Goal: Information Seeking & Learning: Learn about a topic

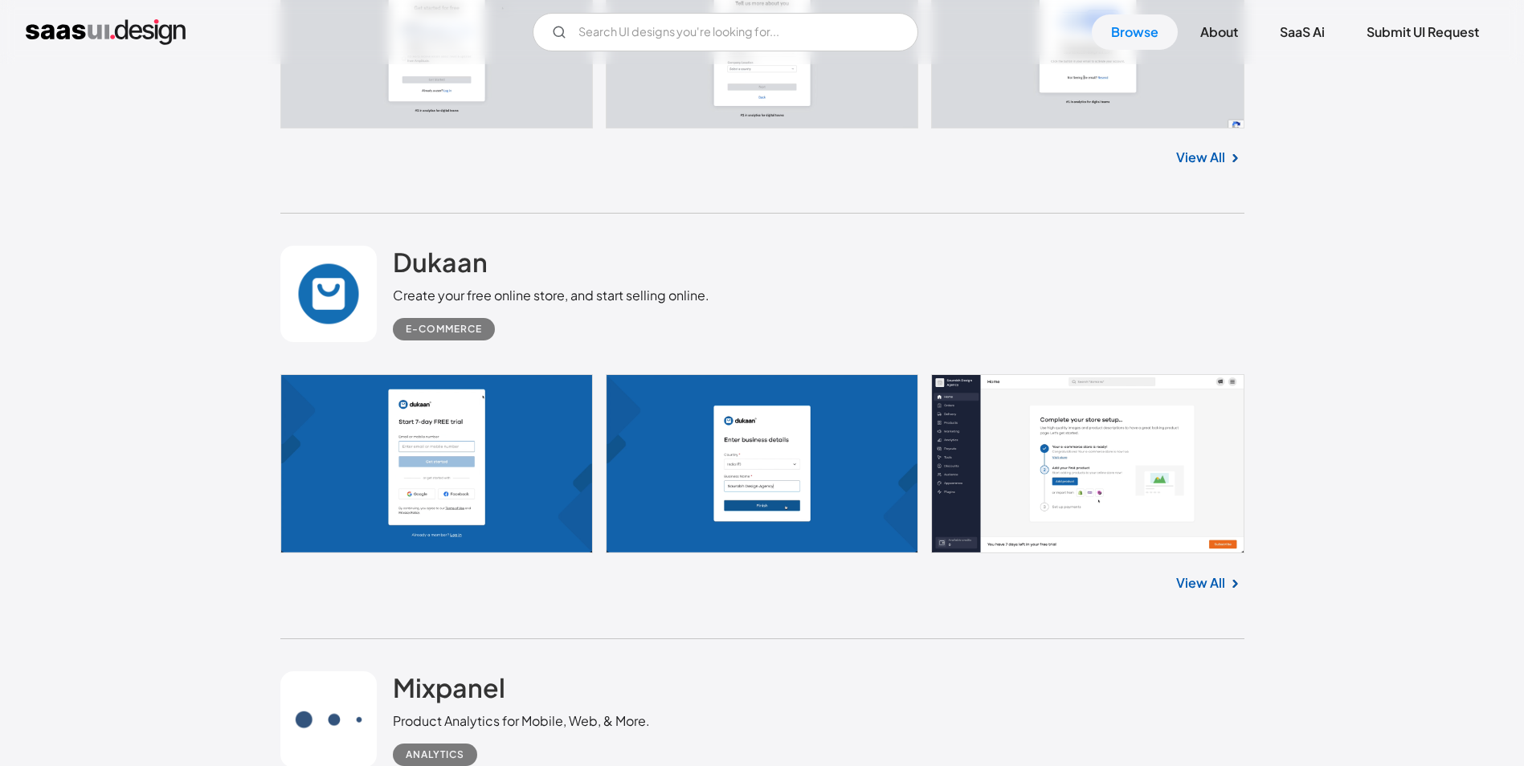
scroll to position [3455, 0]
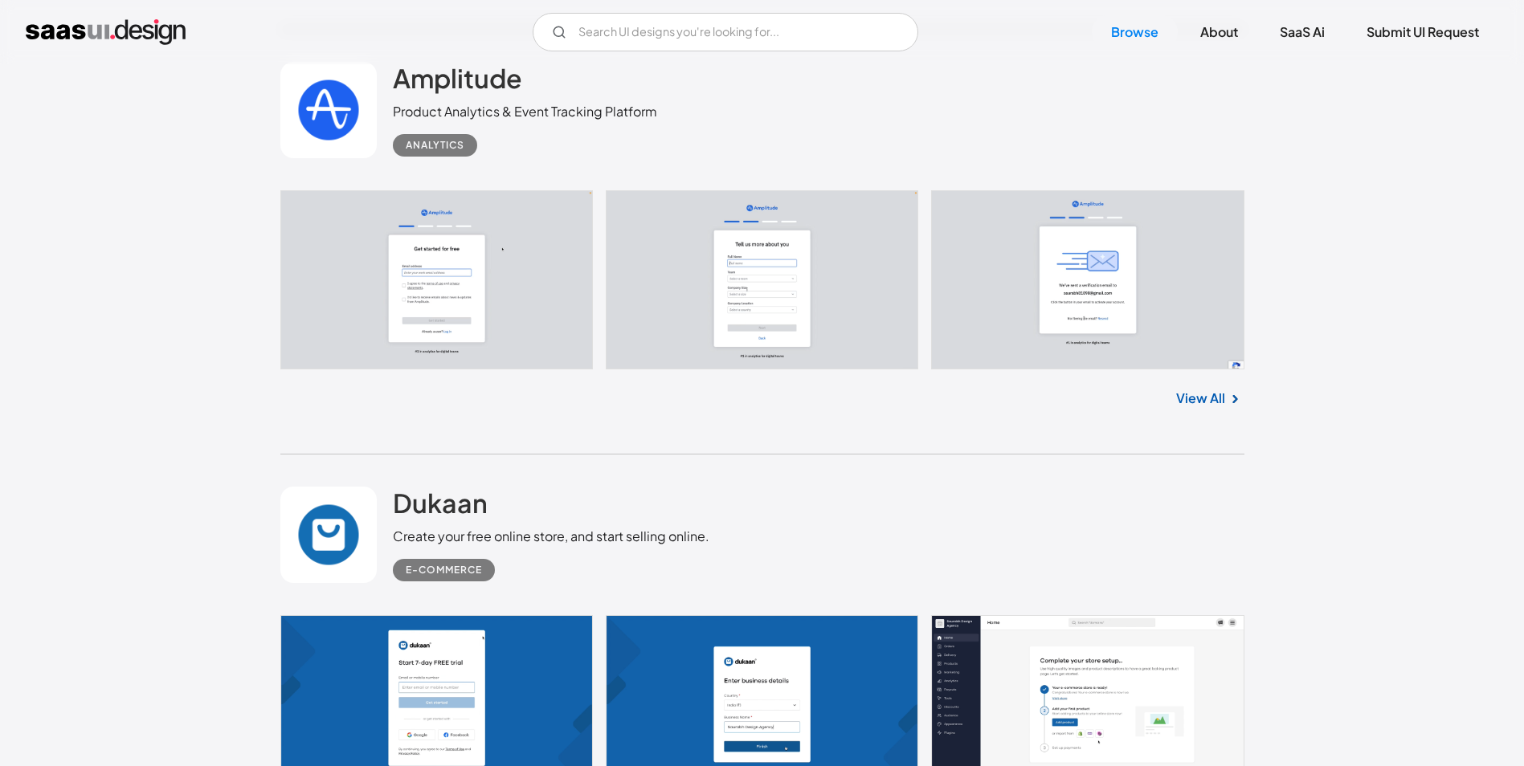
click at [473, 284] on link at bounding box center [762, 279] width 964 height 179
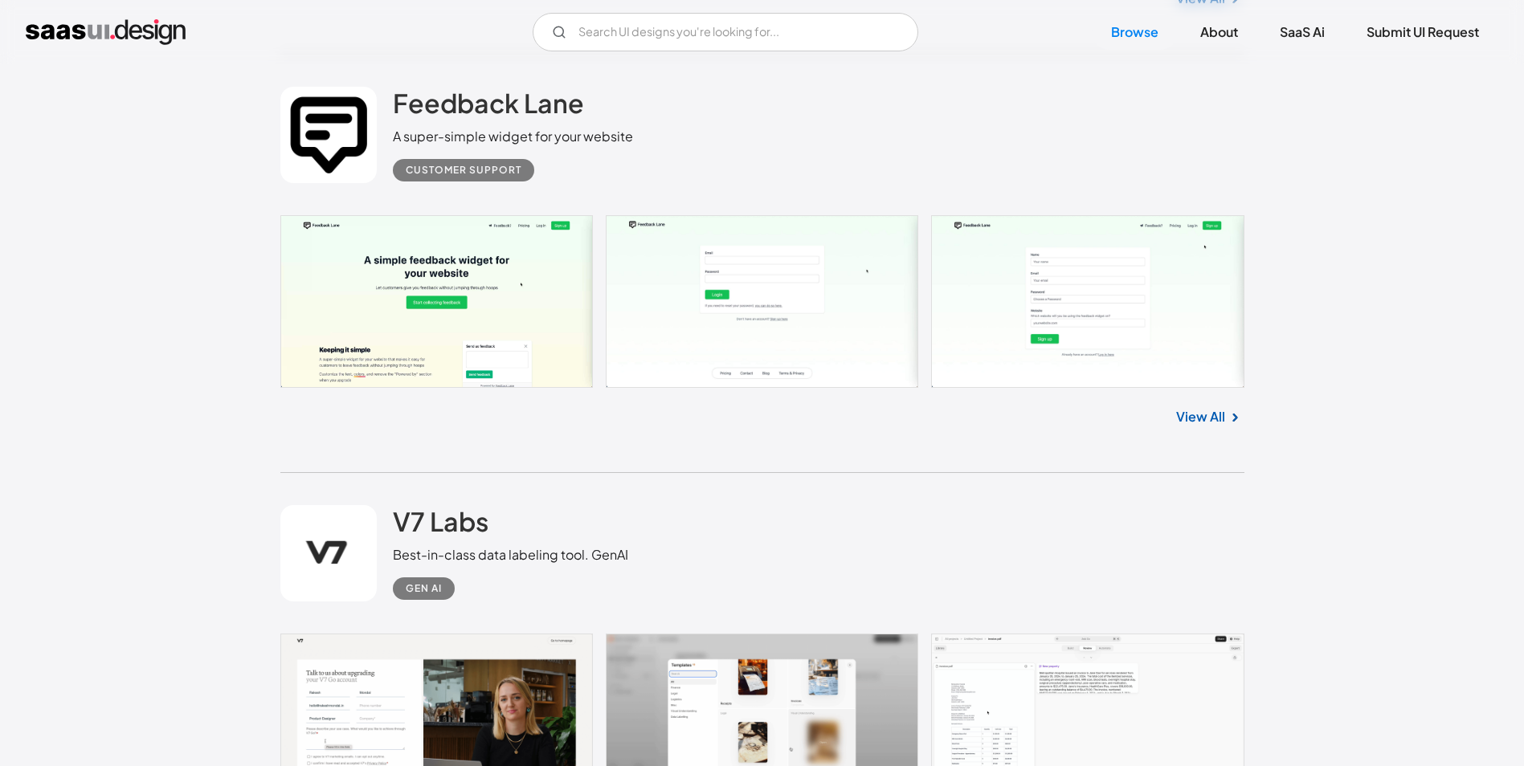
scroll to position [10766, 0]
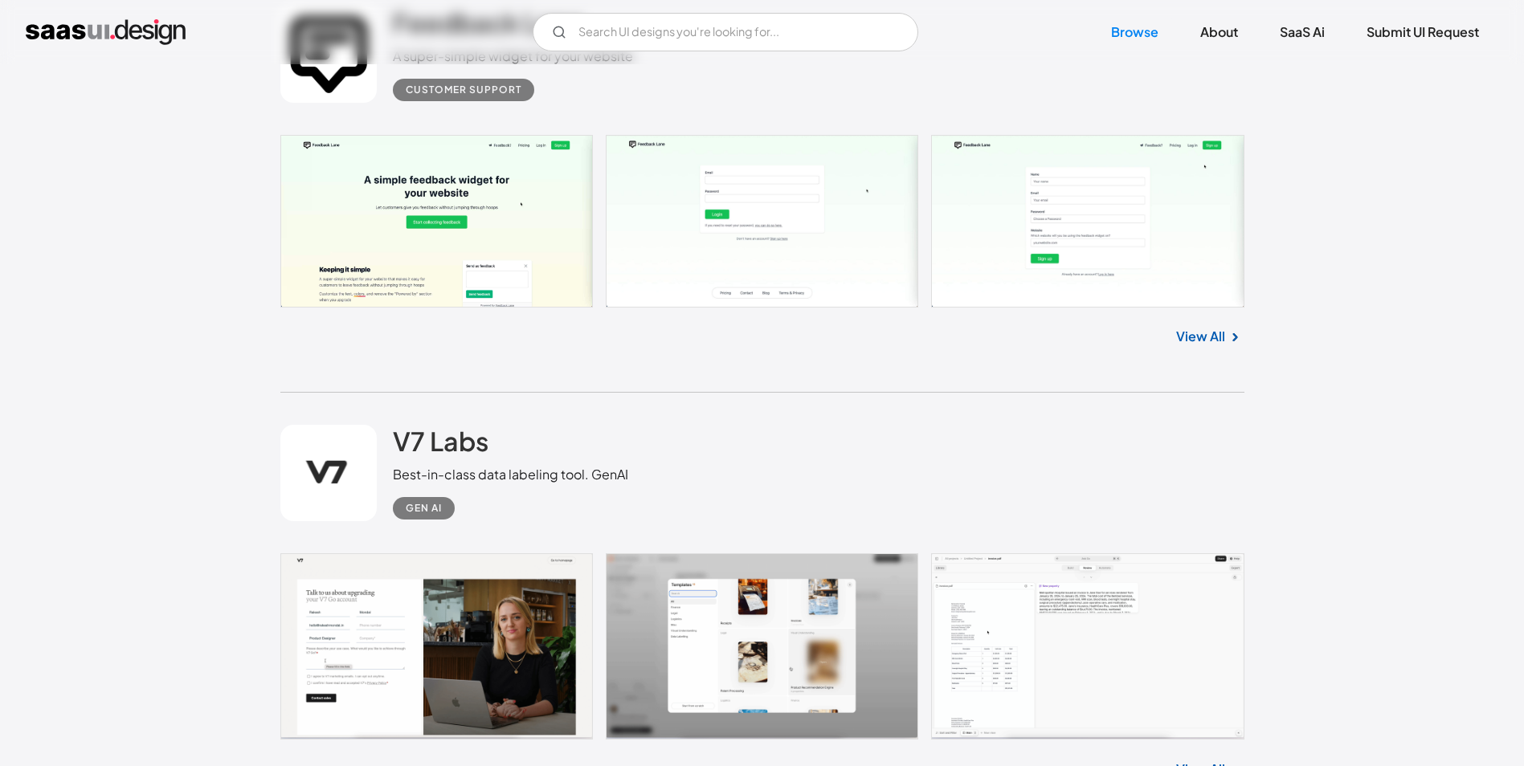
click at [391, 193] on link at bounding box center [762, 221] width 964 height 172
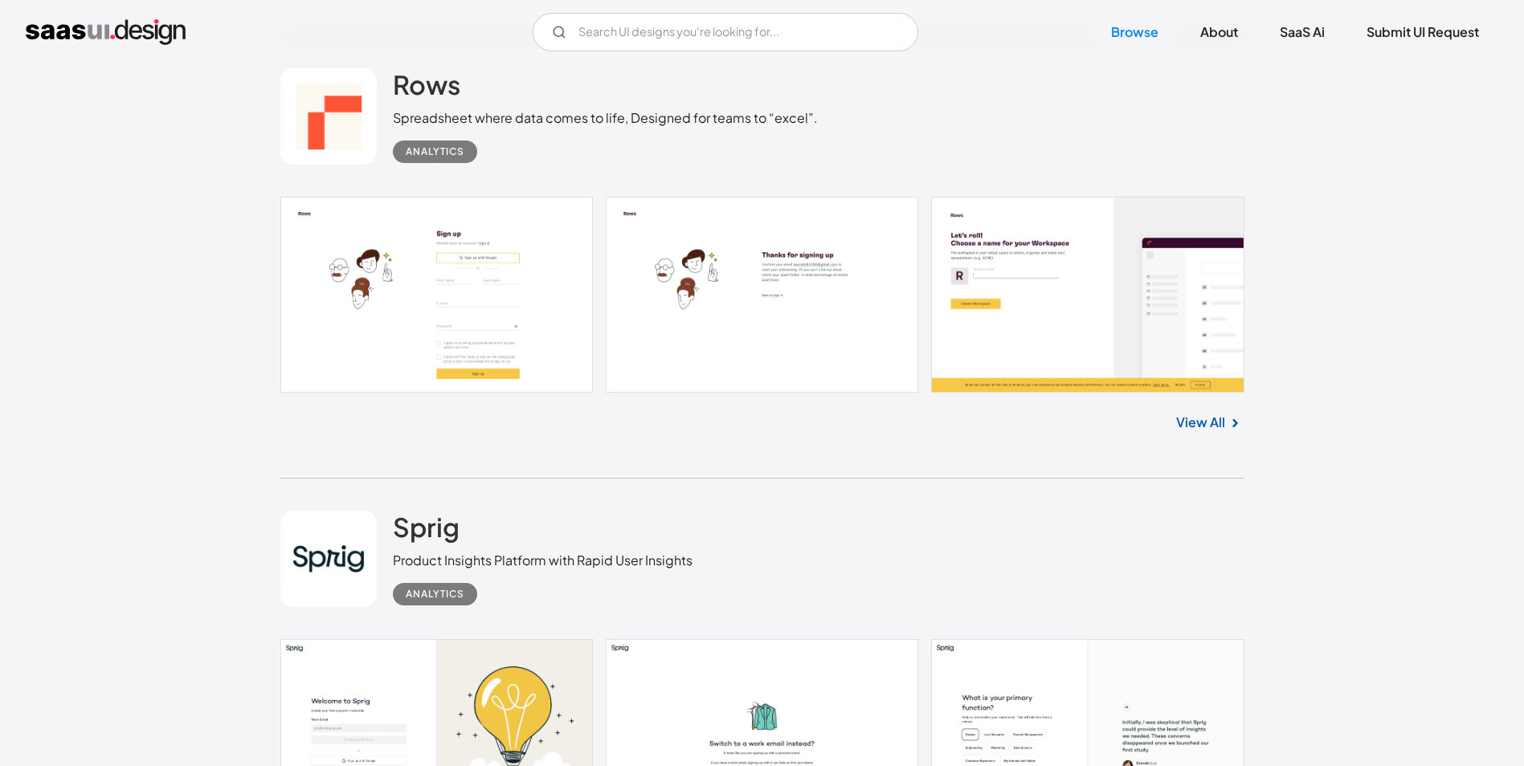
scroll to position [12373, 0]
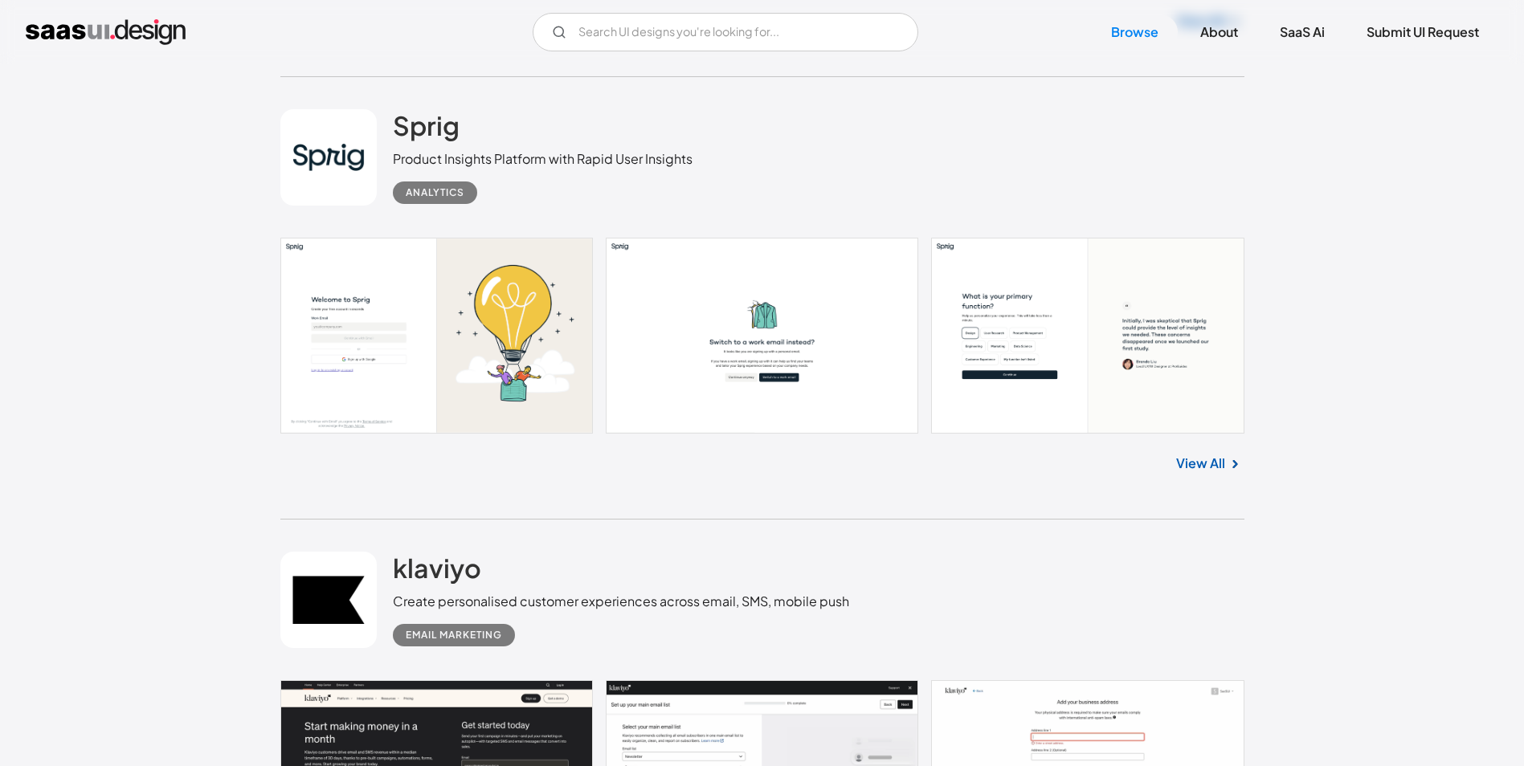
click at [360, 345] on link at bounding box center [762, 336] width 964 height 196
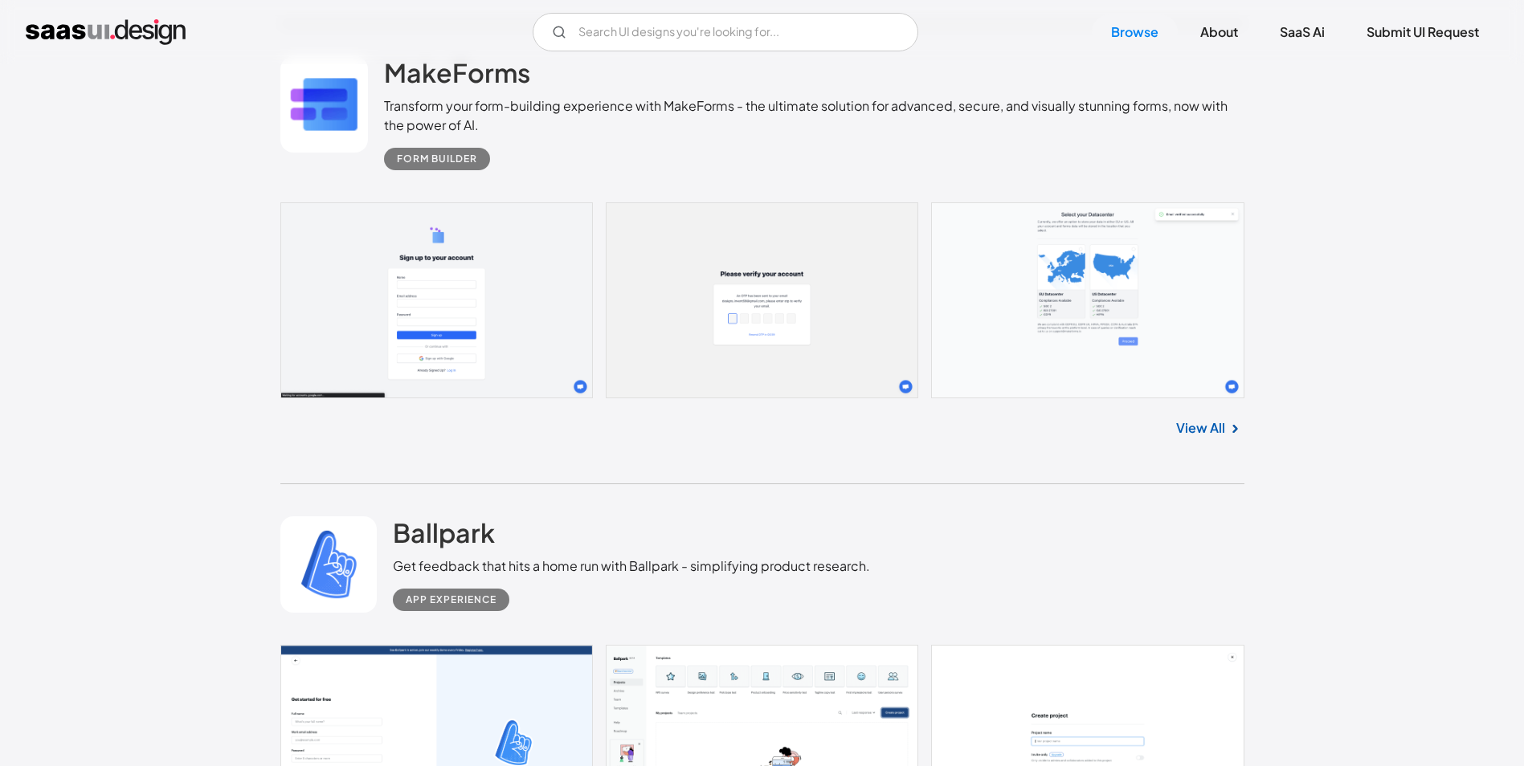
scroll to position [14140, 0]
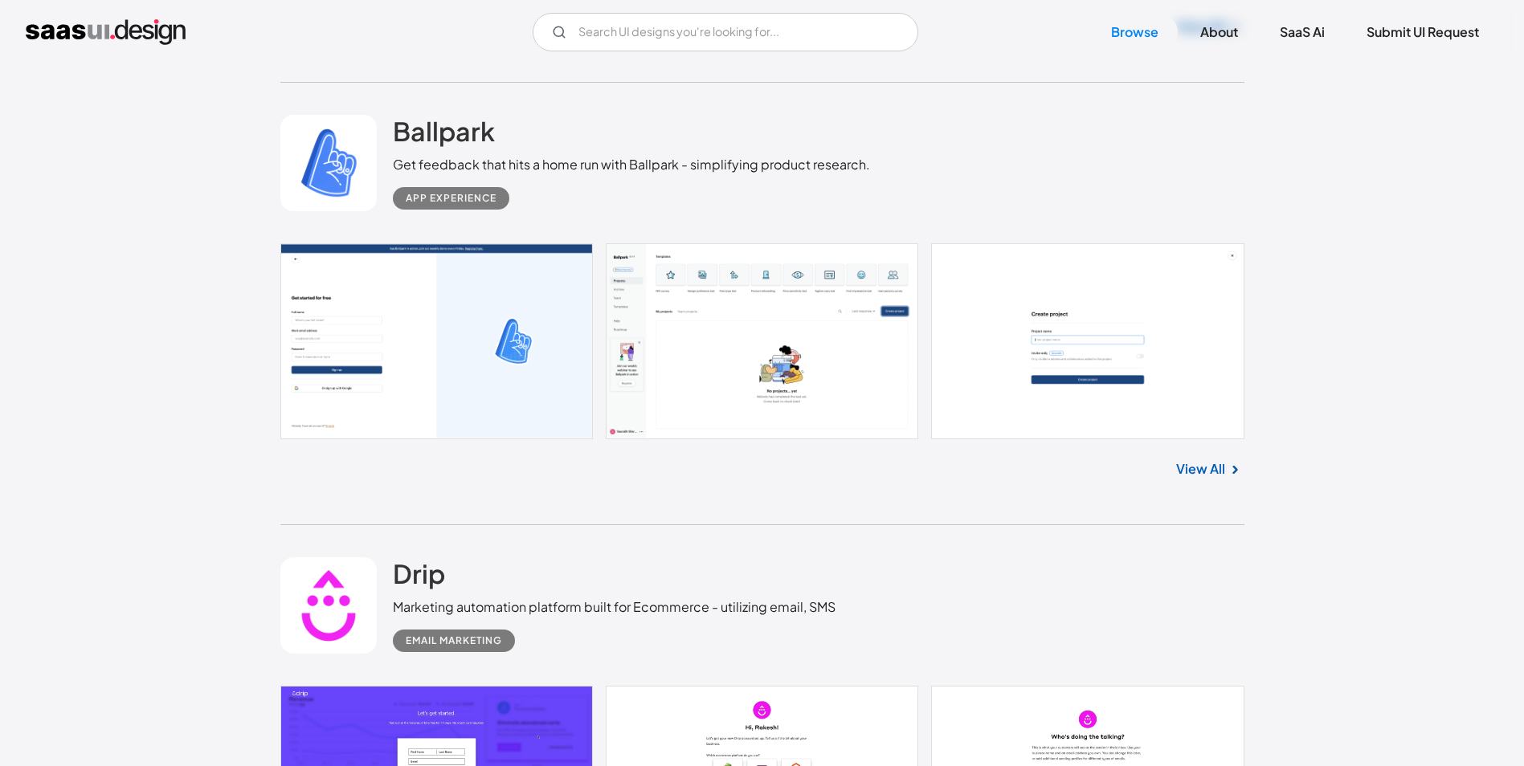
click at [416, 340] on link at bounding box center [762, 341] width 964 height 196
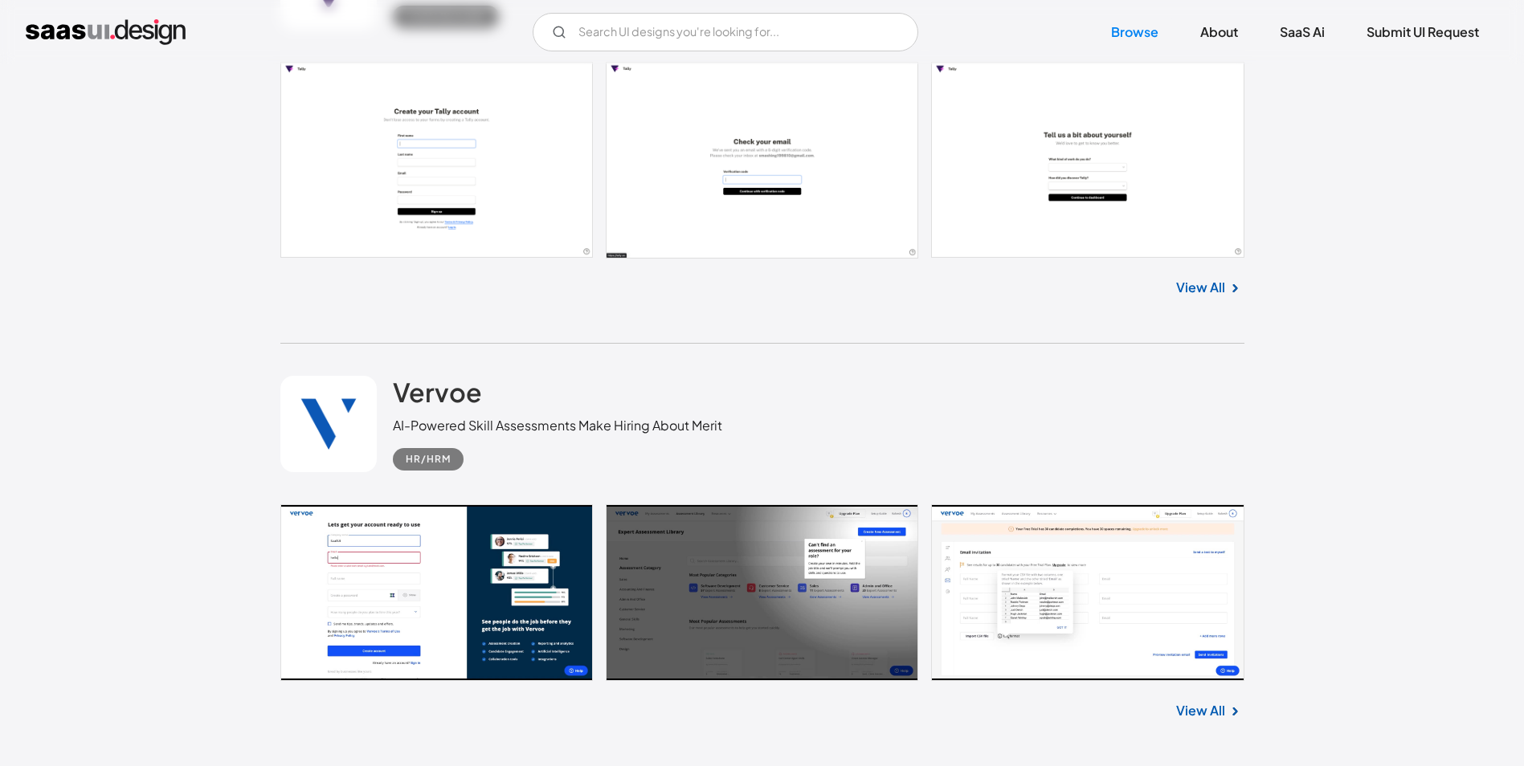
scroll to position [15185, 0]
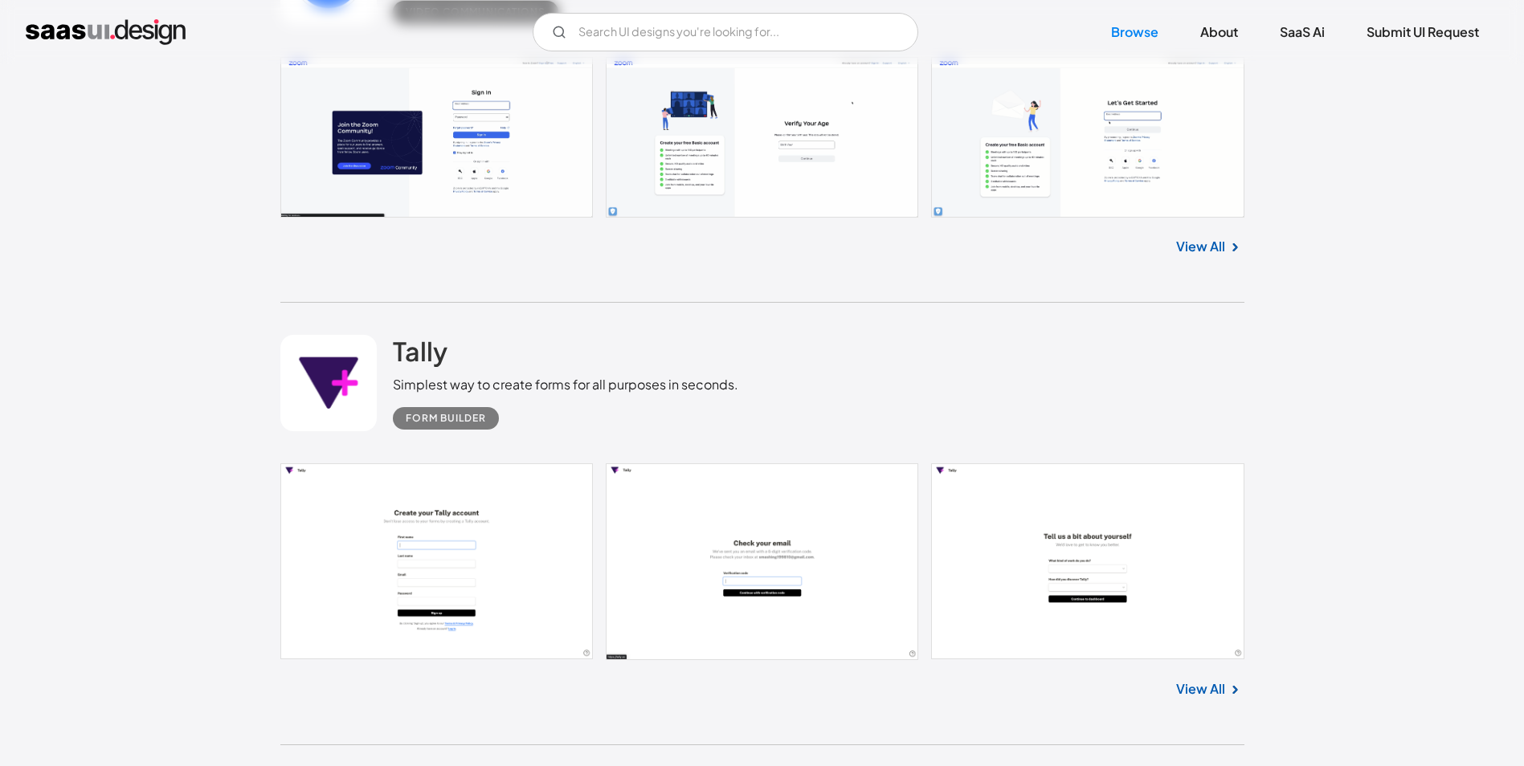
click at [412, 130] on link at bounding box center [762, 137] width 964 height 161
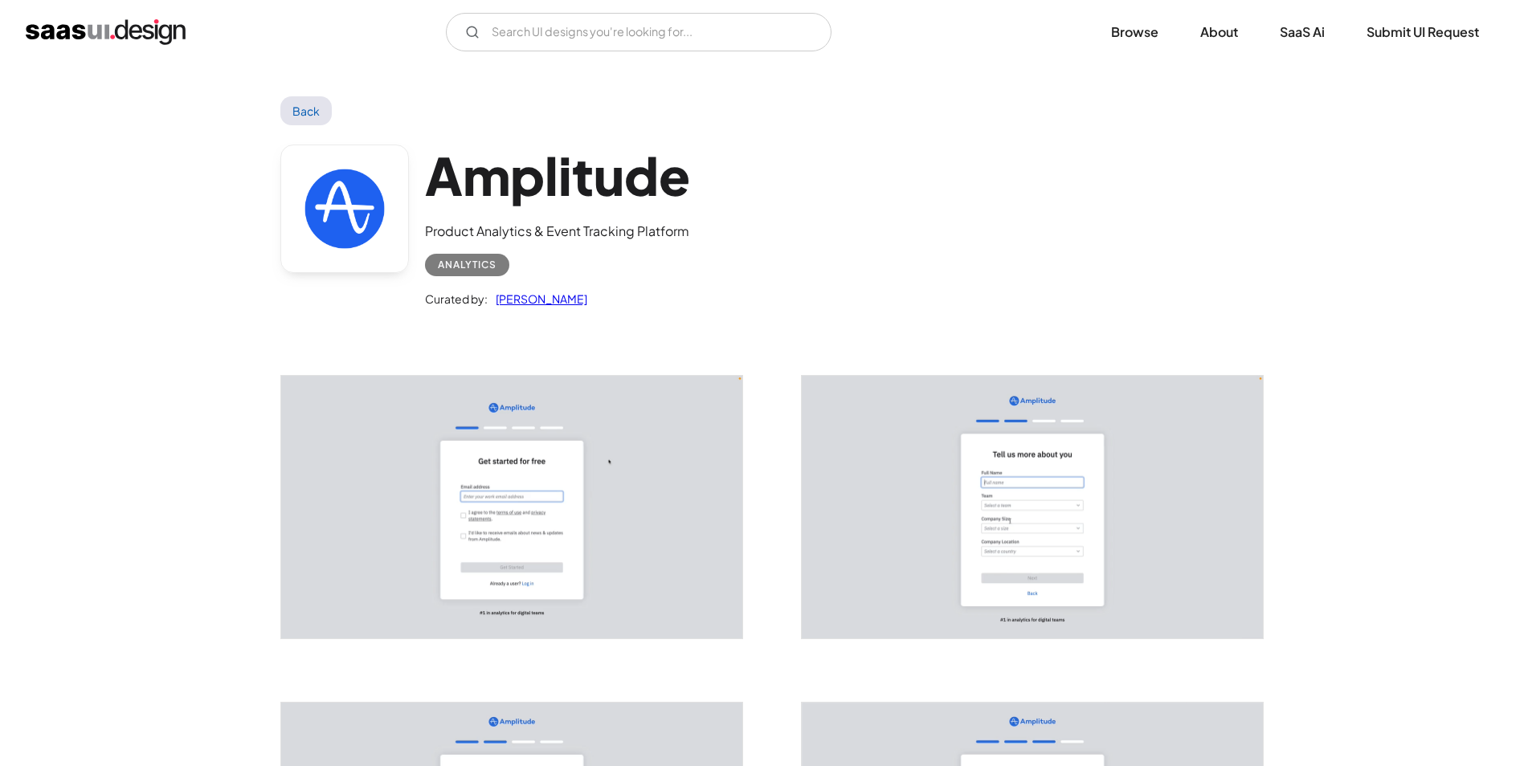
click at [509, 518] on img "open lightbox" at bounding box center [511, 507] width 461 height 263
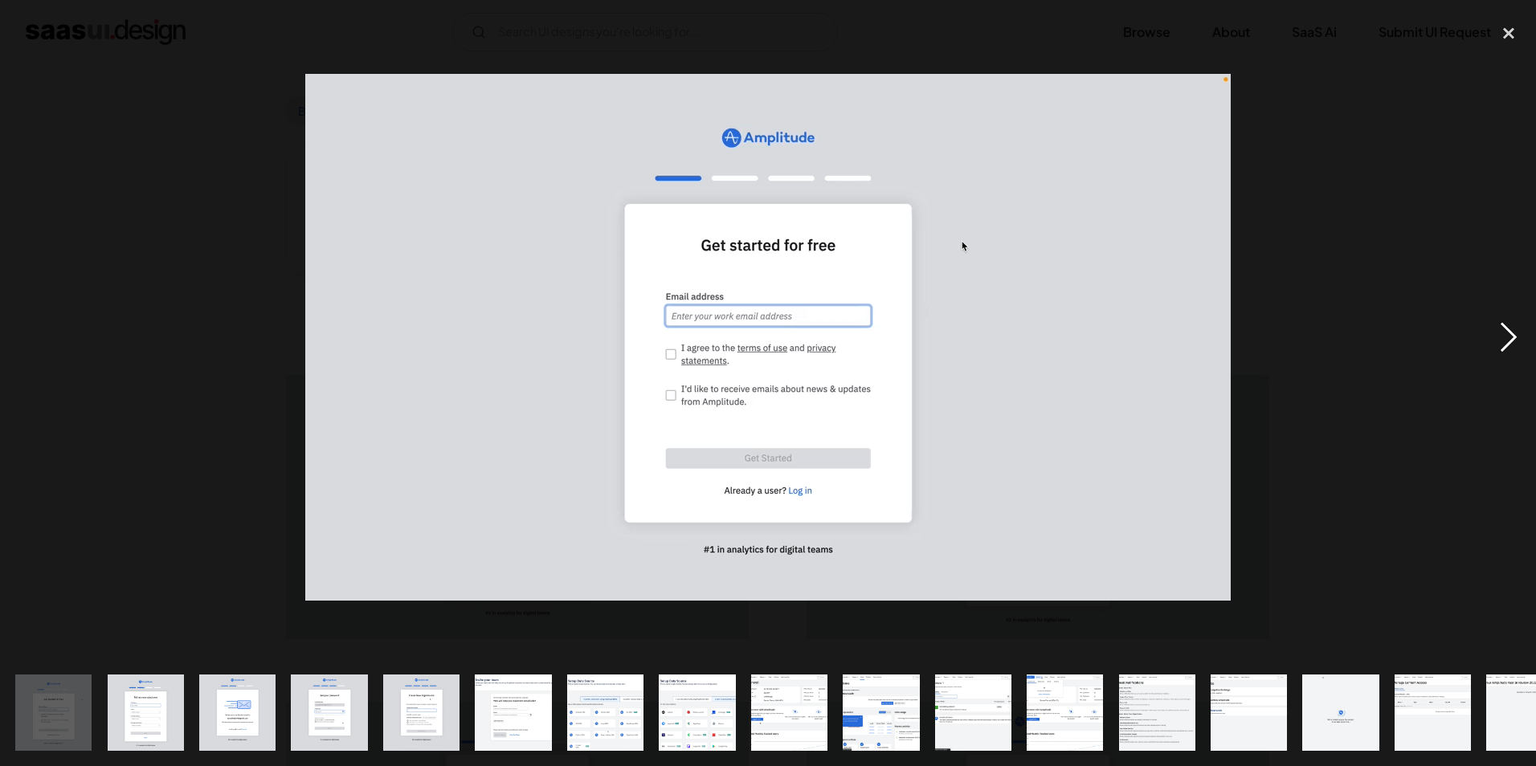
click at [1510, 346] on div "next image" at bounding box center [1509, 337] width 55 height 644
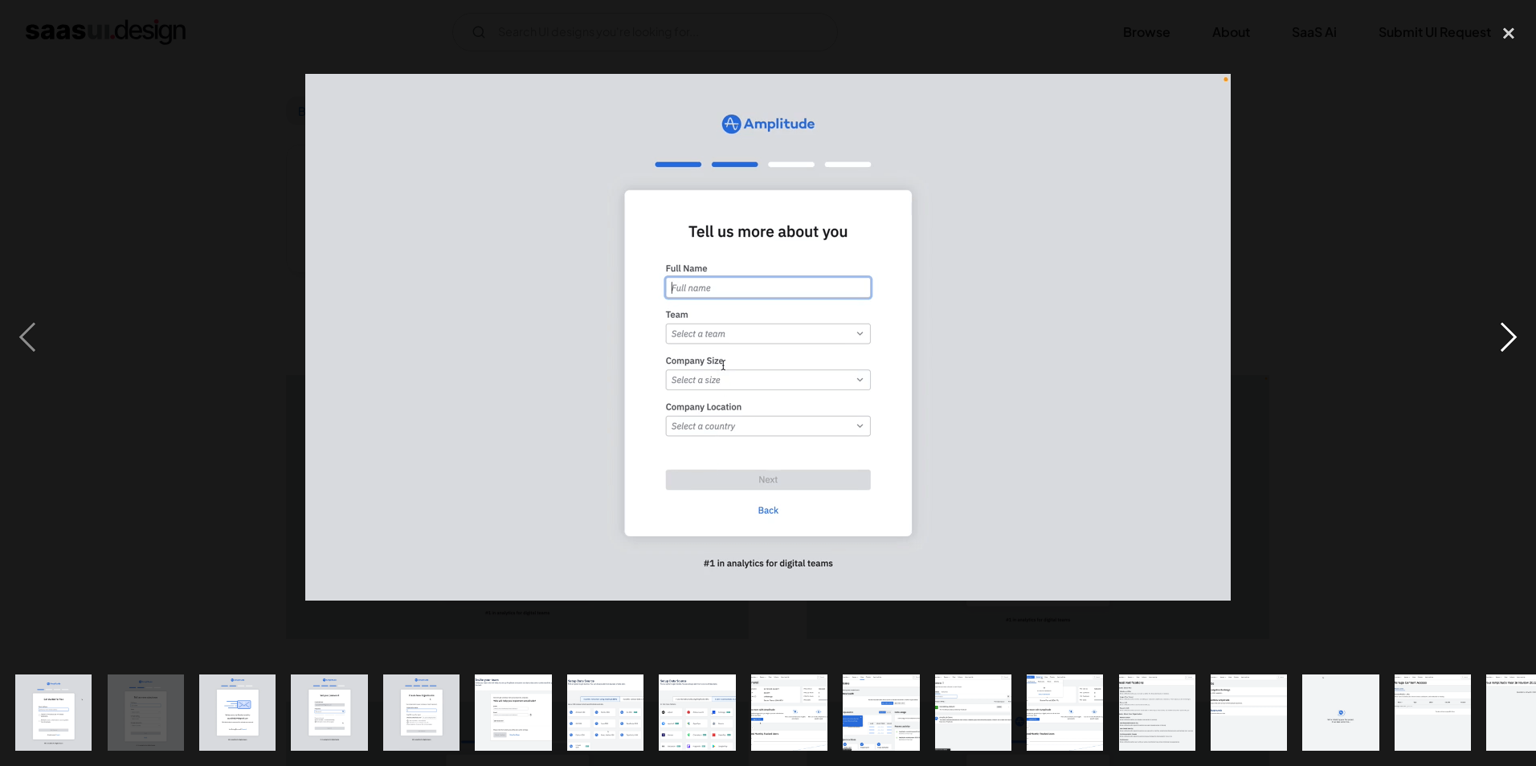
click at [1510, 346] on div "next image" at bounding box center [1509, 337] width 55 height 644
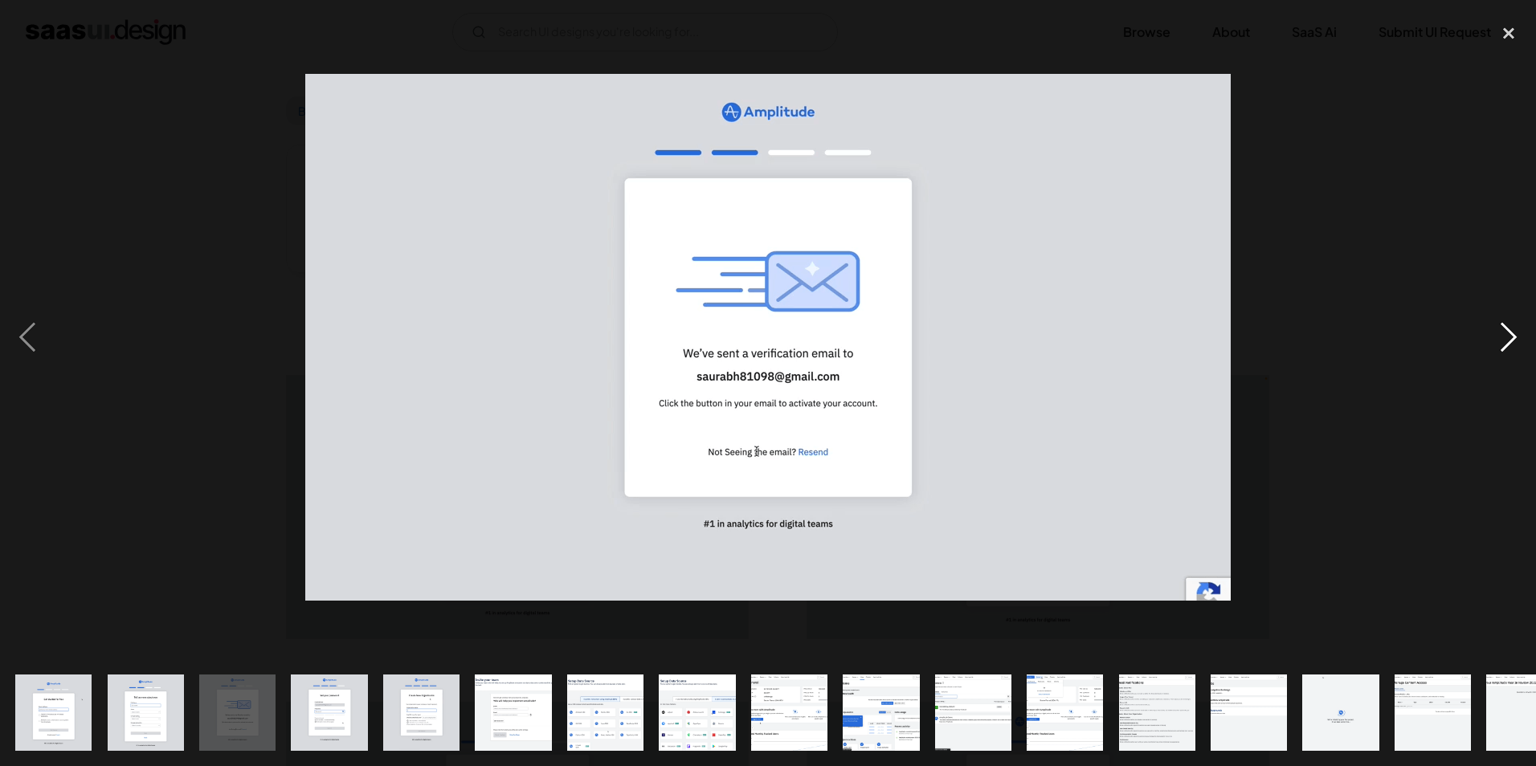
click at [1510, 346] on div "next image" at bounding box center [1509, 337] width 55 height 644
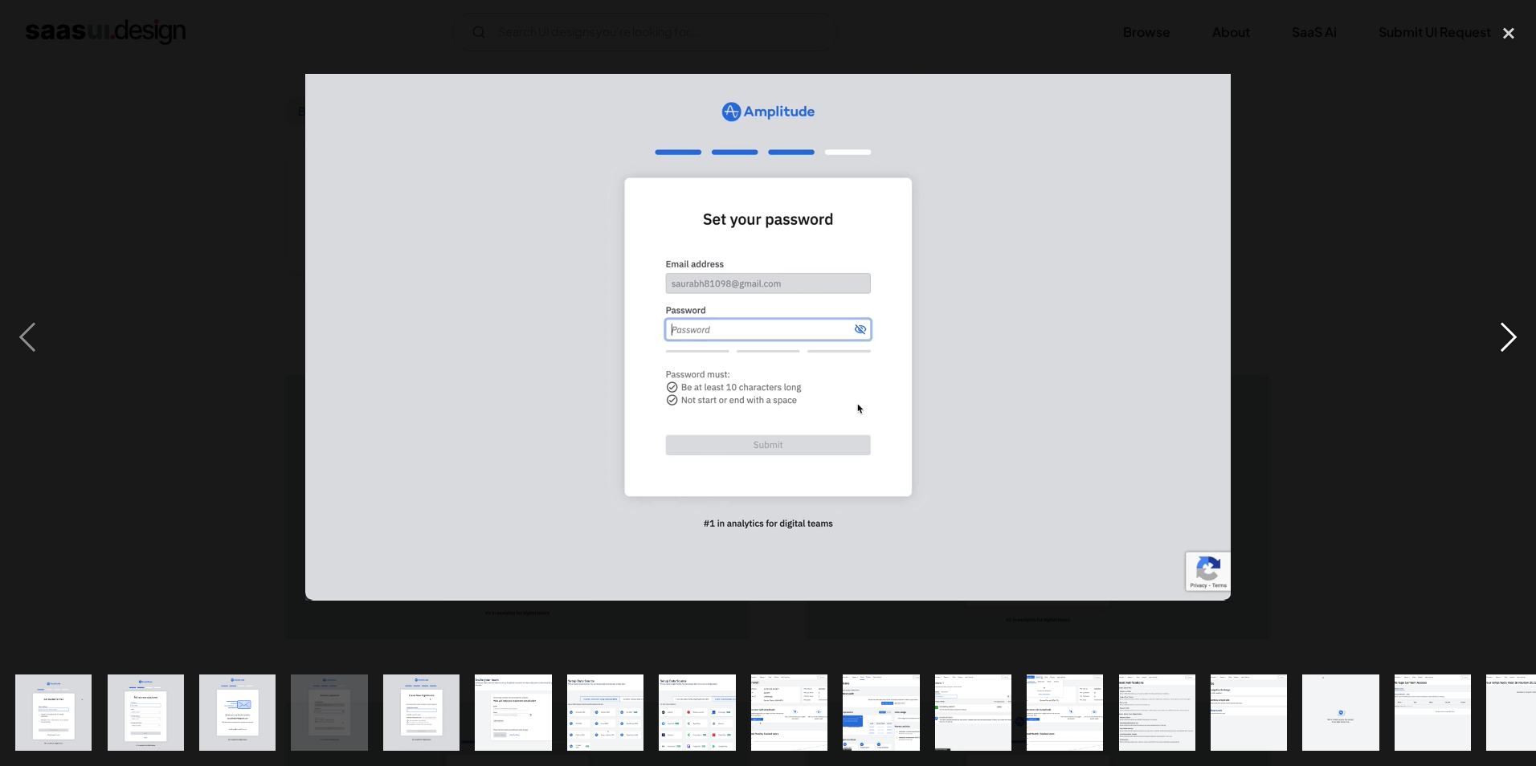
click at [1510, 346] on div "next image" at bounding box center [1509, 337] width 55 height 644
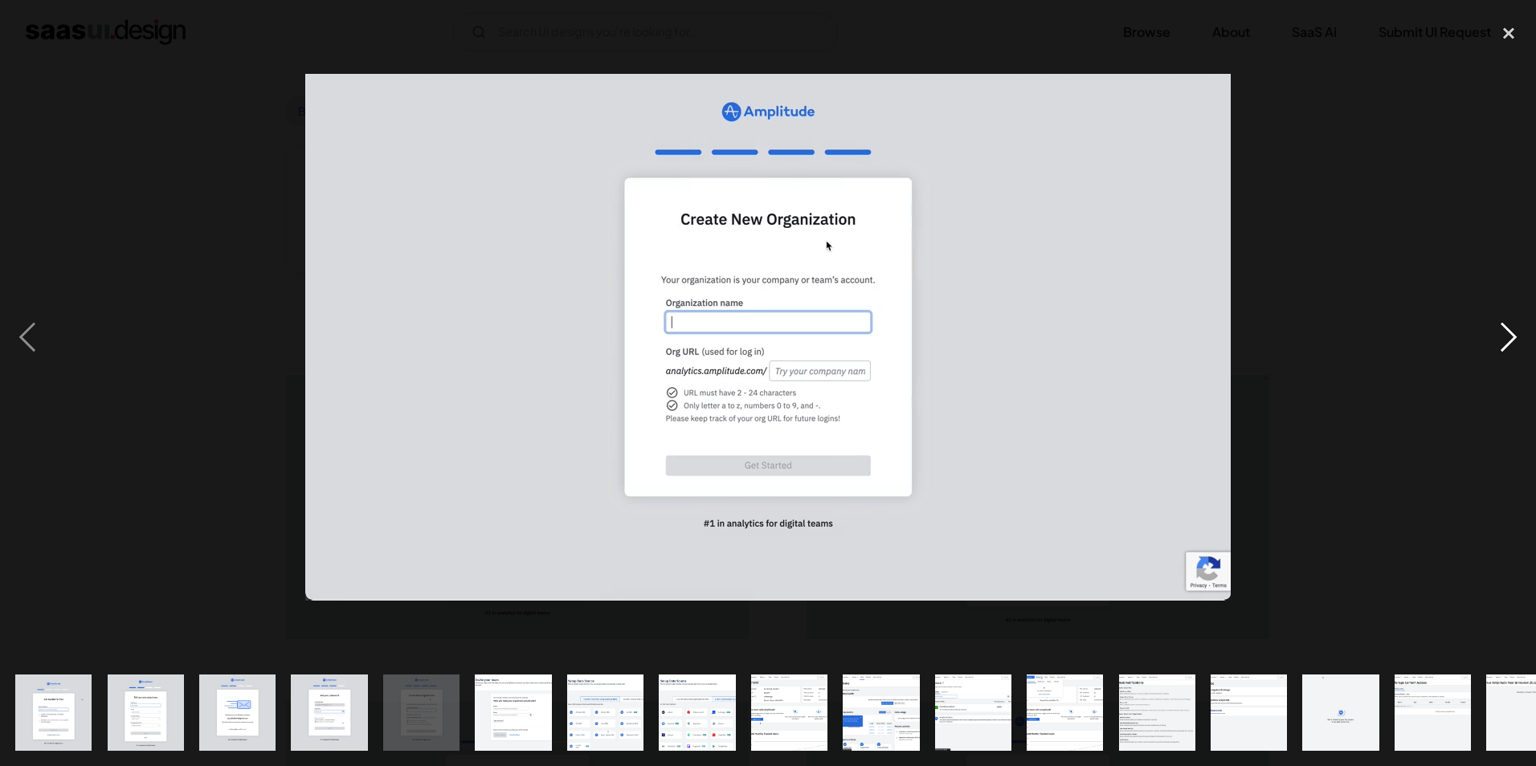
click at [1510, 346] on div "next image" at bounding box center [1509, 337] width 55 height 644
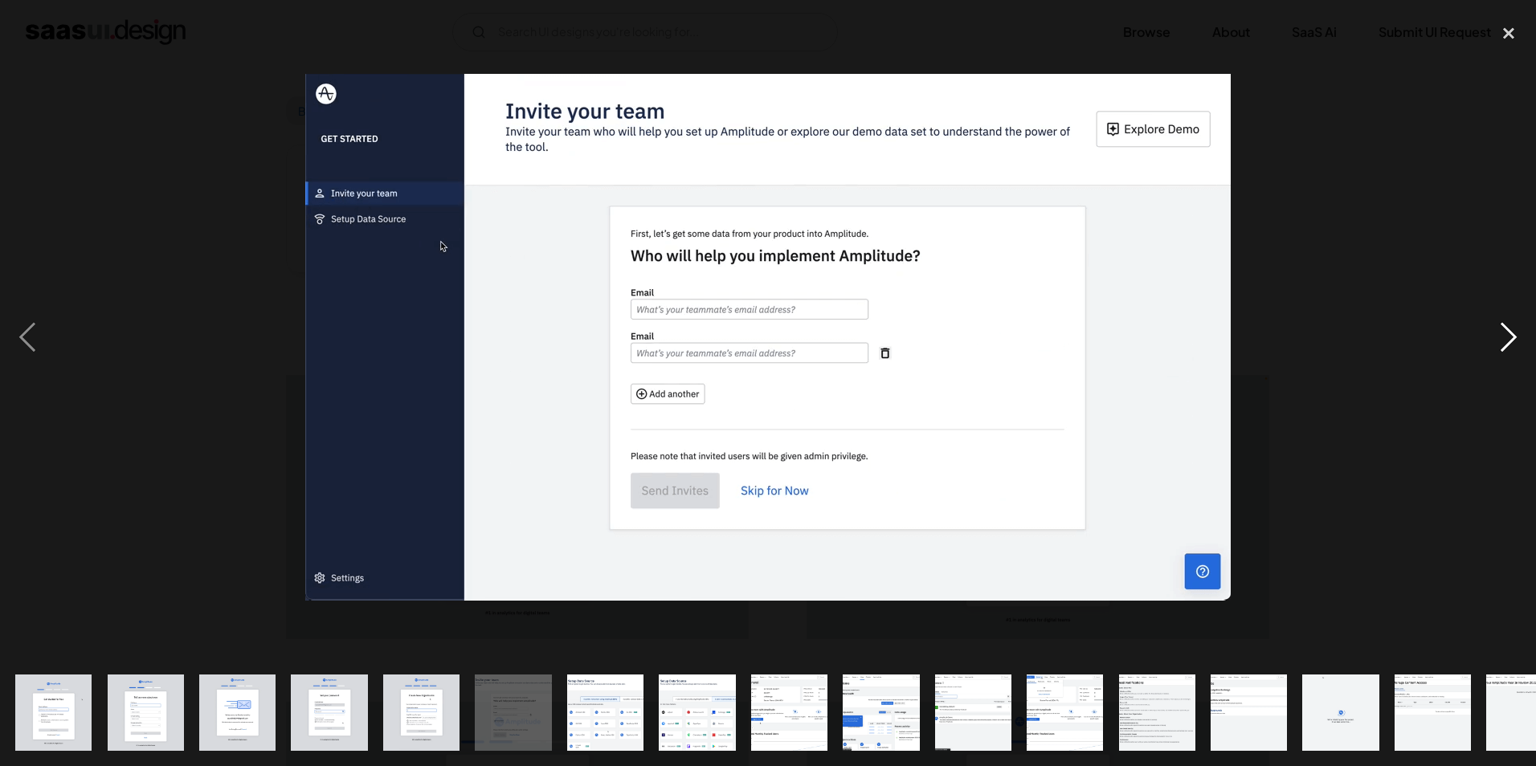
click at [1510, 357] on div "next image" at bounding box center [1509, 337] width 55 height 644
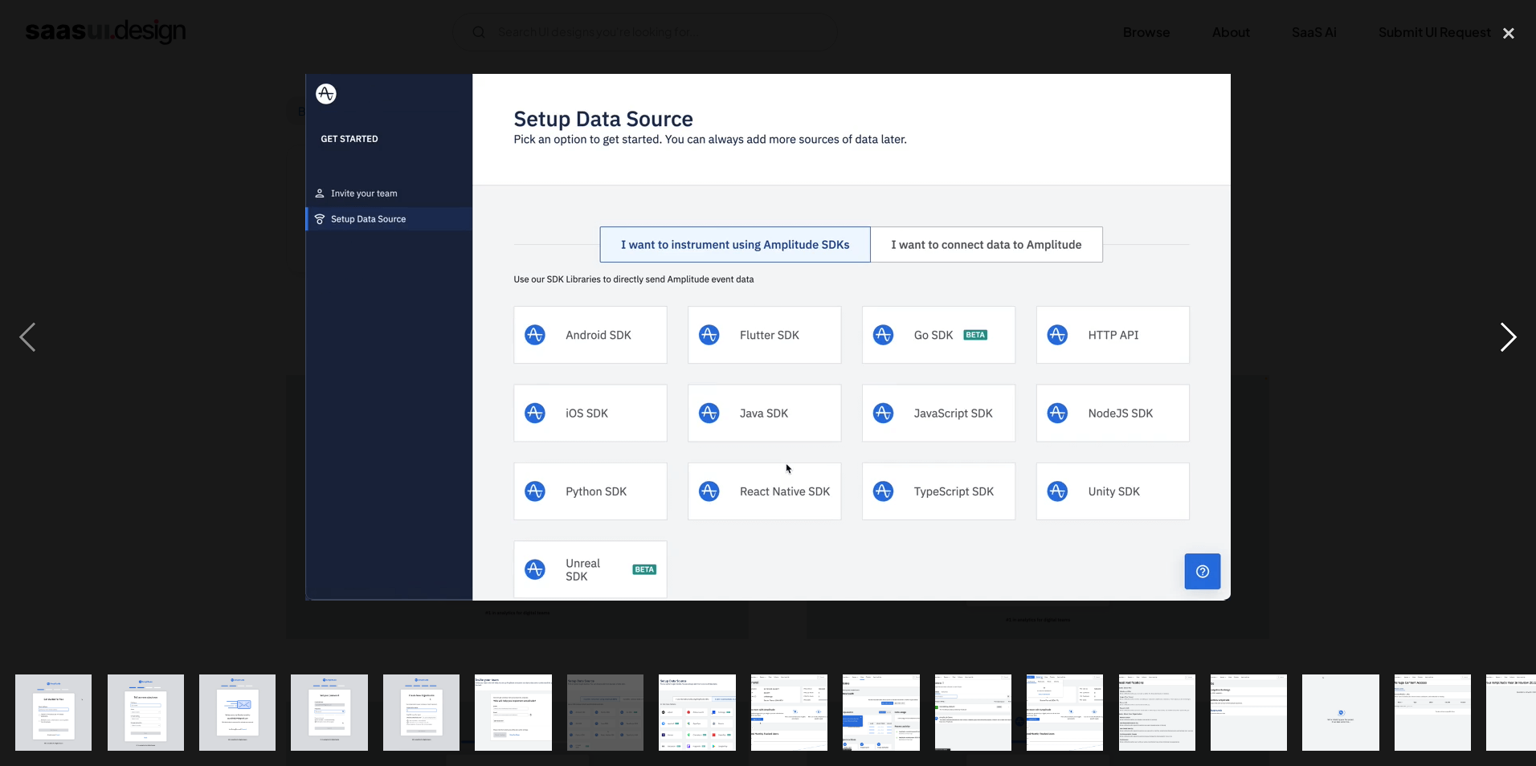
click at [1510, 357] on div "next image" at bounding box center [1509, 337] width 55 height 644
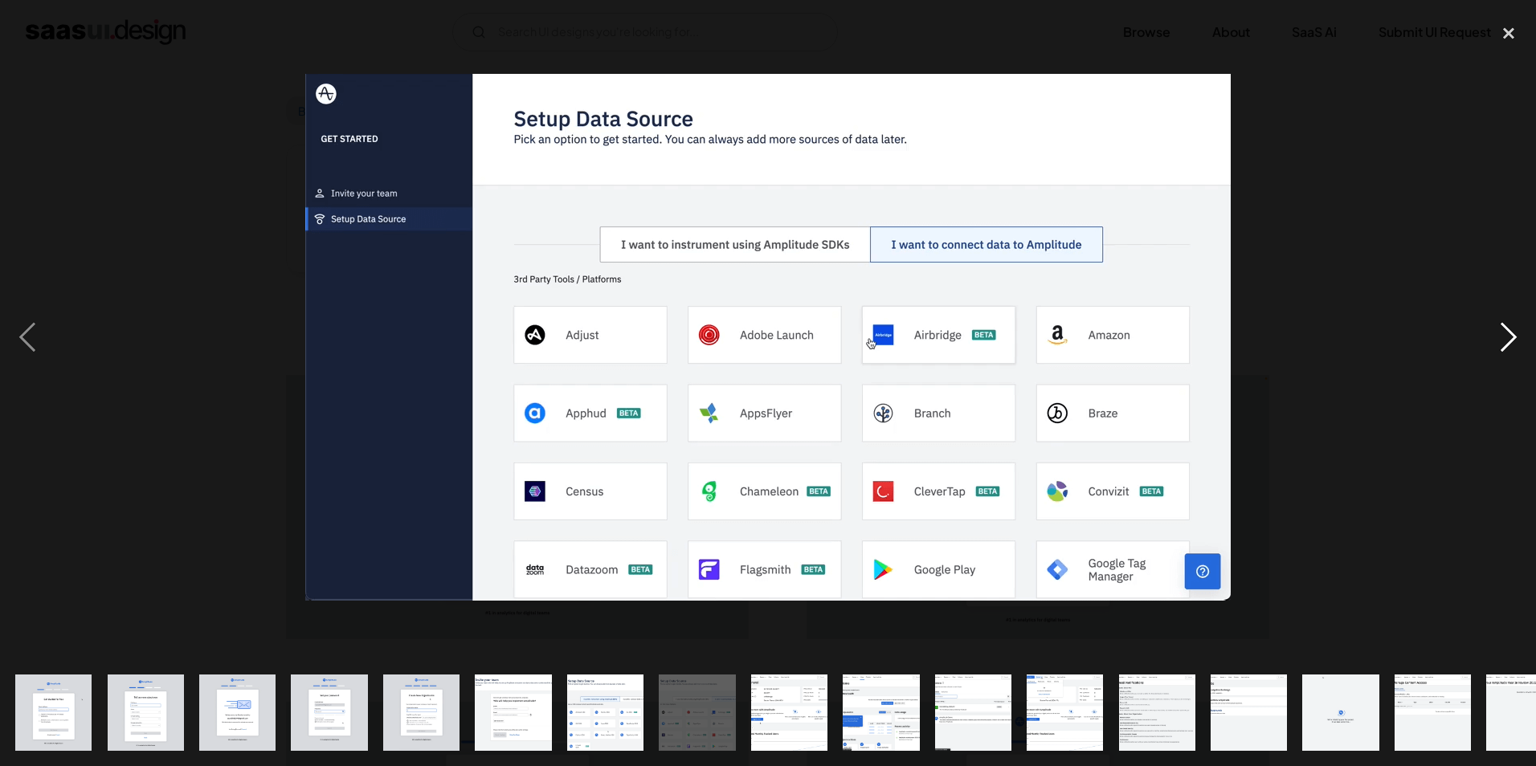
click at [1510, 357] on div "next image" at bounding box center [1509, 337] width 55 height 644
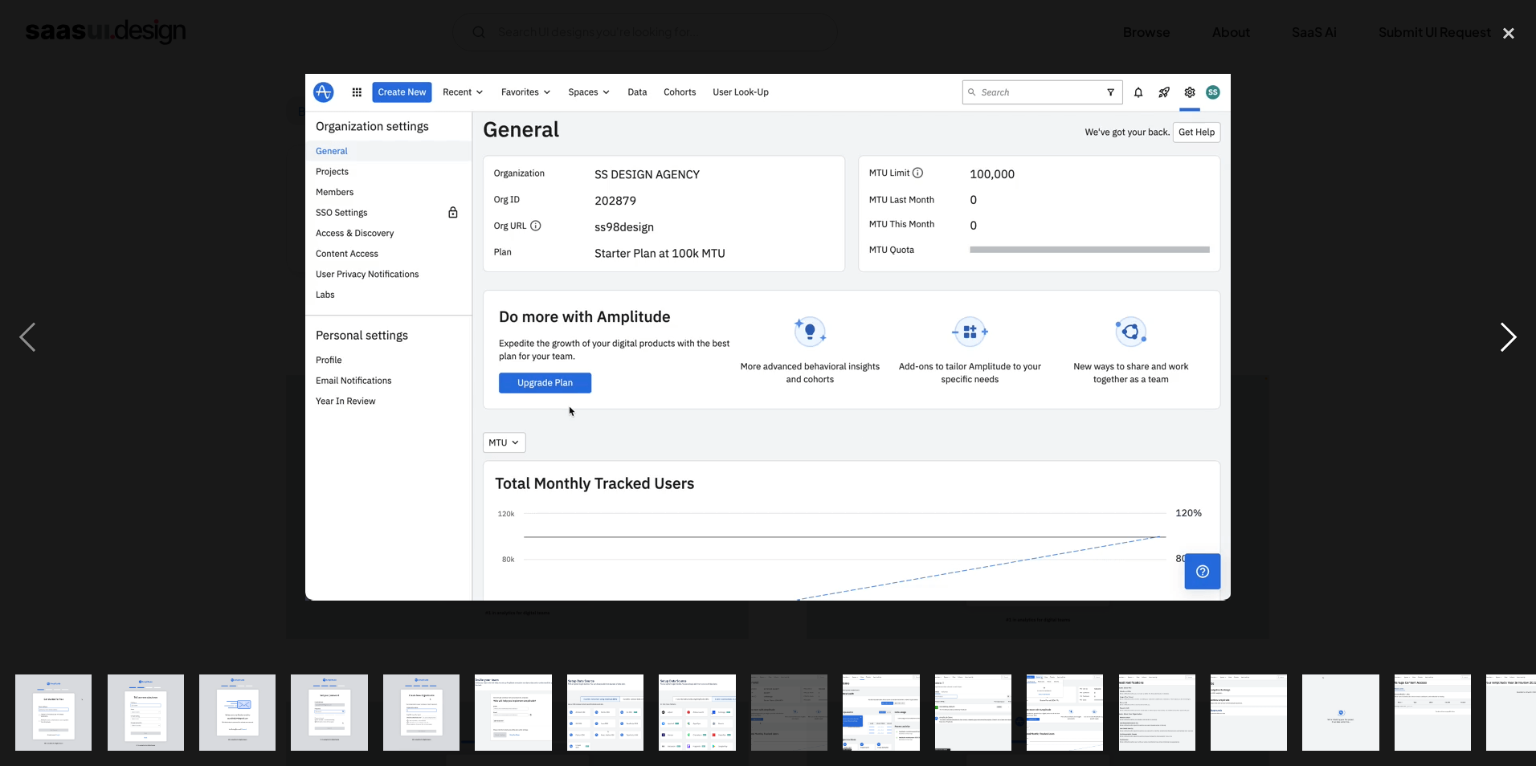
click at [1510, 357] on div "next image" at bounding box center [1509, 337] width 55 height 644
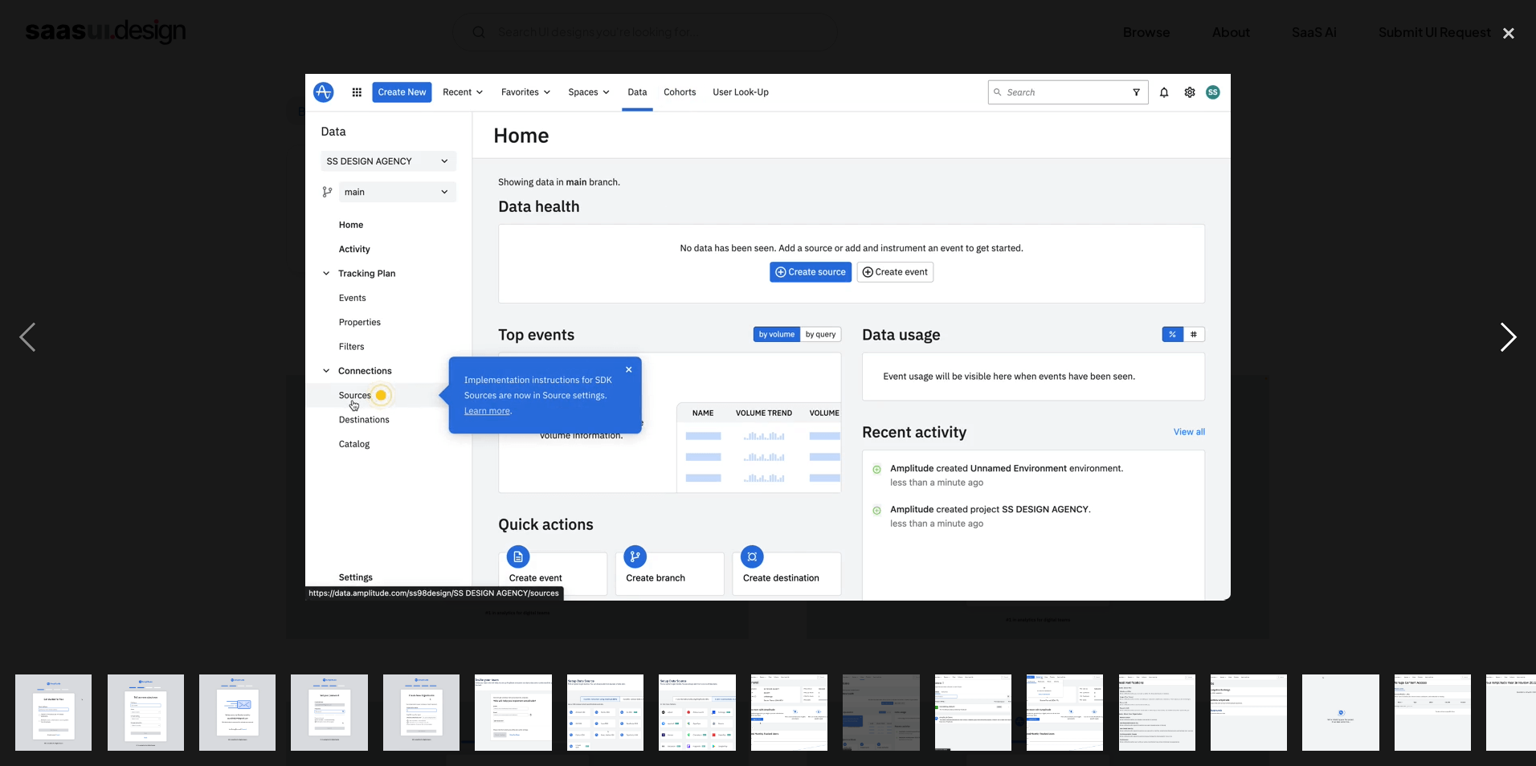
click at [1510, 357] on div "next image" at bounding box center [1509, 337] width 55 height 644
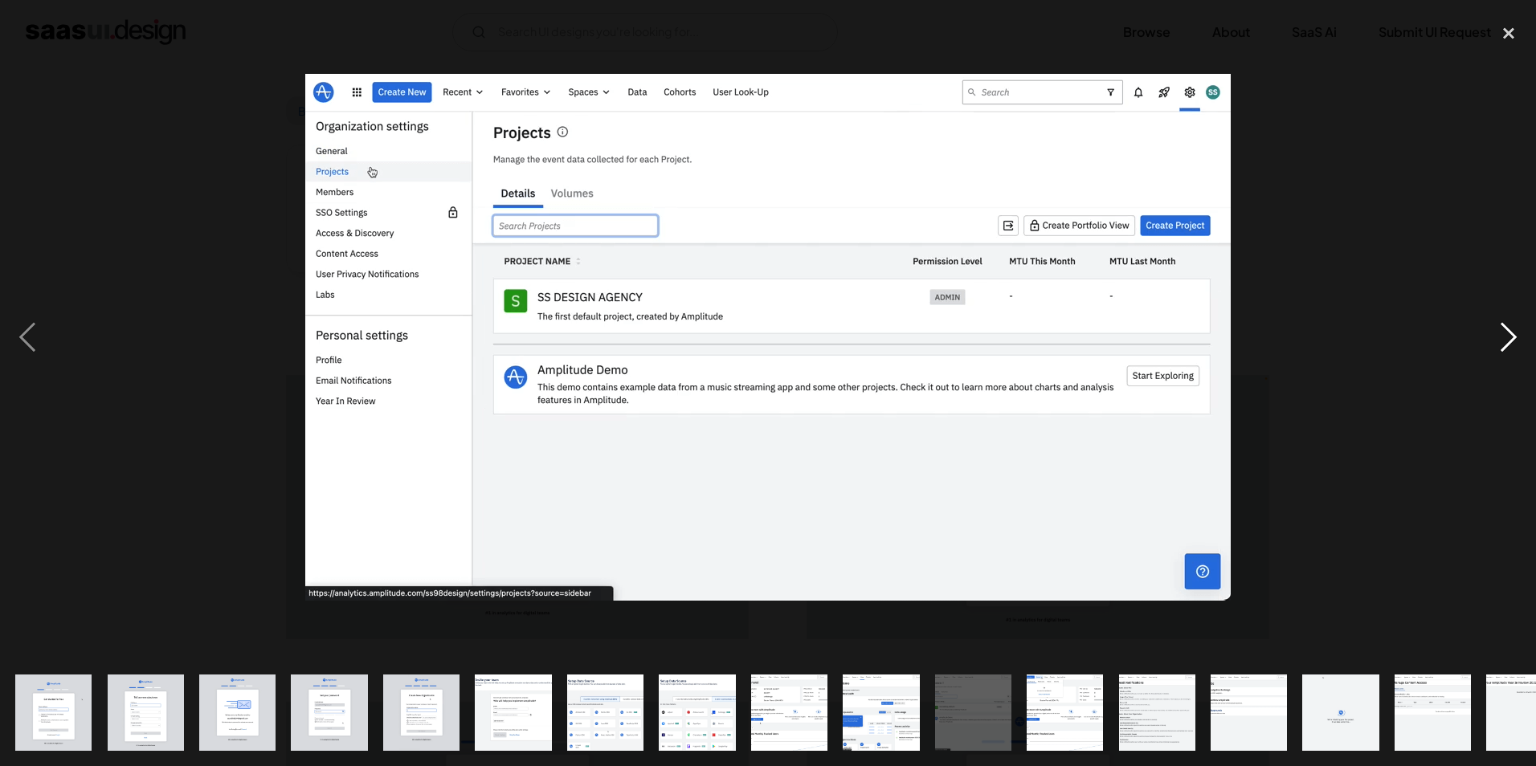
click at [1510, 357] on div "next image" at bounding box center [1509, 337] width 55 height 644
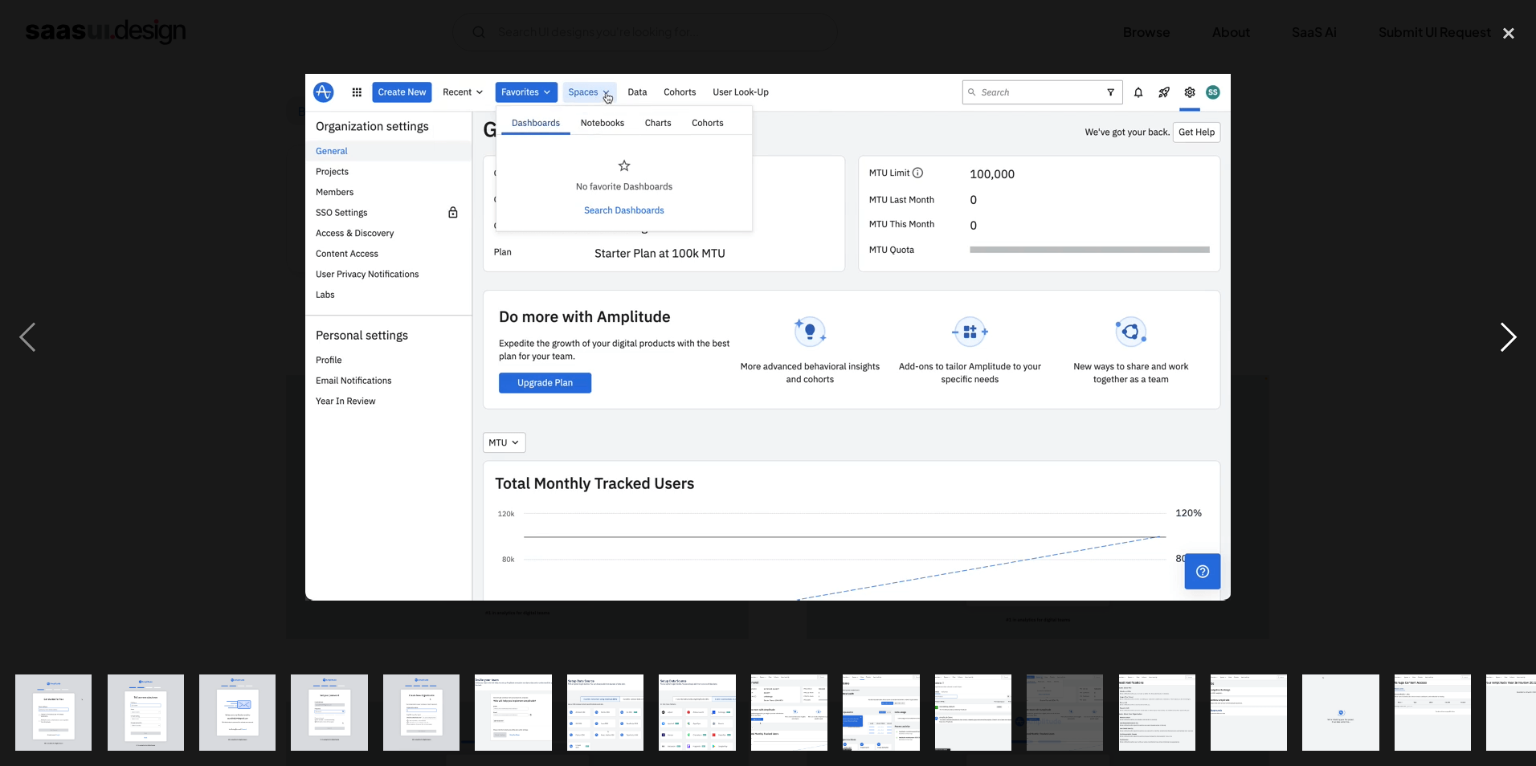
click at [1510, 357] on div "next image" at bounding box center [1509, 337] width 55 height 644
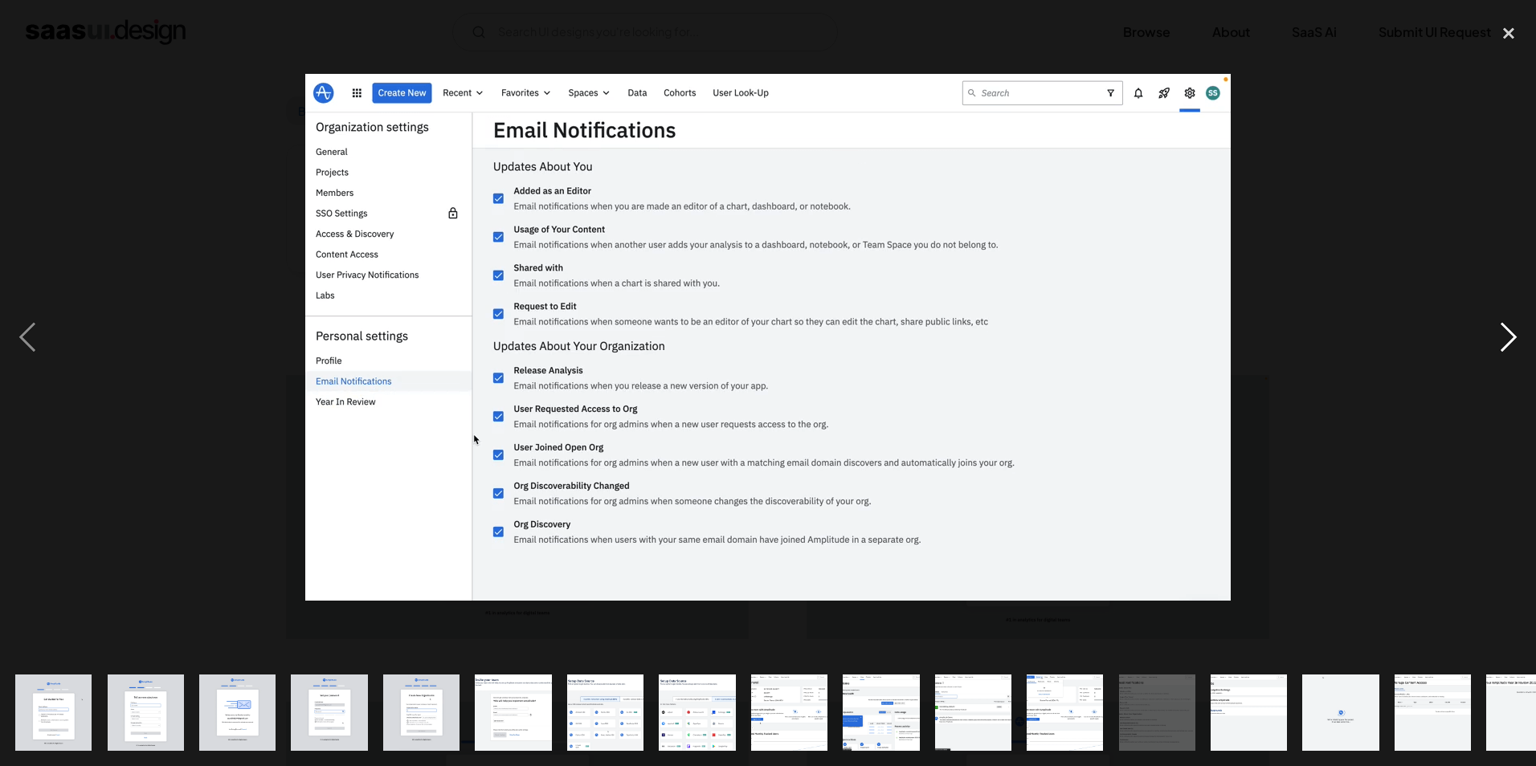
click at [1510, 357] on div "next image" at bounding box center [1509, 337] width 55 height 644
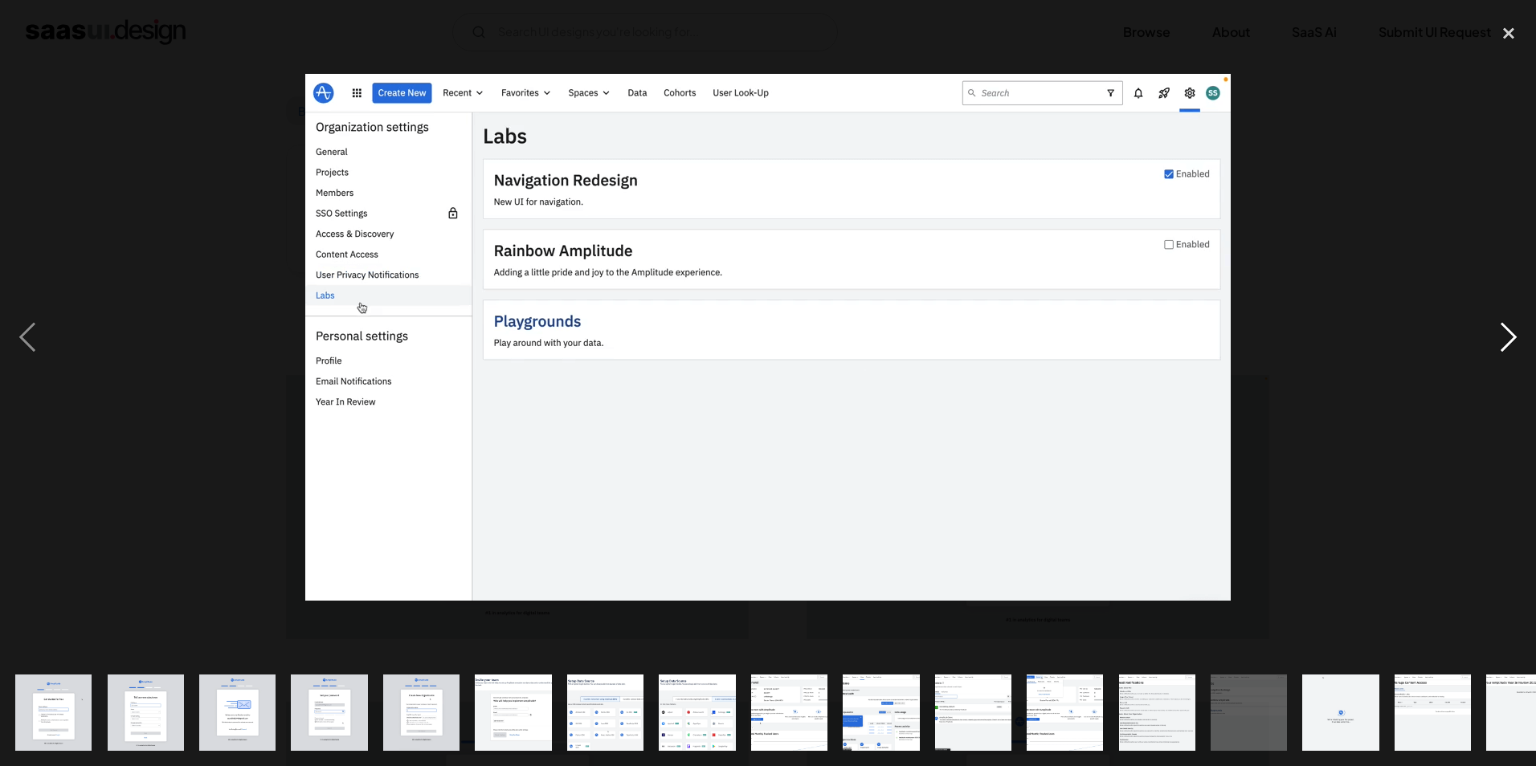
click at [1510, 357] on div "next image" at bounding box center [1509, 337] width 55 height 644
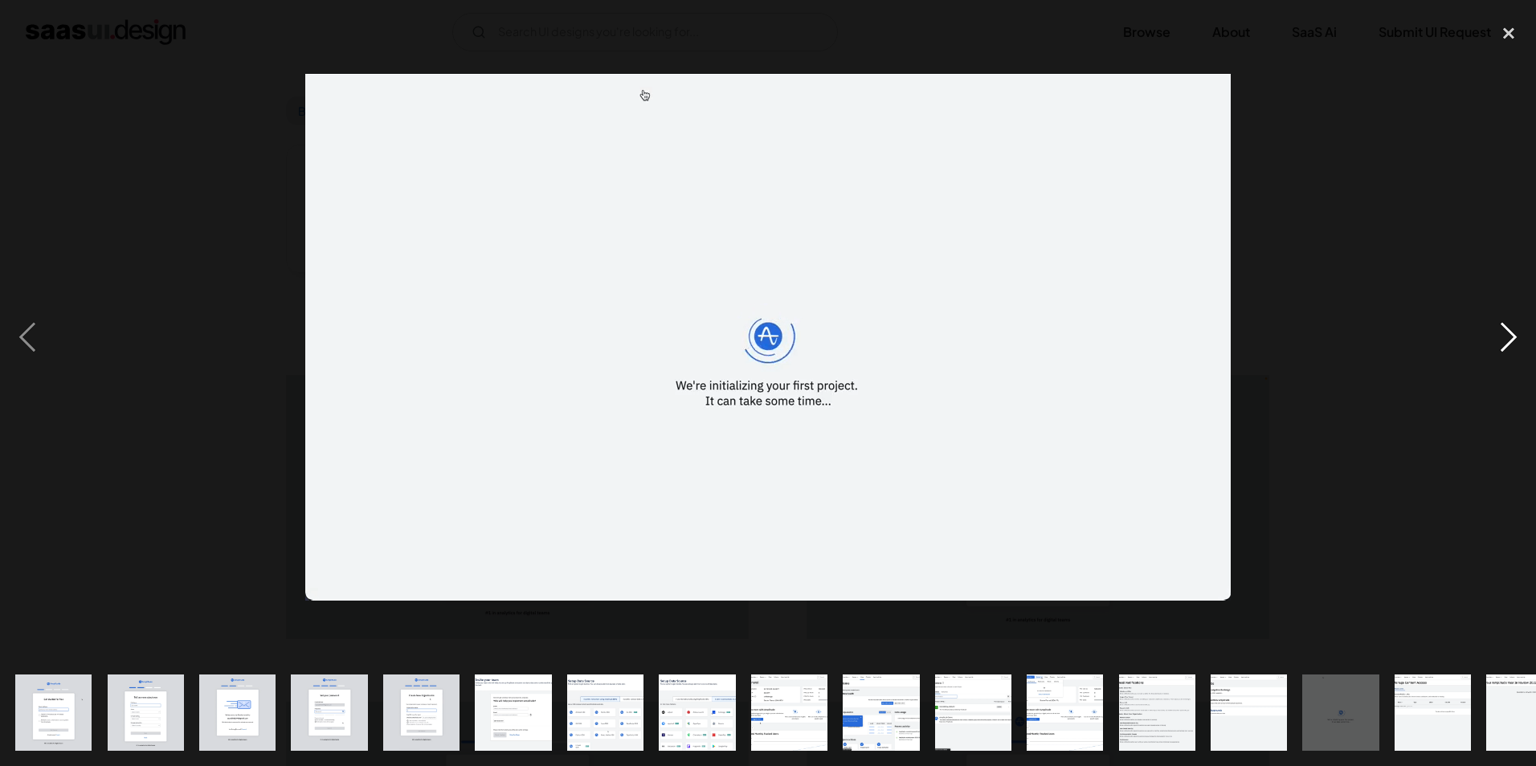
click at [1510, 357] on div "next image" at bounding box center [1509, 337] width 55 height 644
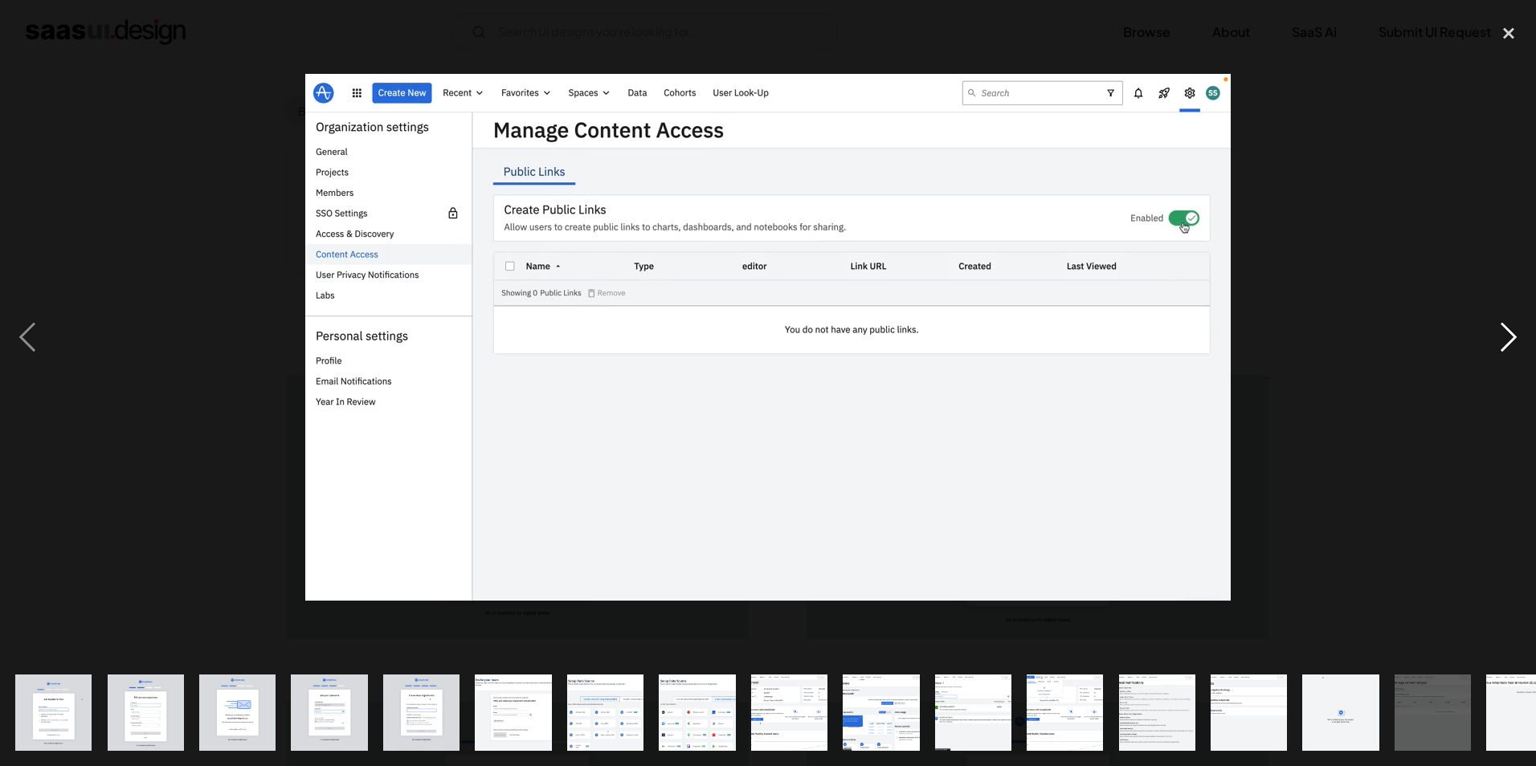
click at [1510, 357] on div "next image" at bounding box center [1509, 337] width 55 height 644
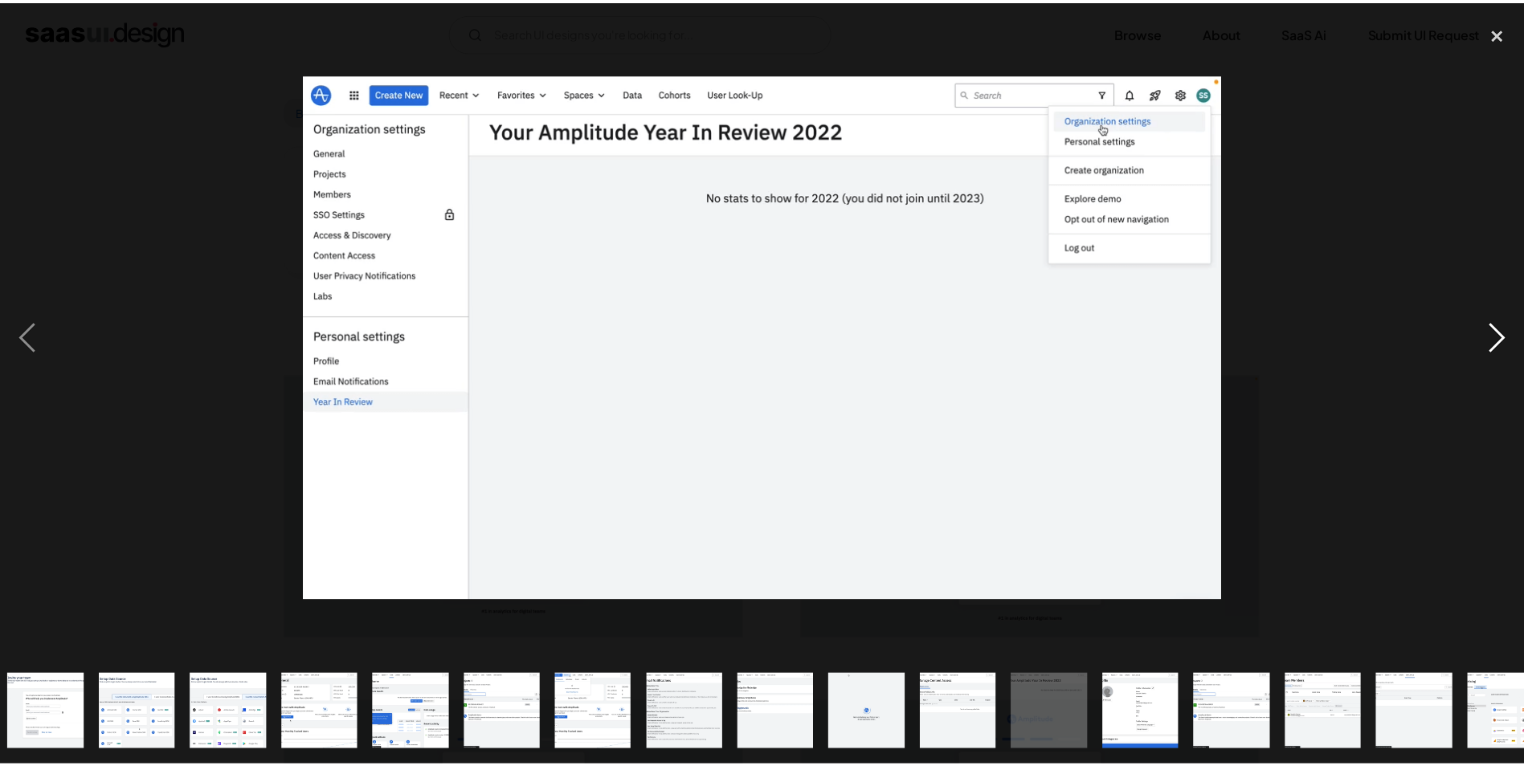
scroll to position [0, 594]
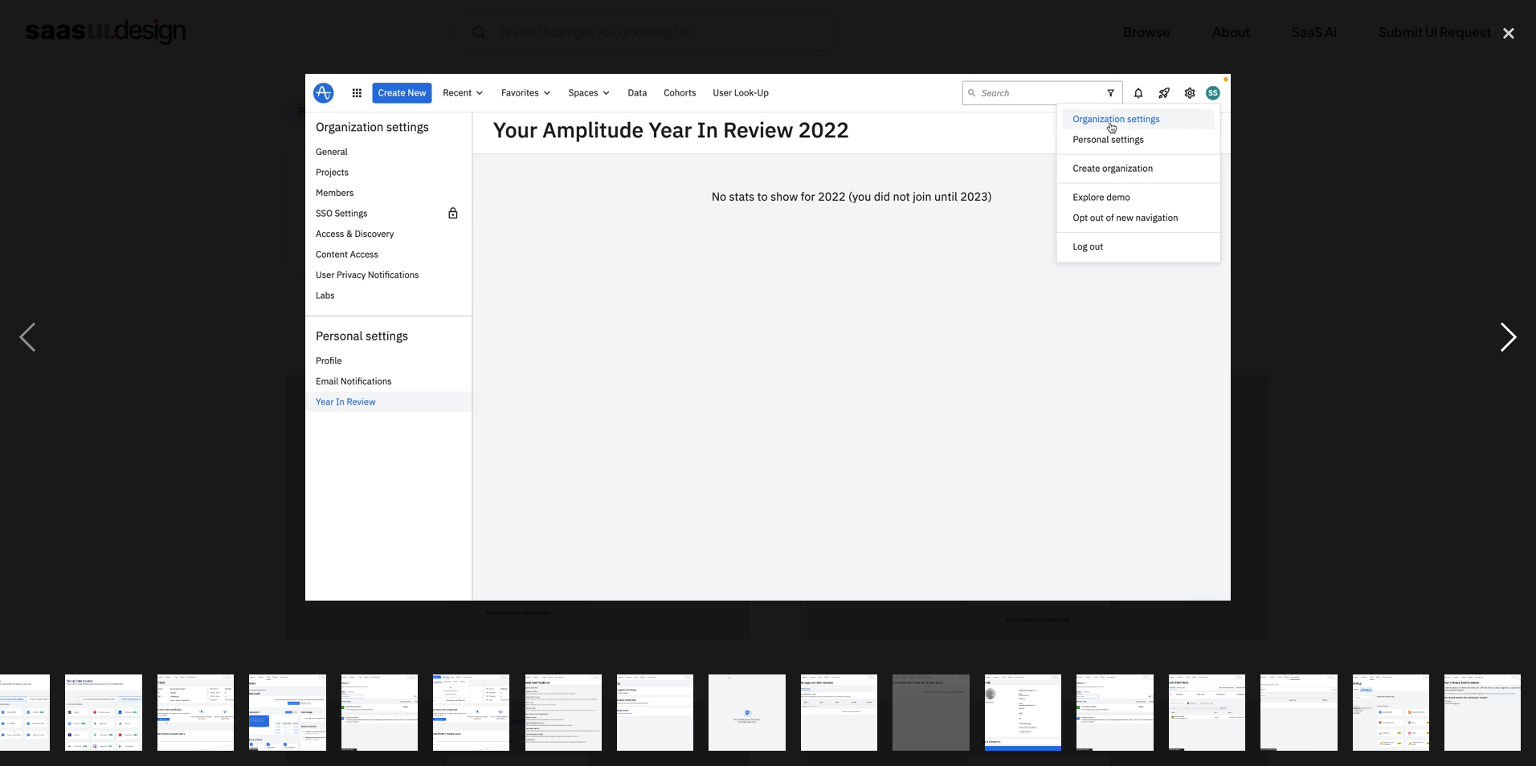
click at [1510, 357] on div "next image" at bounding box center [1509, 337] width 55 height 644
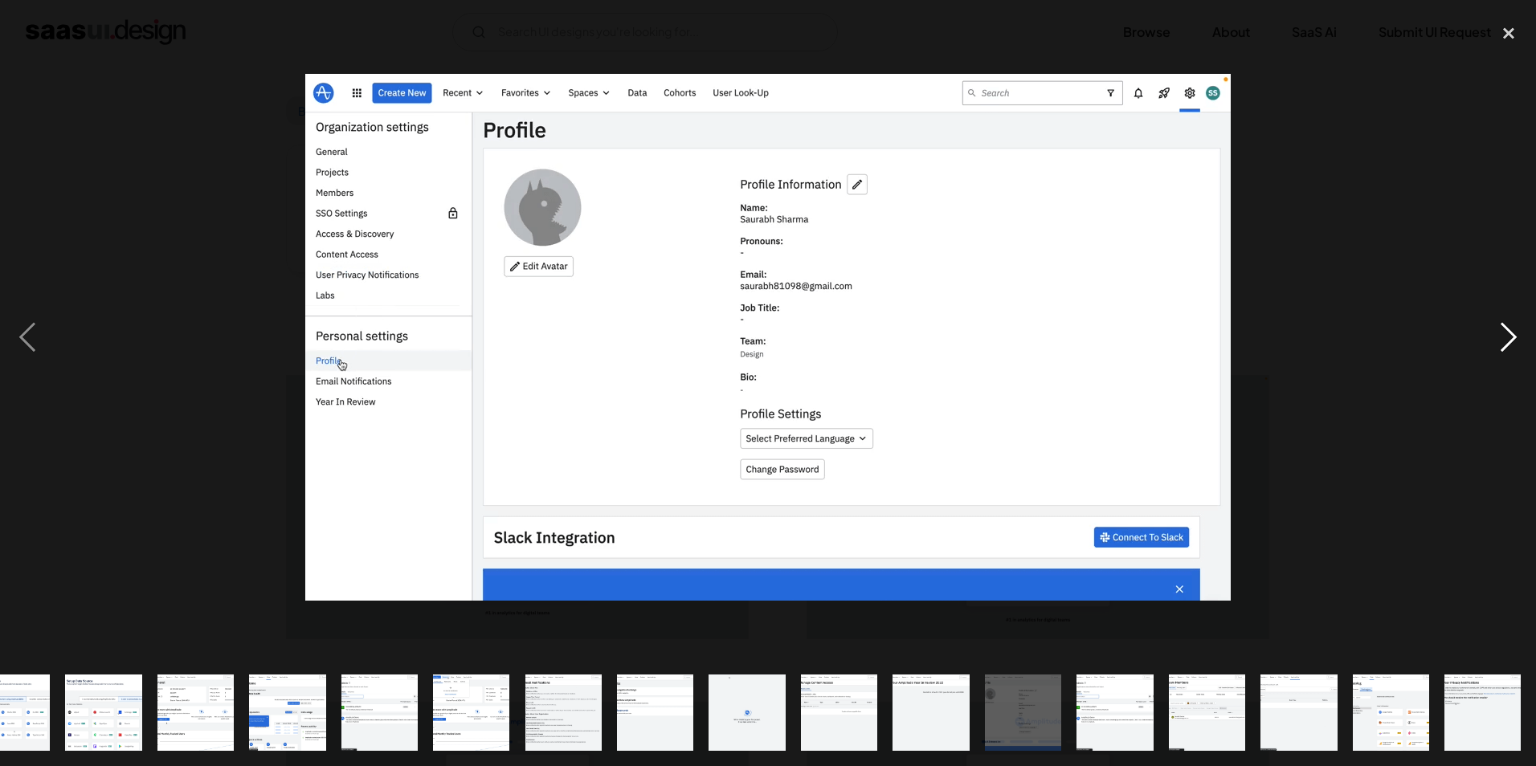
click at [1510, 357] on div "next image" at bounding box center [1509, 337] width 55 height 644
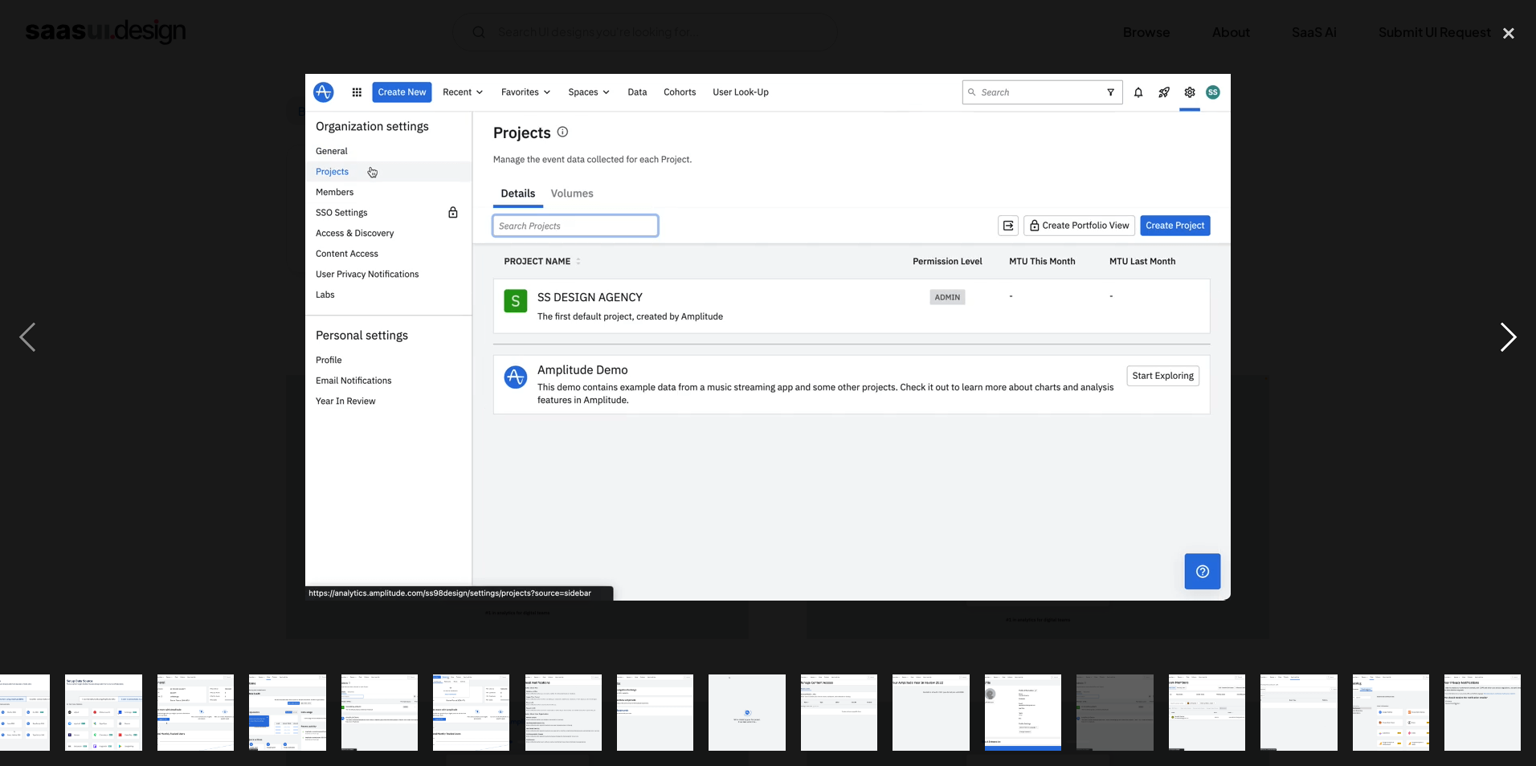
click at [1510, 357] on div "next image" at bounding box center [1509, 337] width 55 height 644
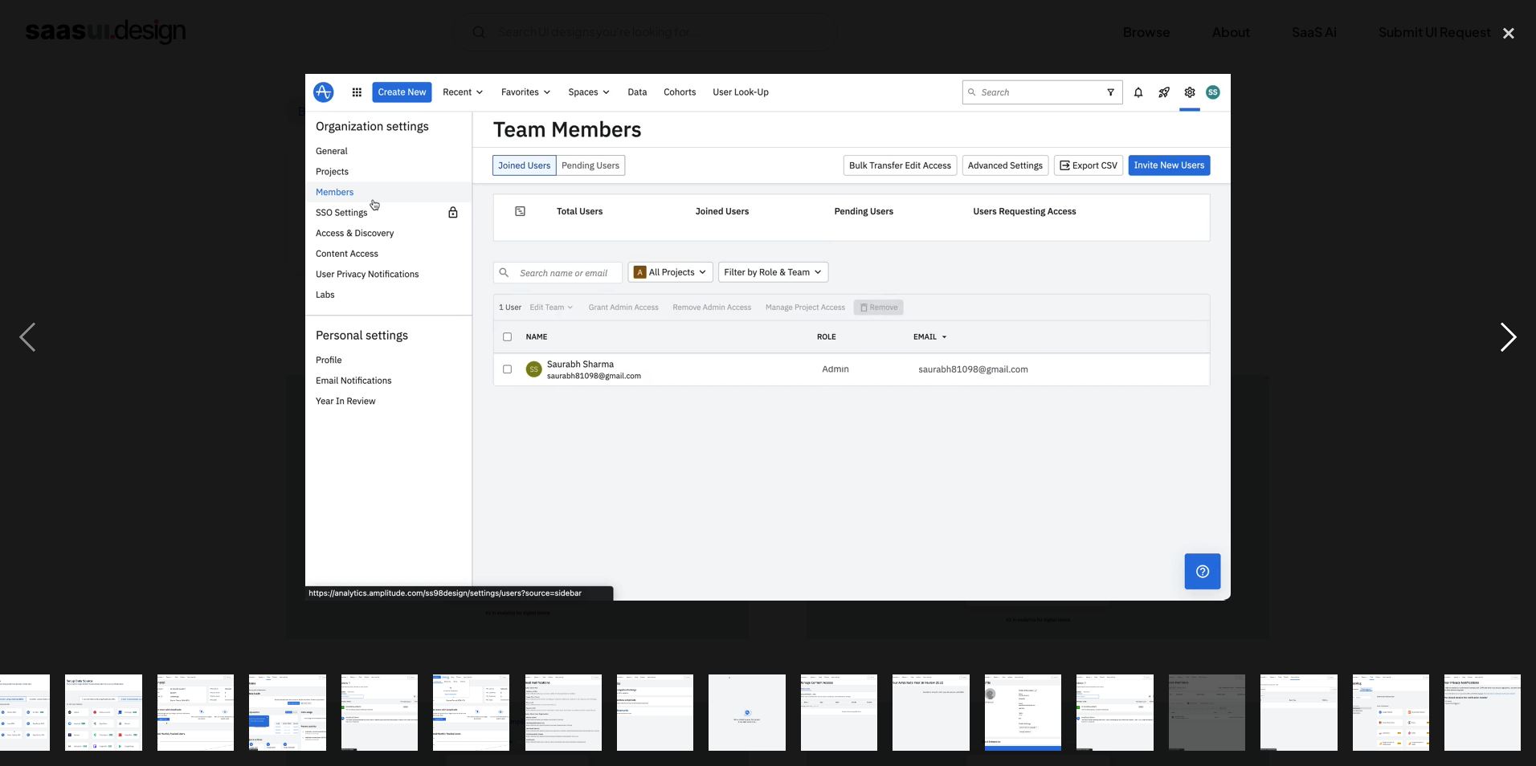
click at [1510, 357] on div "next image" at bounding box center [1509, 337] width 55 height 644
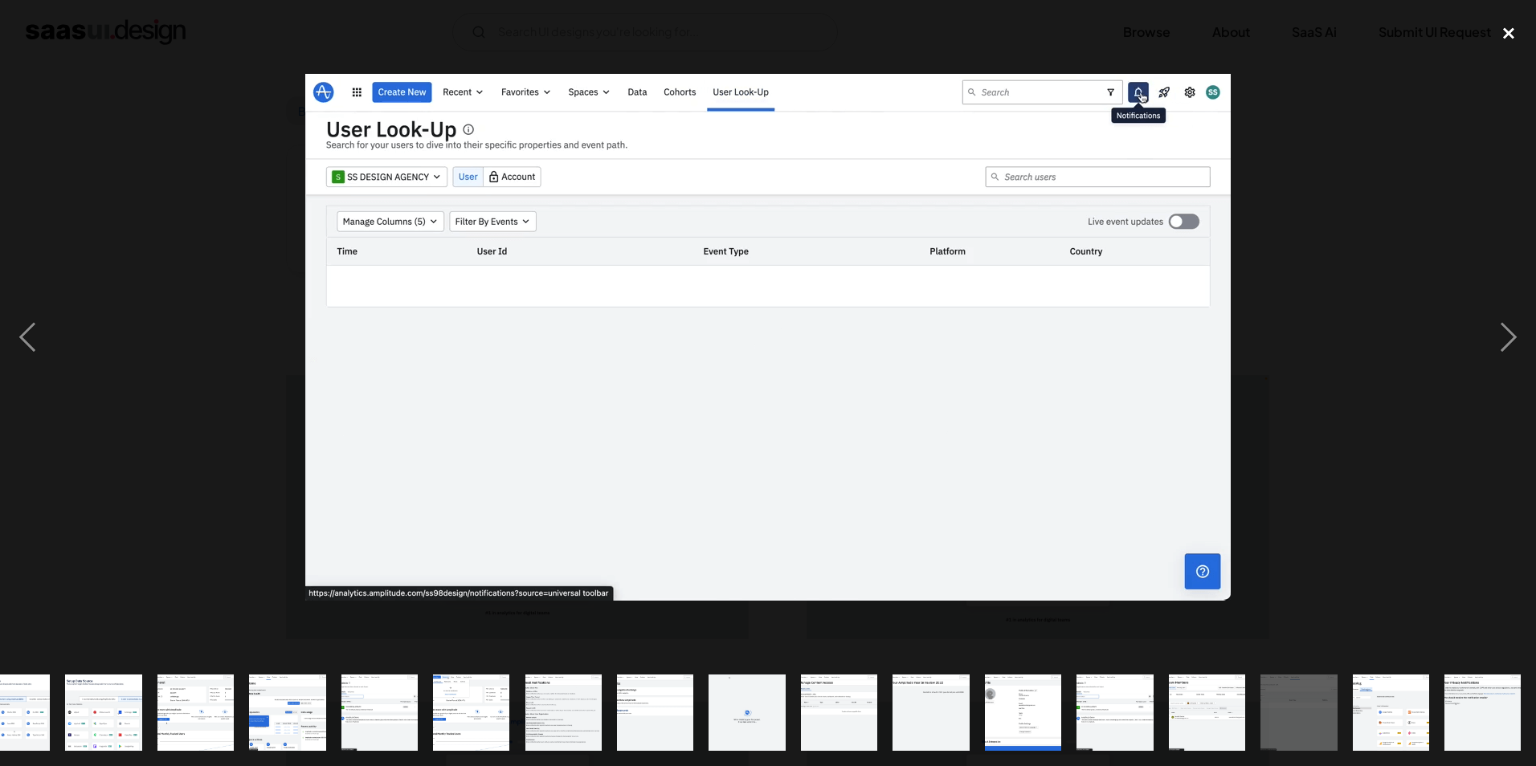
click at [1516, 28] on div "close lightbox" at bounding box center [1509, 32] width 55 height 35
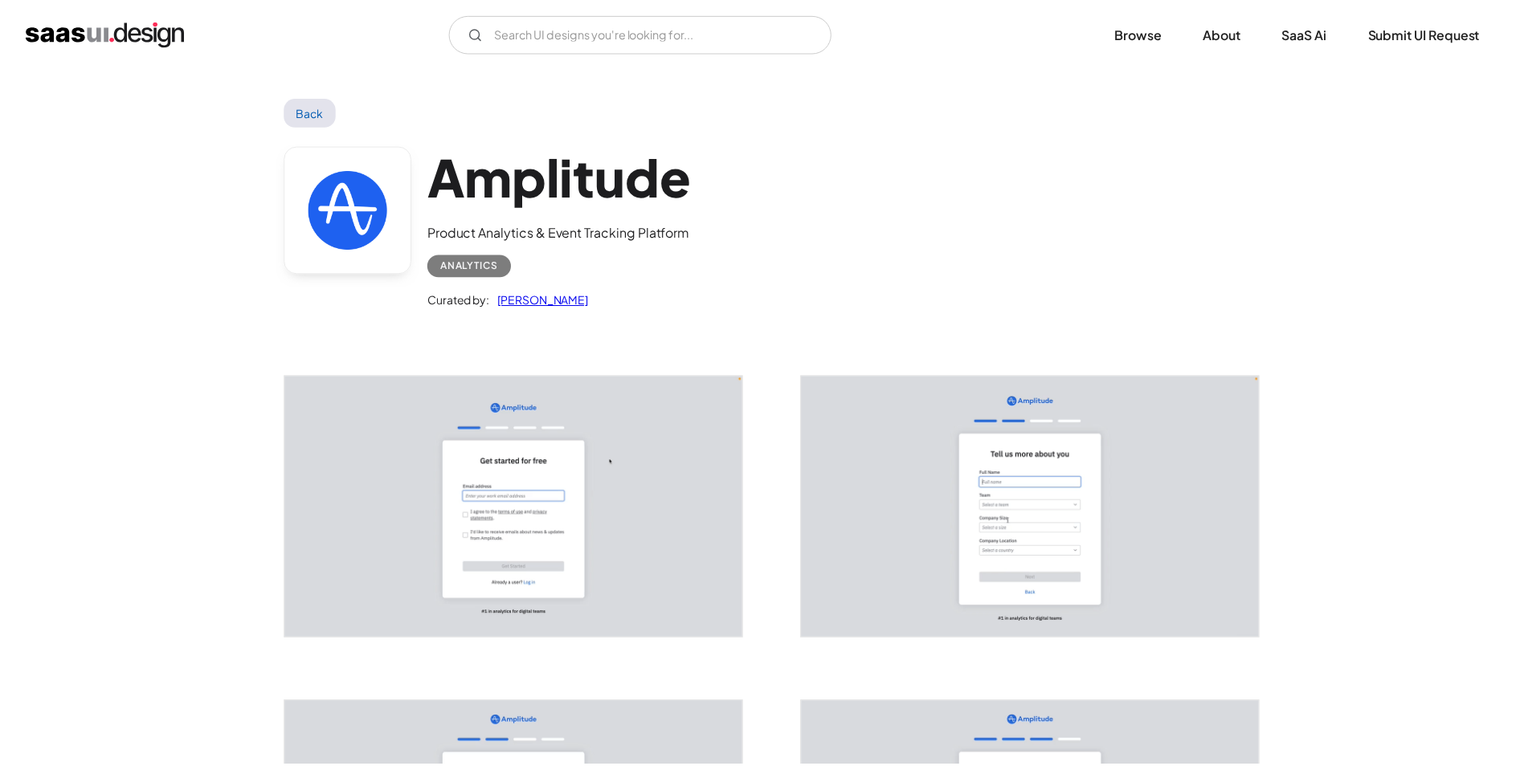
scroll to position [0, 0]
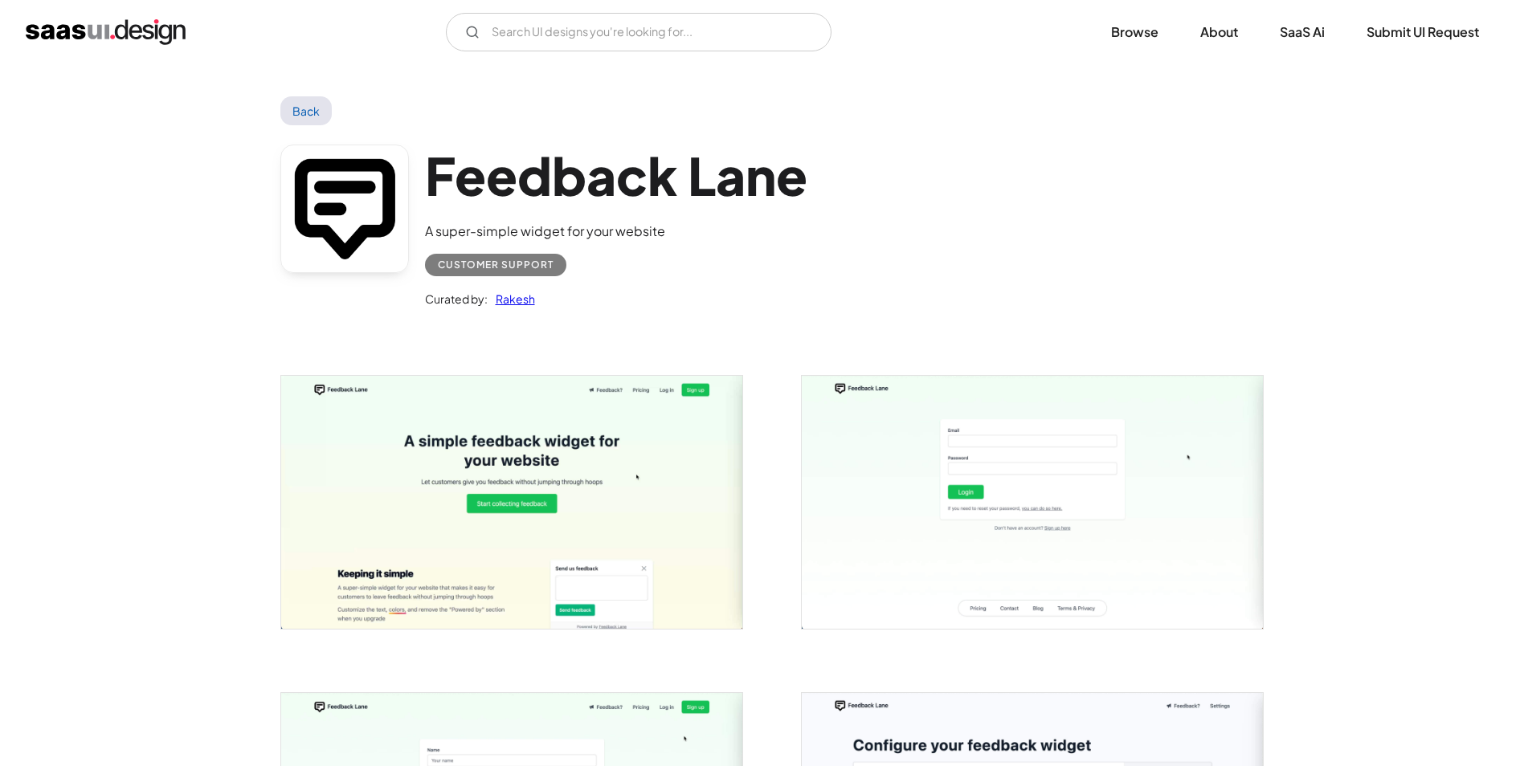
click at [431, 444] on img "open lightbox" at bounding box center [511, 502] width 461 height 253
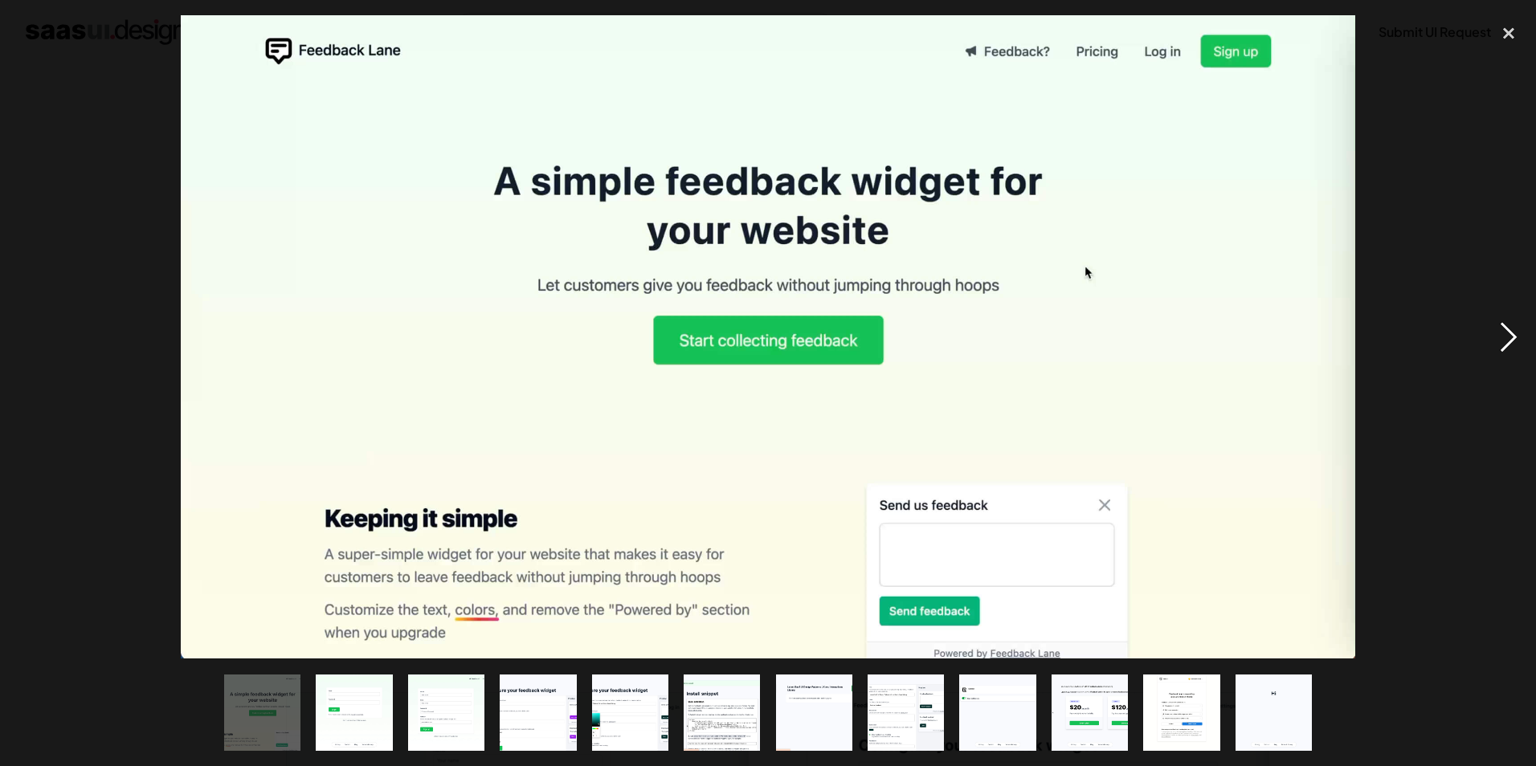
click at [1500, 322] on div "next image" at bounding box center [1509, 337] width 55 height 644
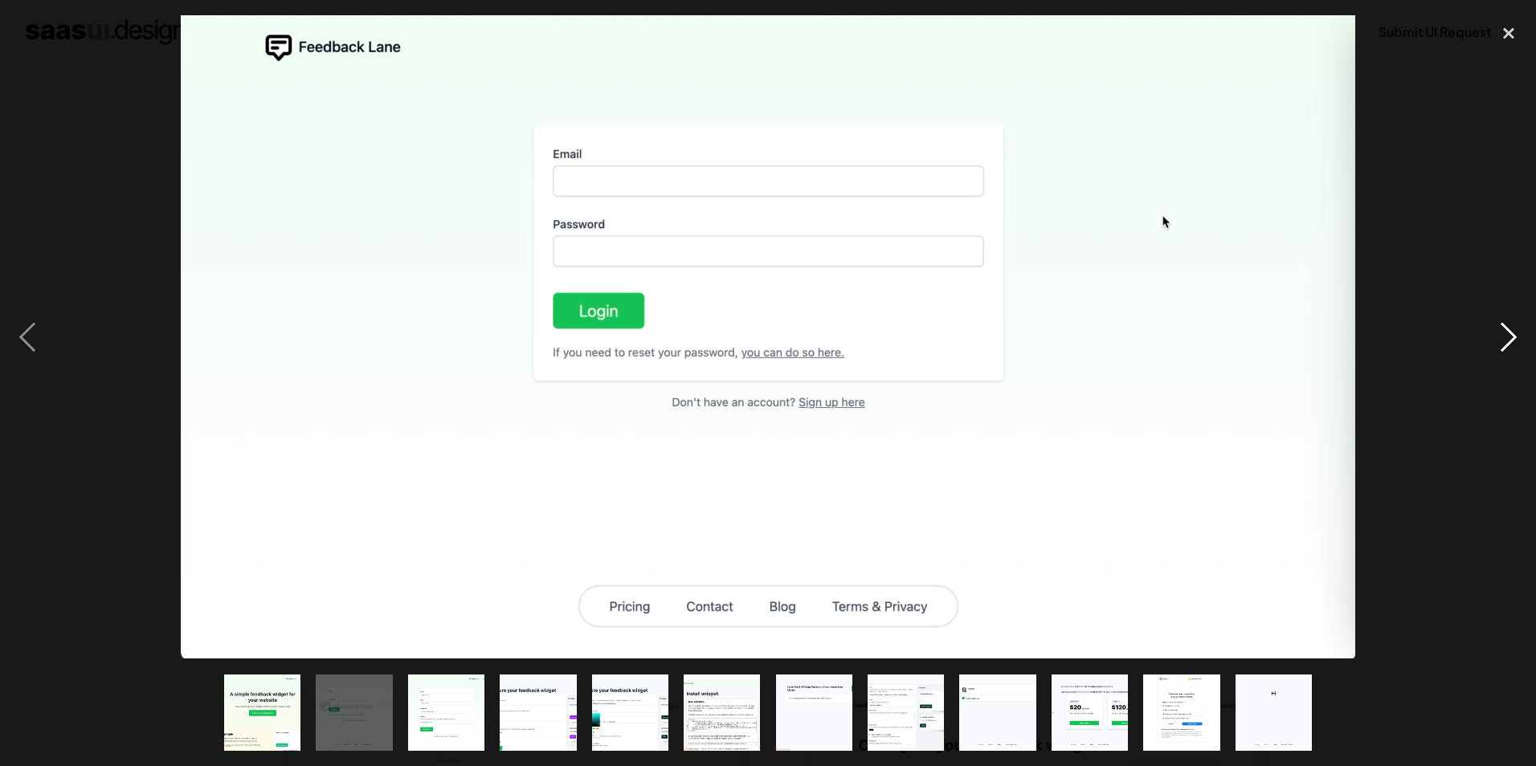
click at [1500, 322] on div "next image" at bounding box center [1509, 337] width 55 height 644
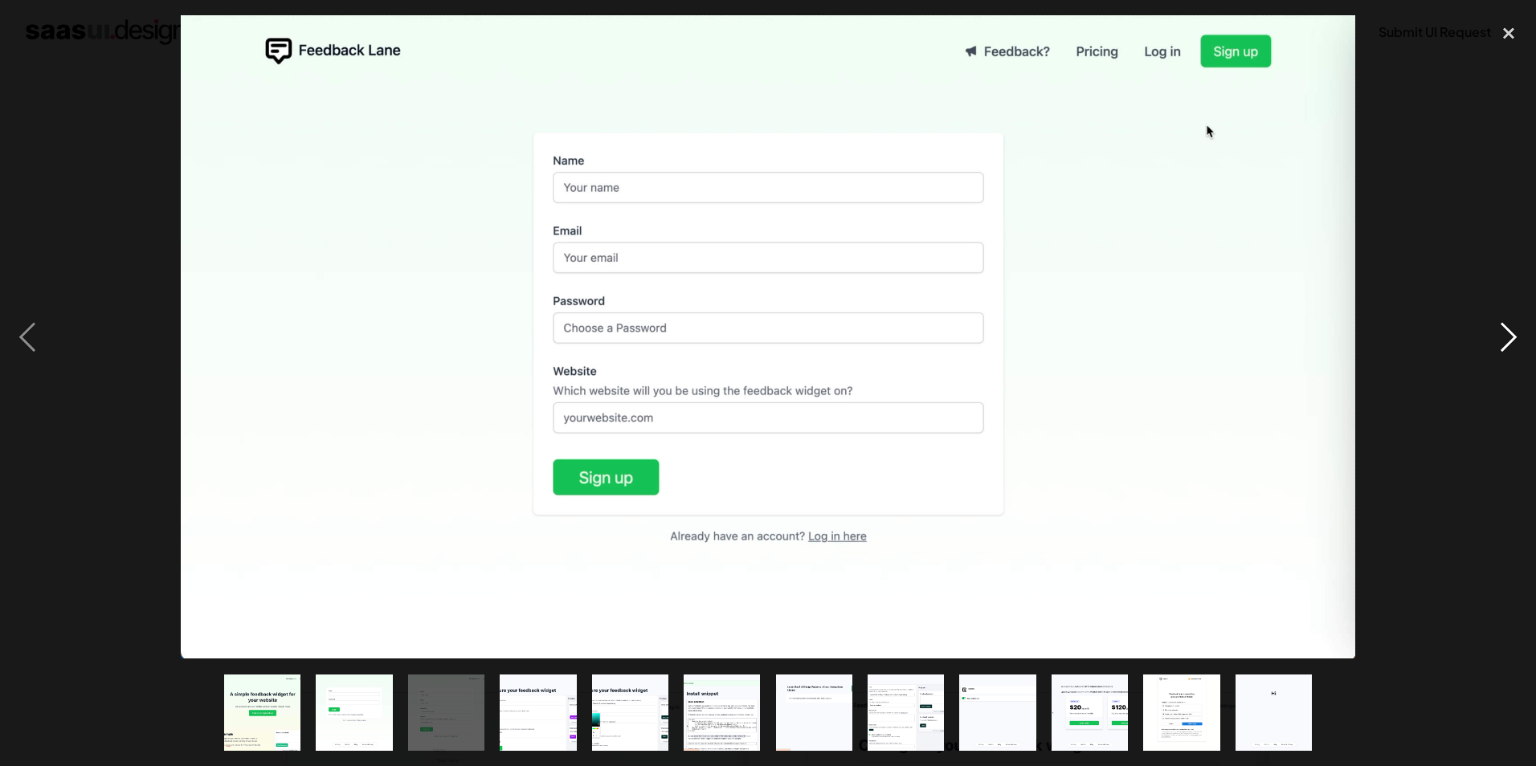
click at [1500, 322] on div "next image" at bounding box center [1509, 337] width 55 height 644
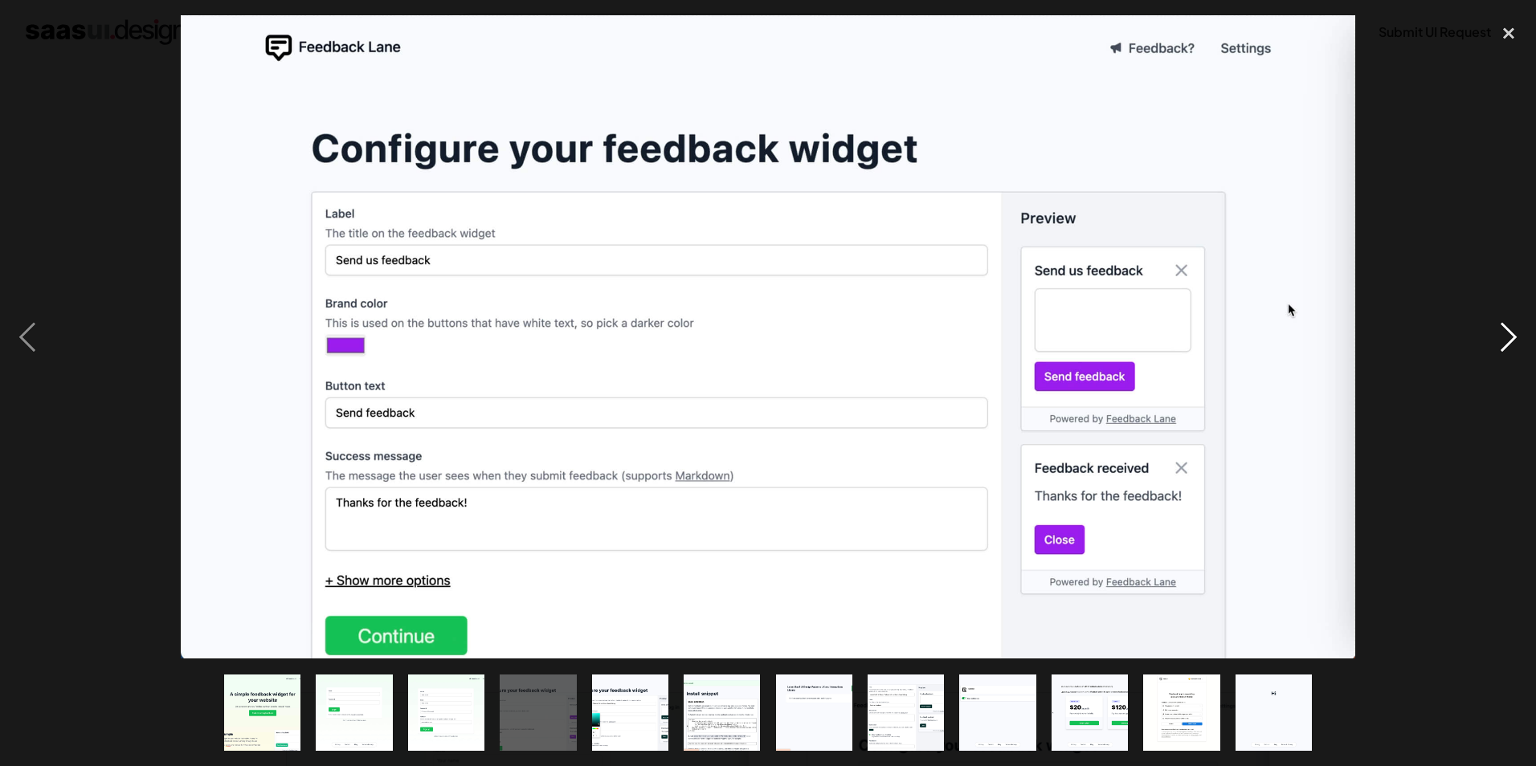
click at [1500, 322] on div "next image" at bounding box center [1509, 337] width 55 height 644
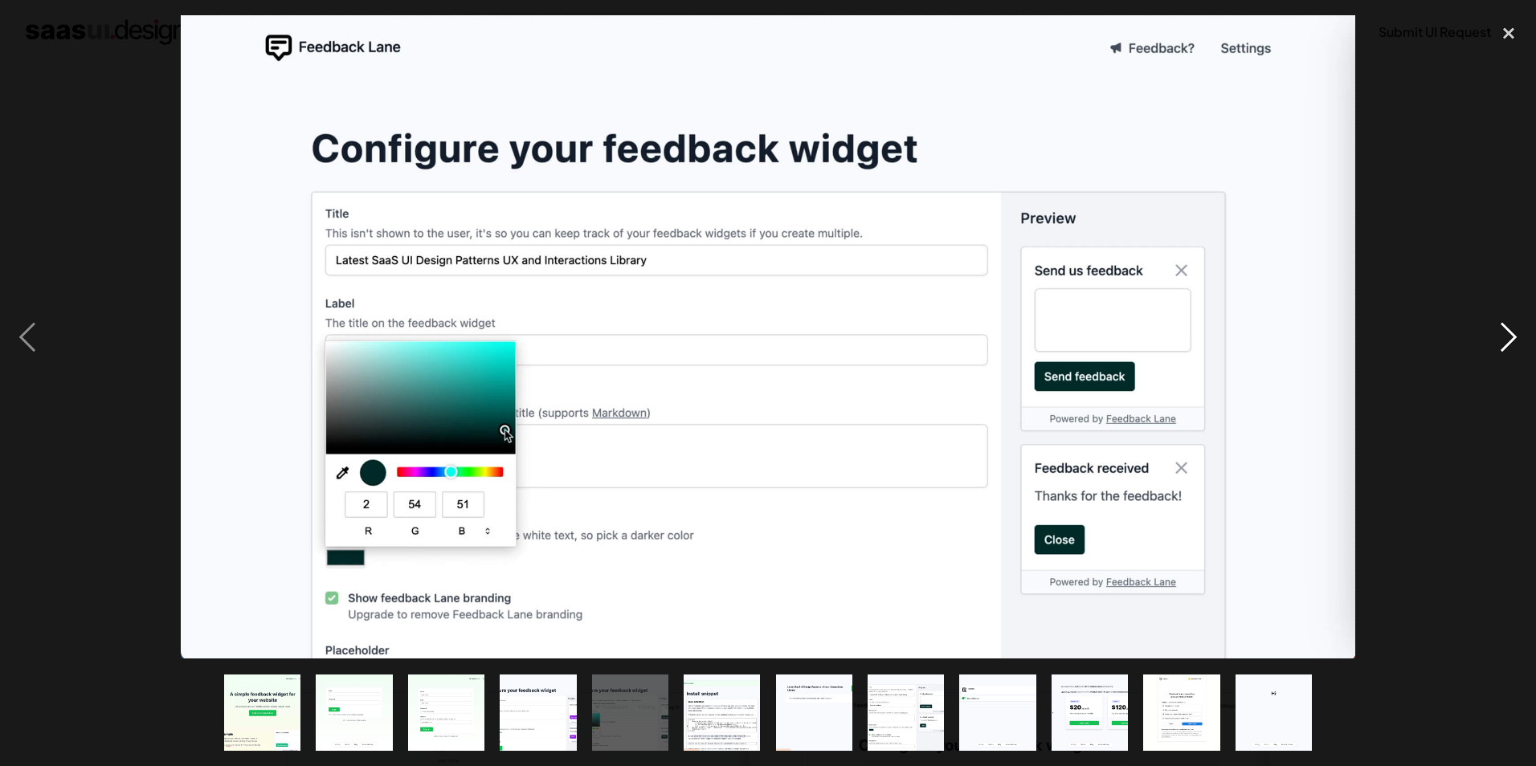
click at [1500, 322] on div "next image" at bounding box center [1509, 337] width 55 height 644
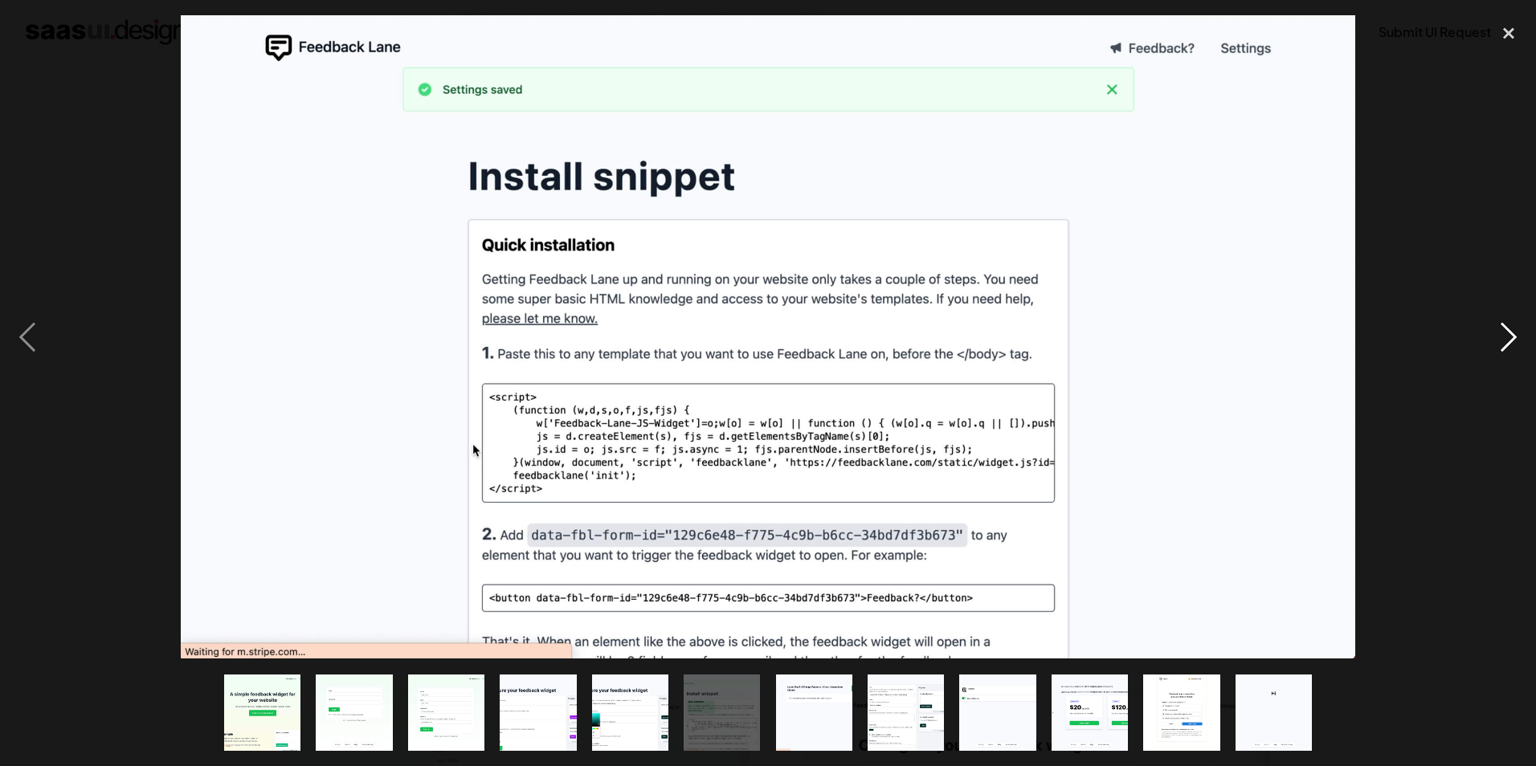
click at [1500, 322] on div "next image" at bounding box center [1509, 337] width 55 height 644
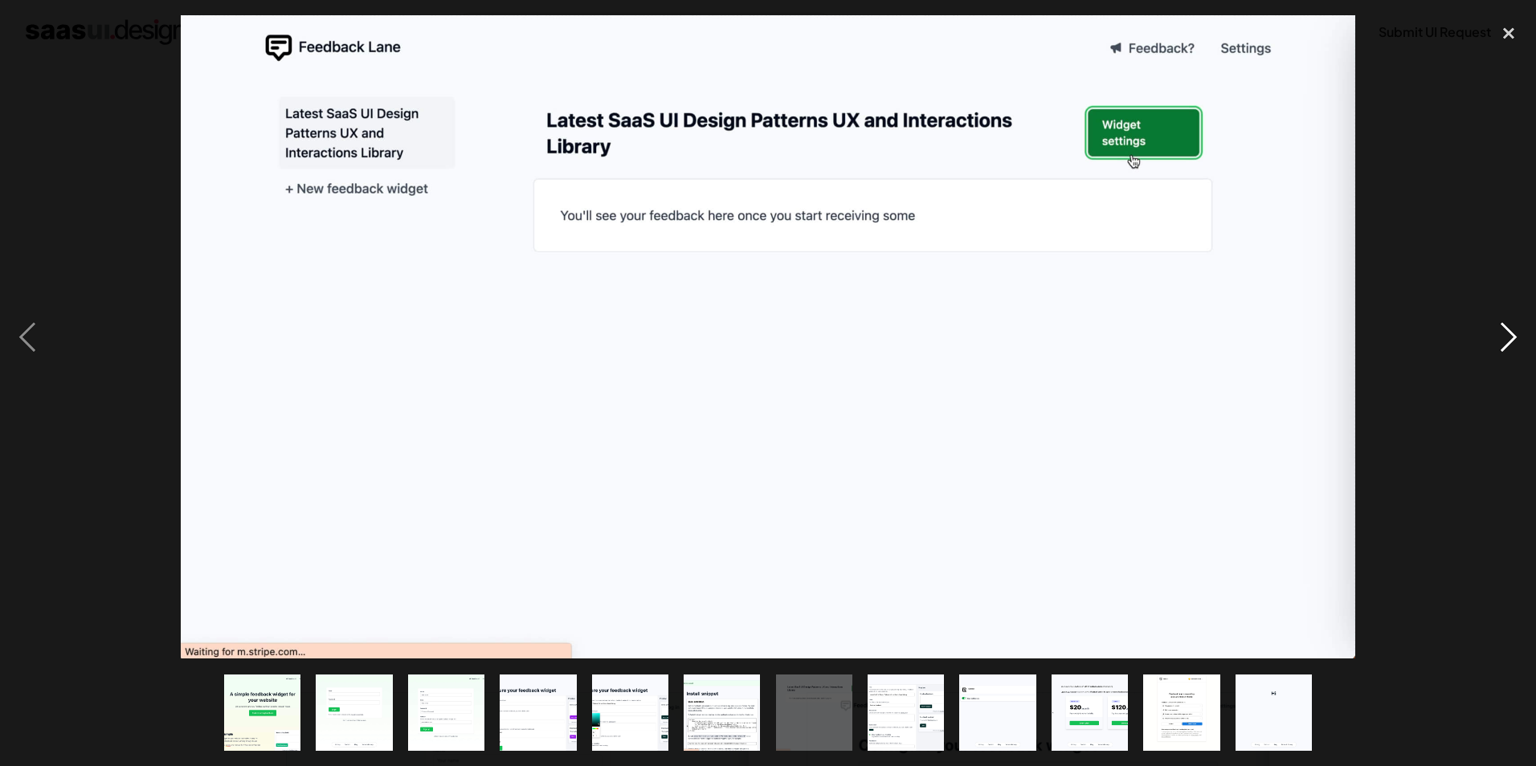
click at [1500, 322] on div "next image" at bounding box center [1509, 337] width 55 height 644
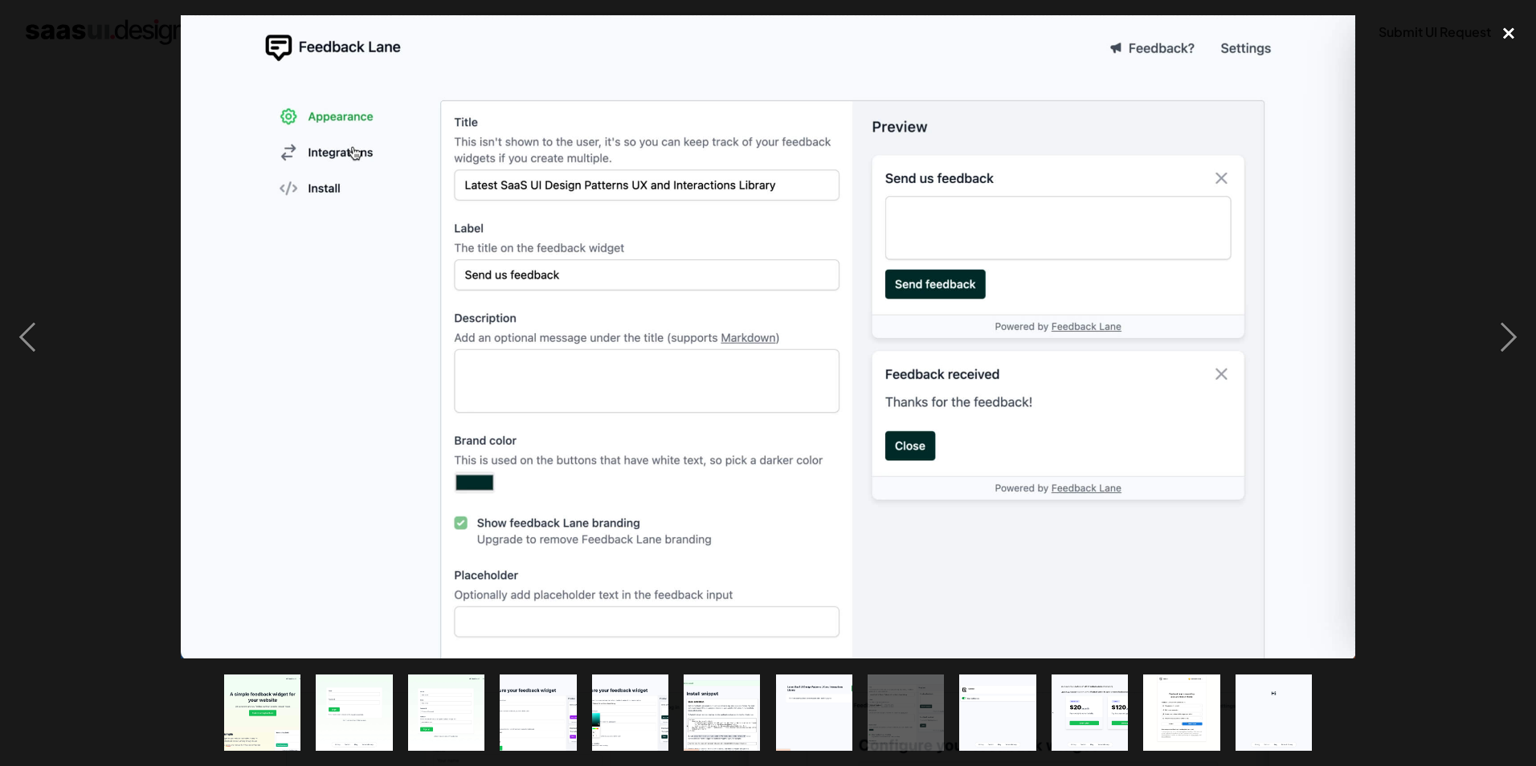
click at [1505, 38] on div "close lightbox" at bounding box center [1509, 32] width 55 height 35
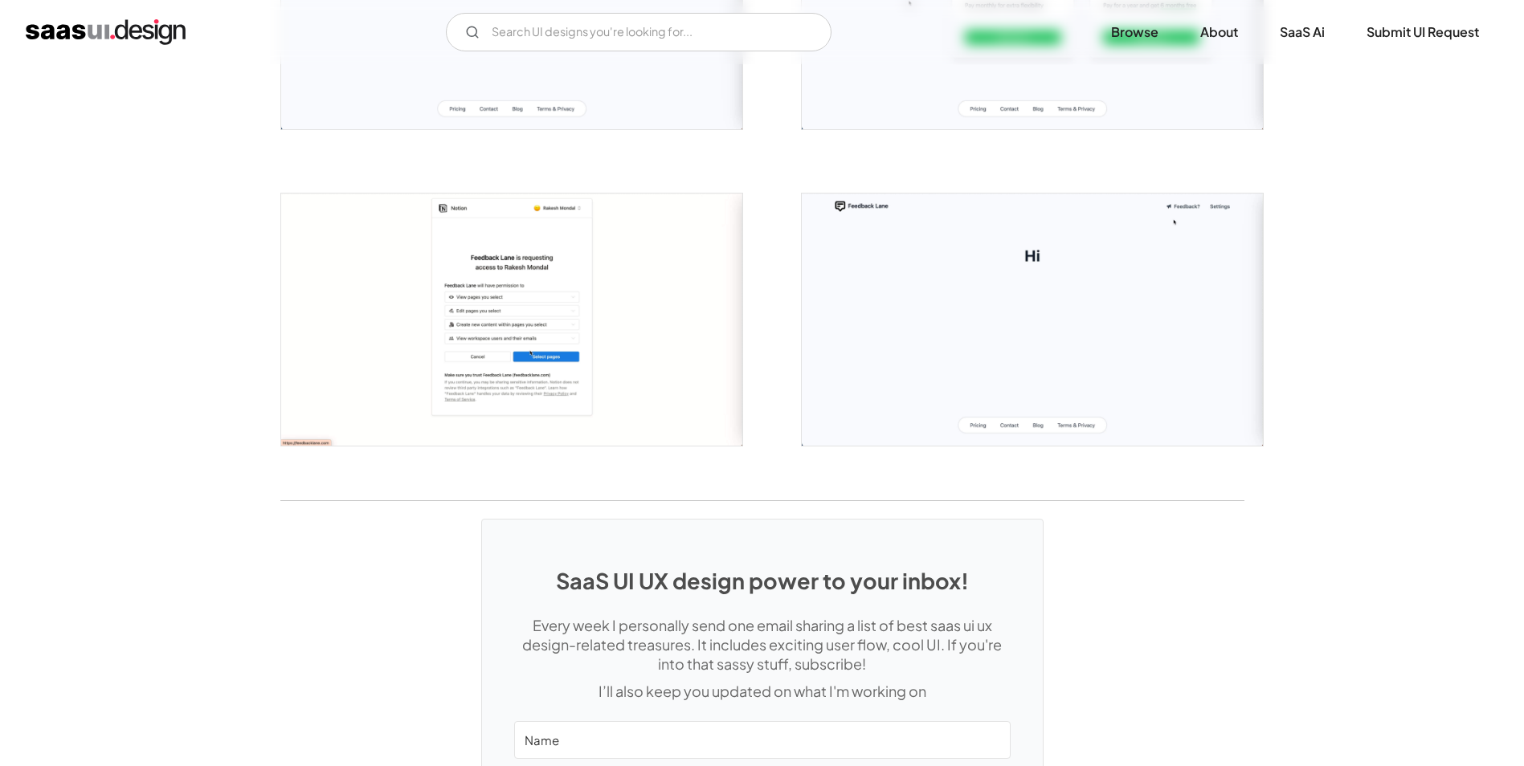
scroll to position [2030, 0]
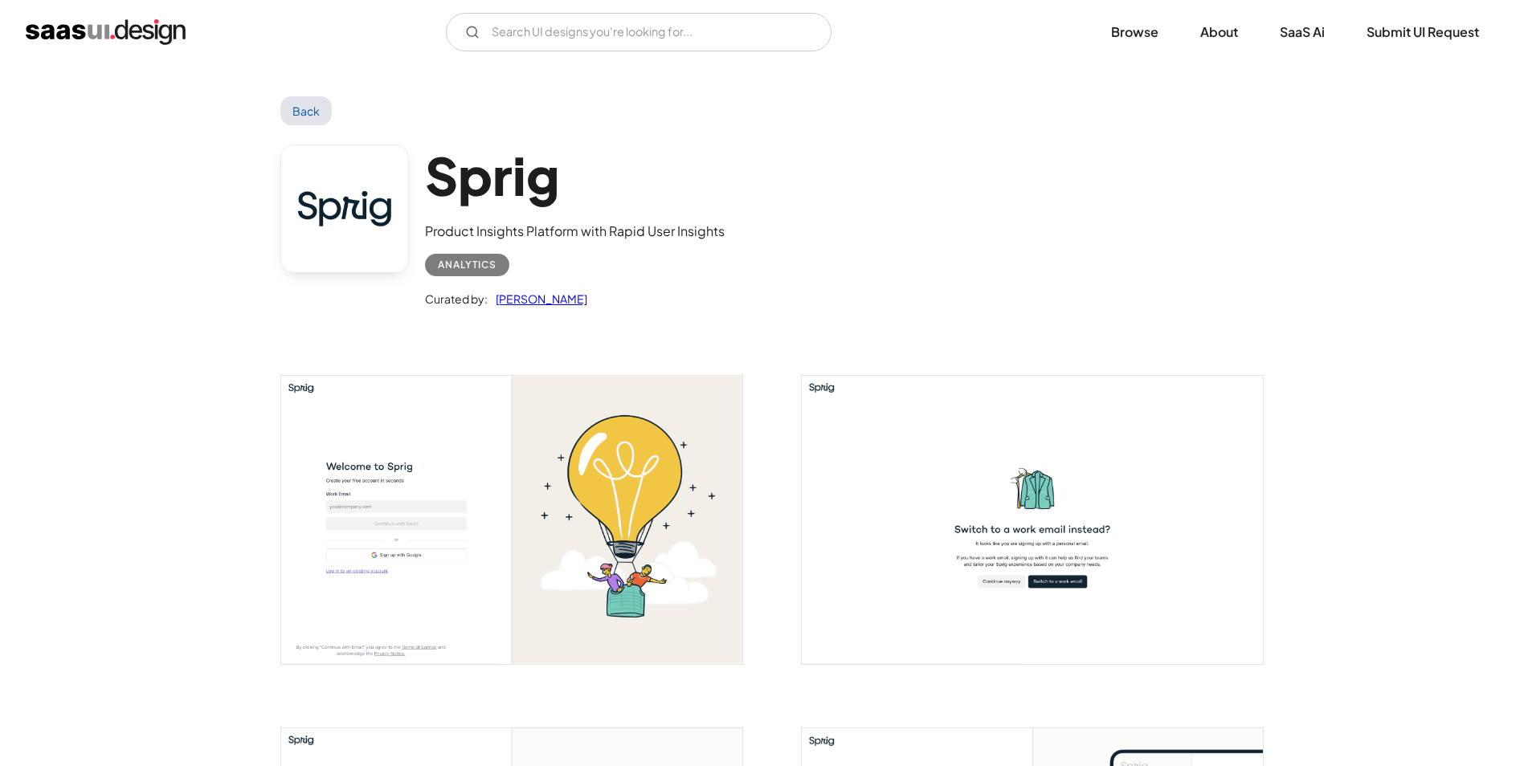
click at [432, 431] on img "open lightbox" at bounding box center [511, 520] width 461 height 288
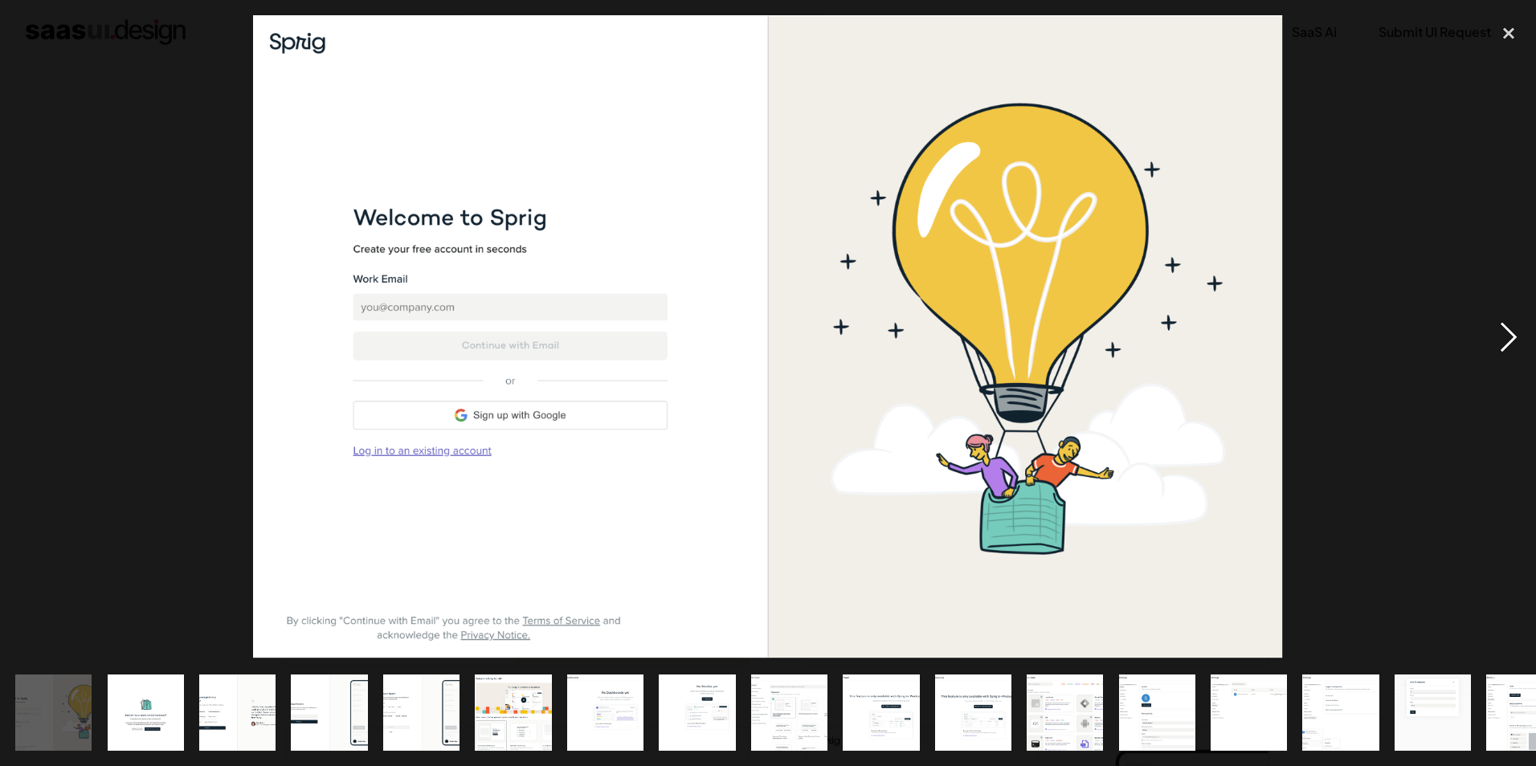
click at [1496, 344] on div "next image" at bounding box center [1509, 337] width 55 height 644
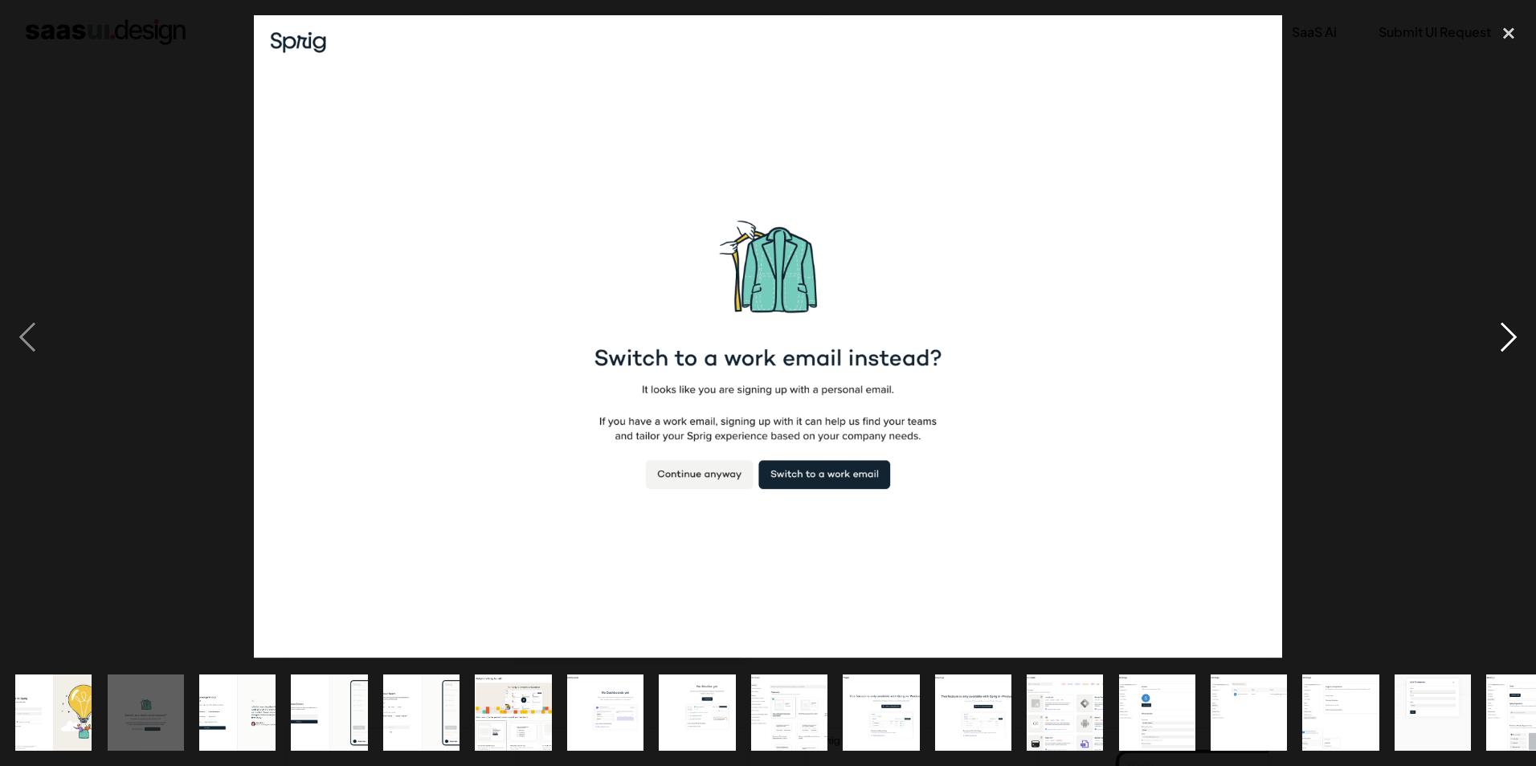
click at [1496, 344] on div "next image" at bounding box center [1509, 337] width 55 height 644
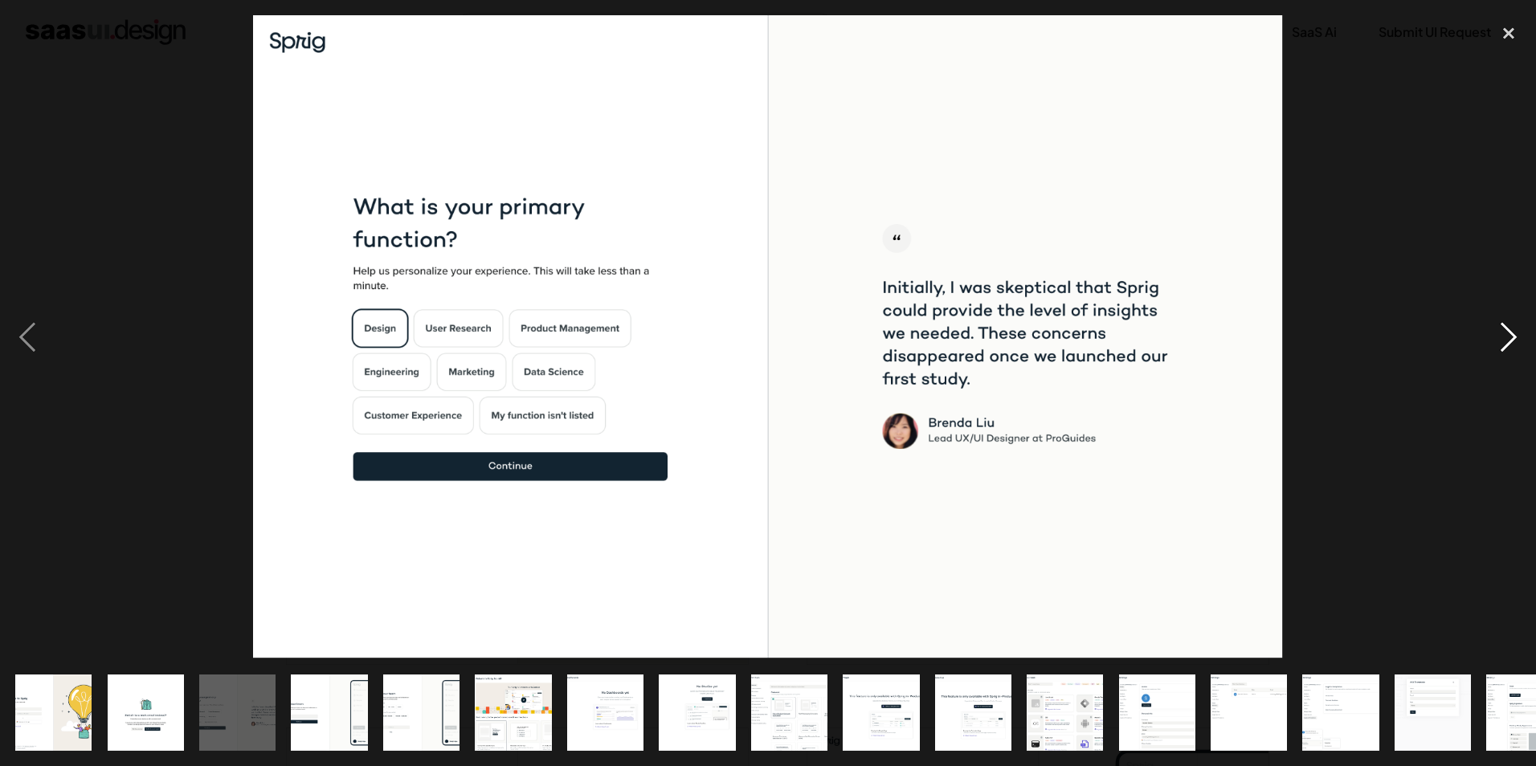
click at [1496, 344] on div "next image" at bounding box center [1509, 337] width 55 height 644
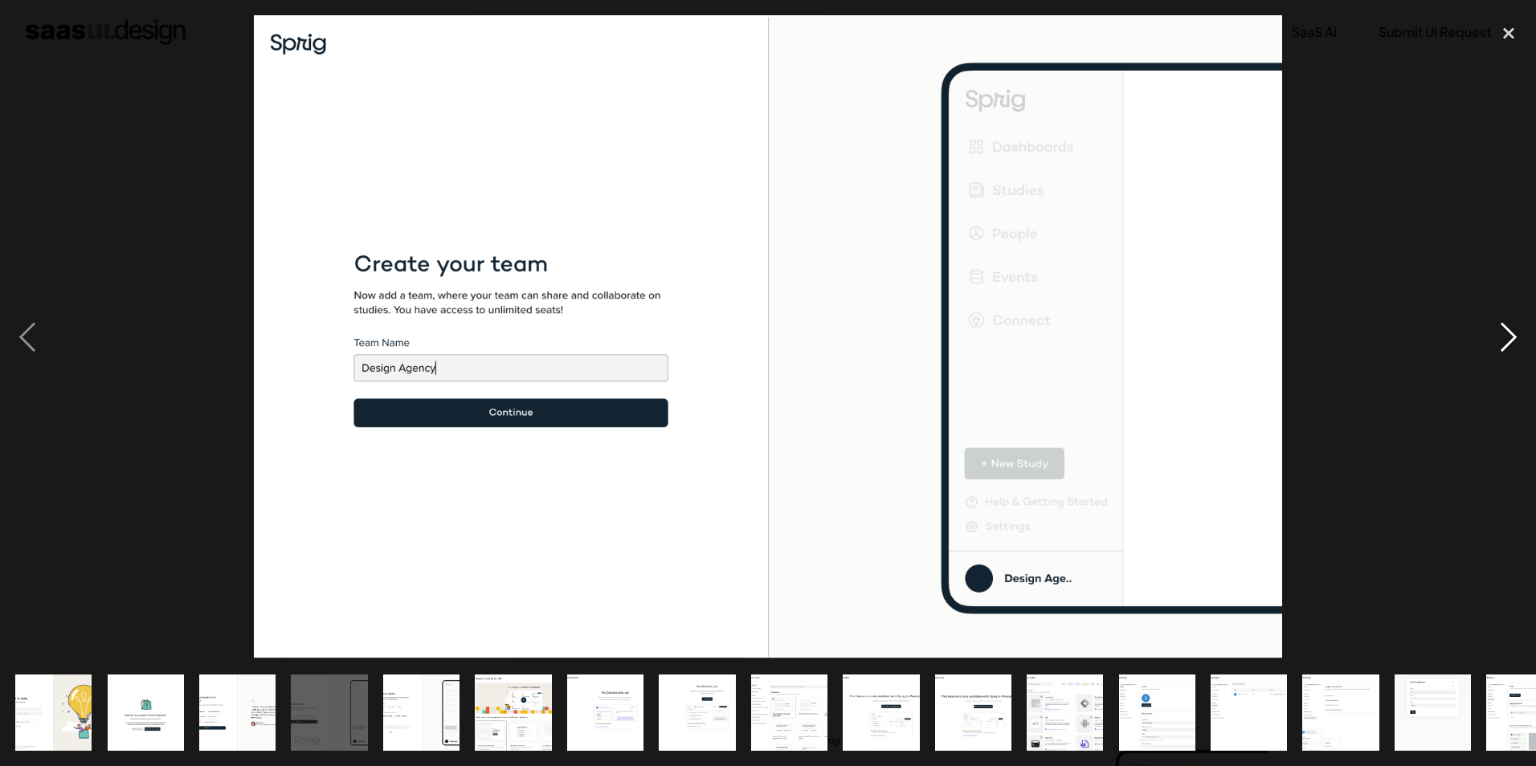
click at [1496, 344] on div "next image" at bounding box center [1509, 337] width 55 height 644
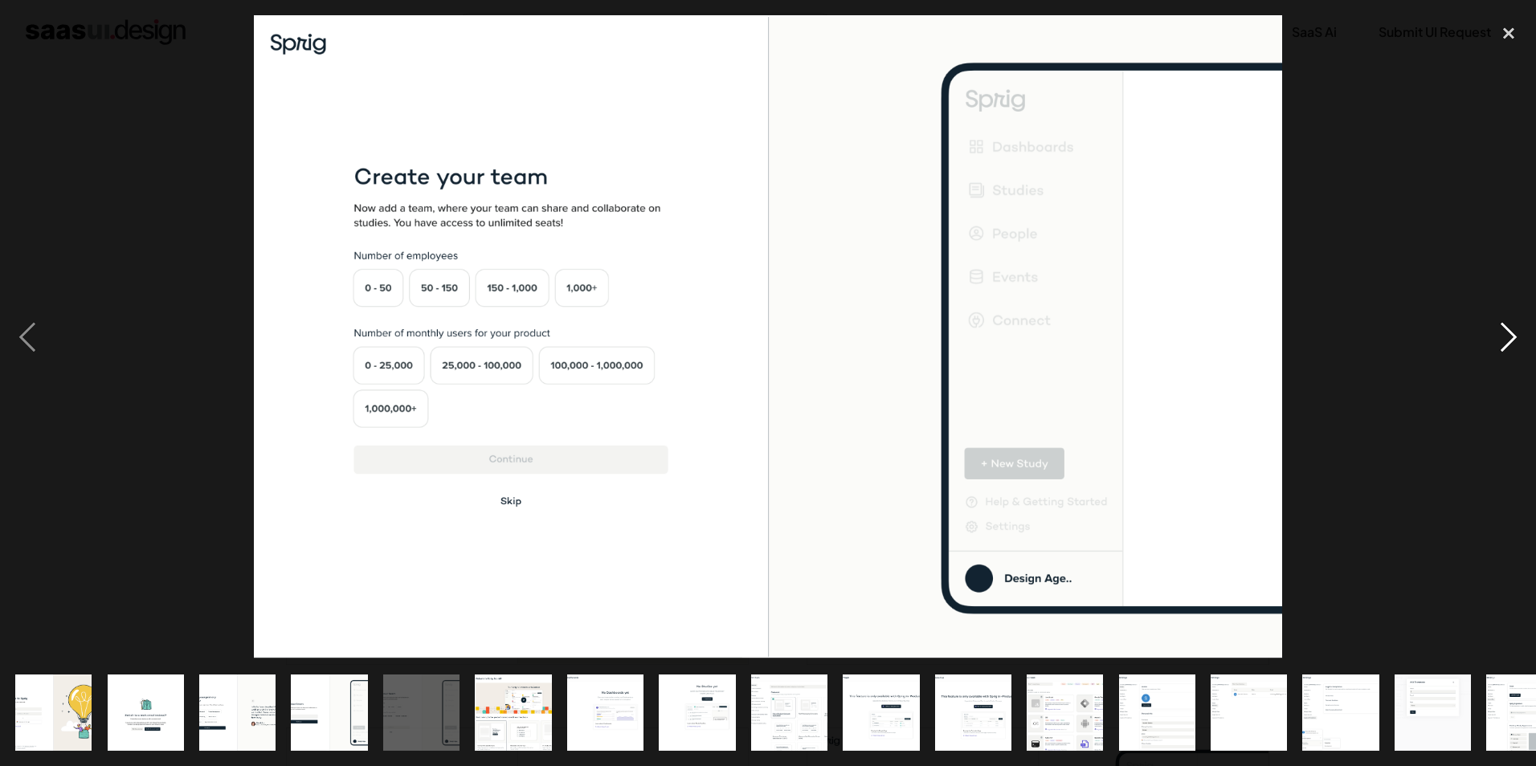
click at [1496, 344] on div "next image" at bounding box center [1509, 337] width 55 height 644
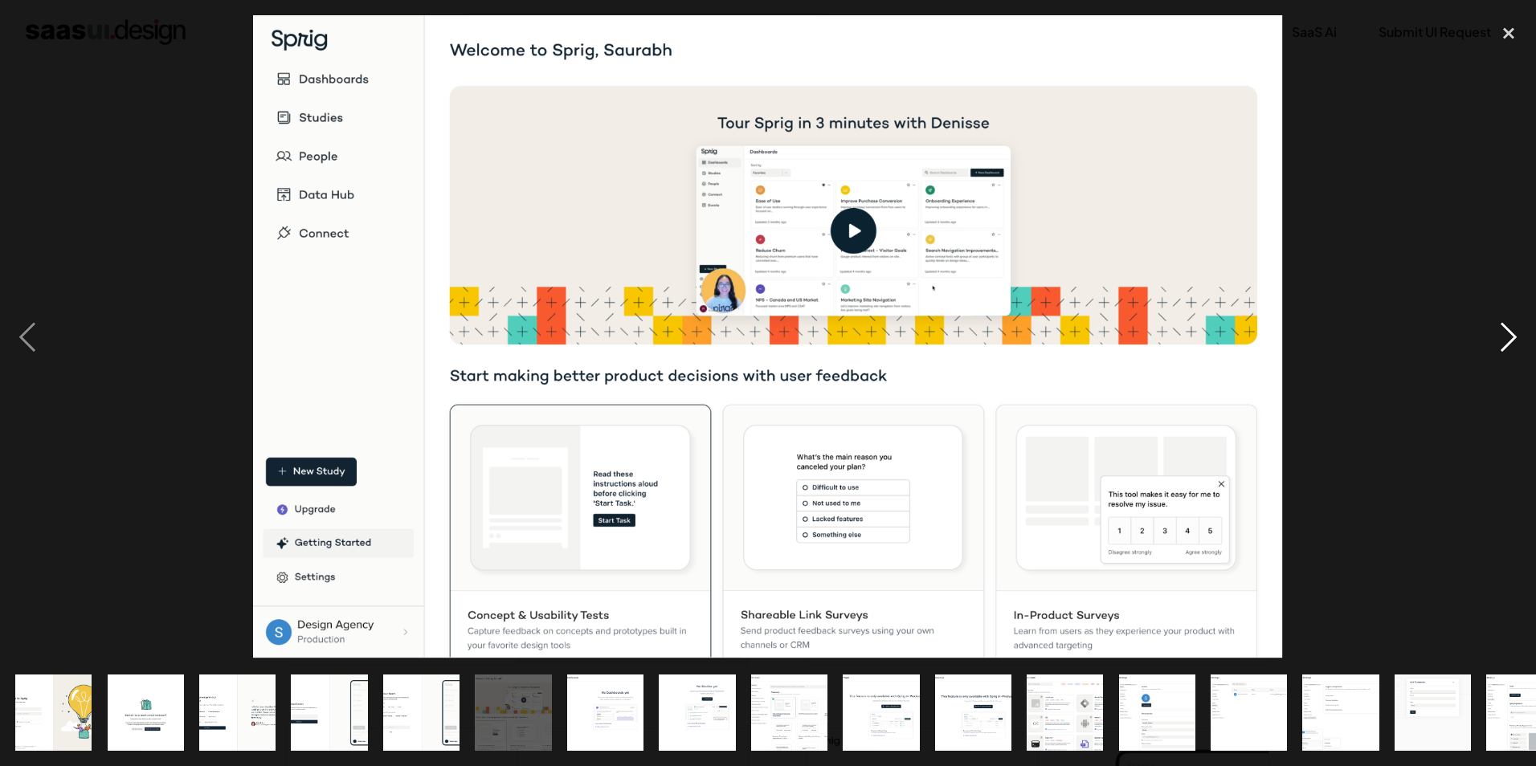
click at [1496, 344] on div "next image" at bounding box center [1509, 337] width 55 height 644
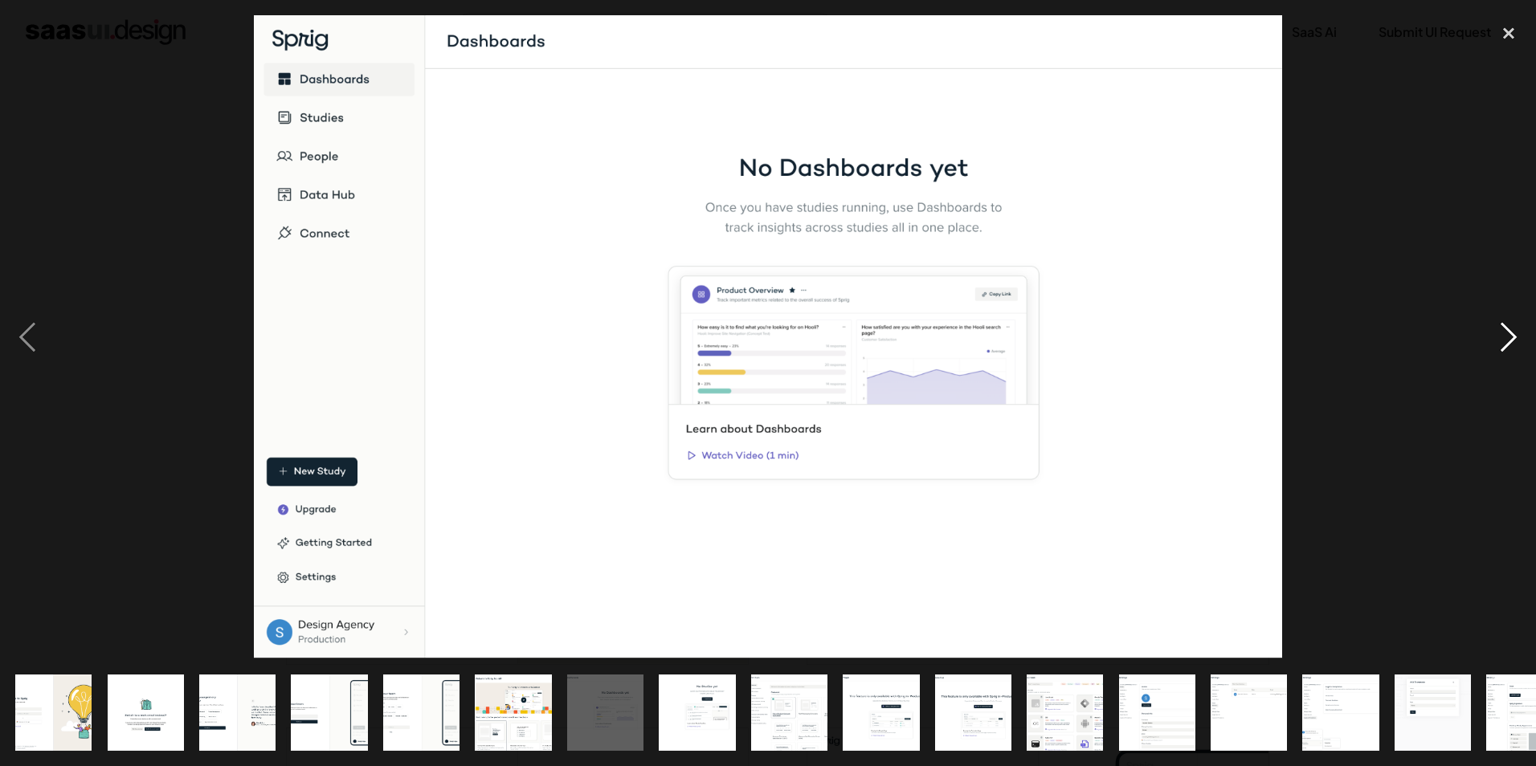
click at [1496, 344] on div "next image" at bounding box center [1509, 337] width 55 height 644
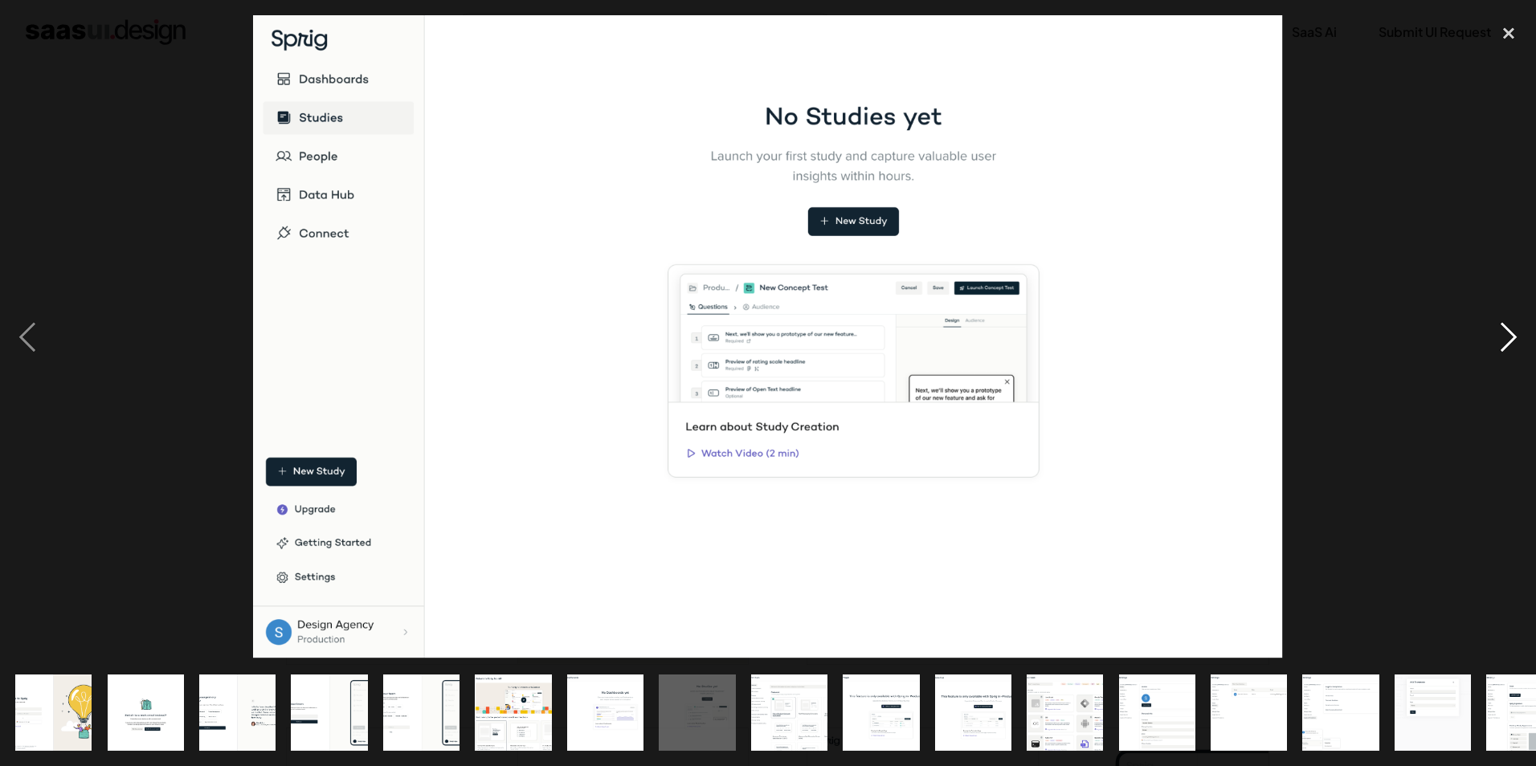
click at [1496, 344] on div "next image" at bounding box center [1509, 337] width 55 height 644
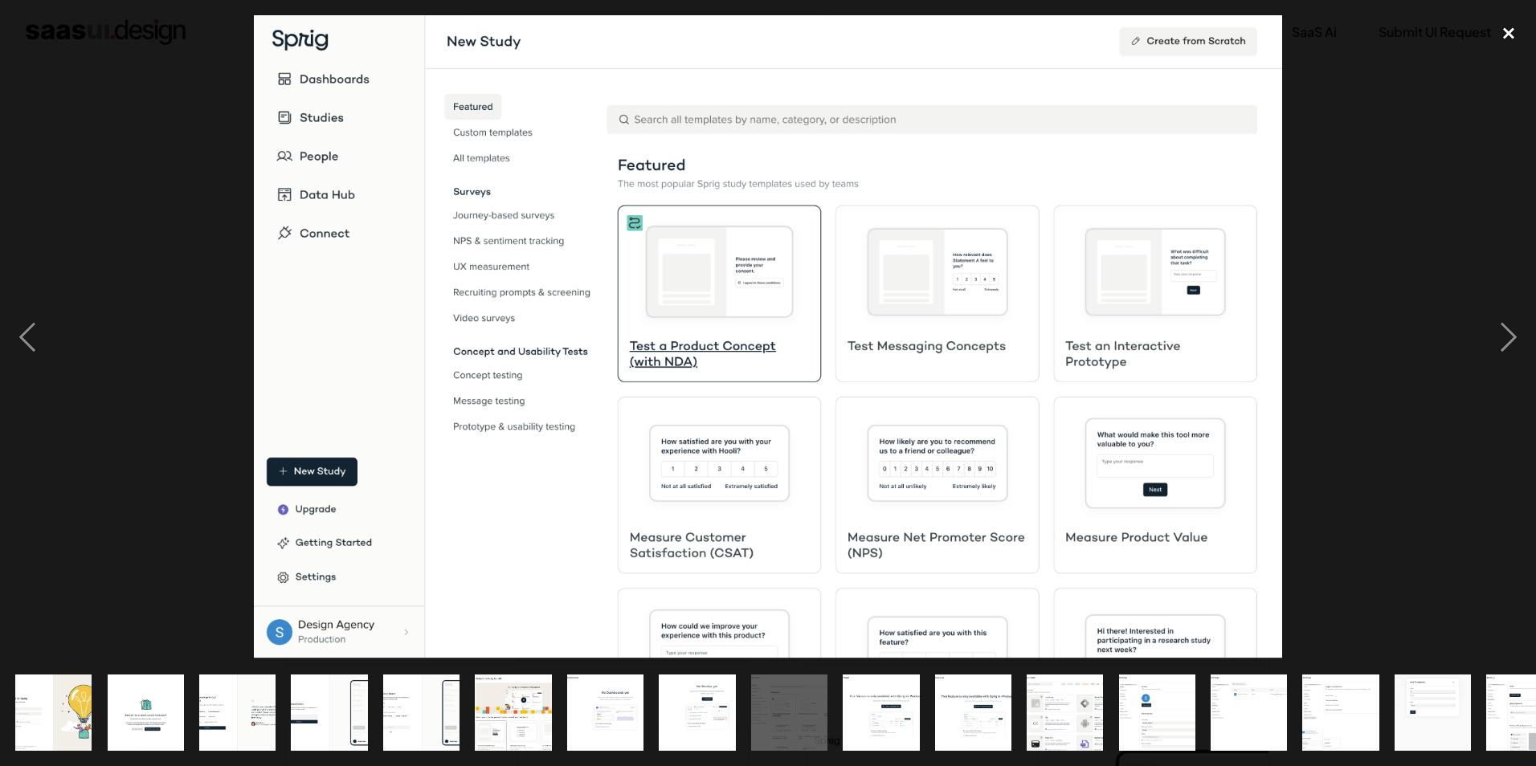
click at [1507, 37] on div "close lightbox" at bounding box center [1509, 32] width 55 height 35
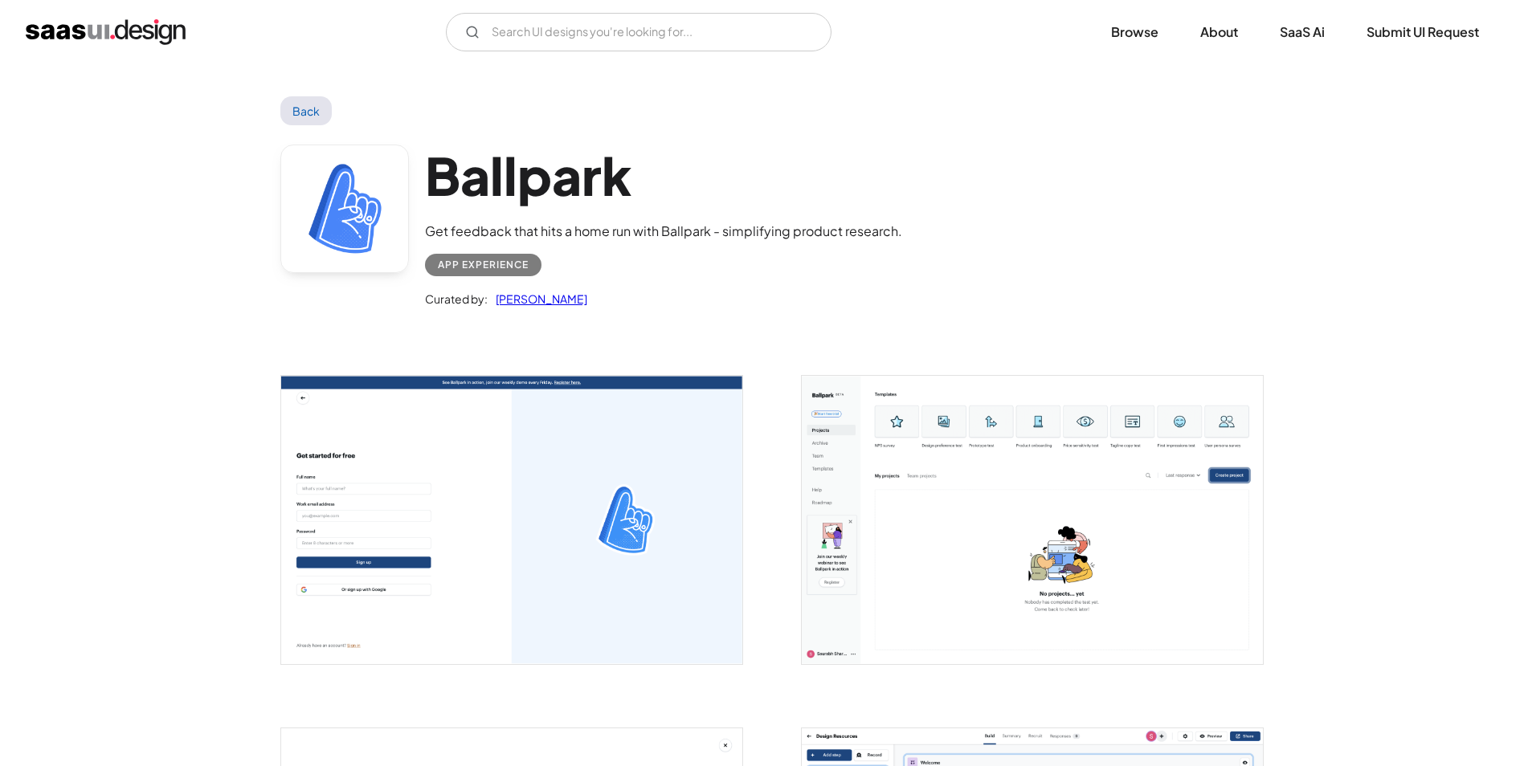
click at [515, 447] on img "open lightbox" at bounding box center [511, 520] width 461 height 288
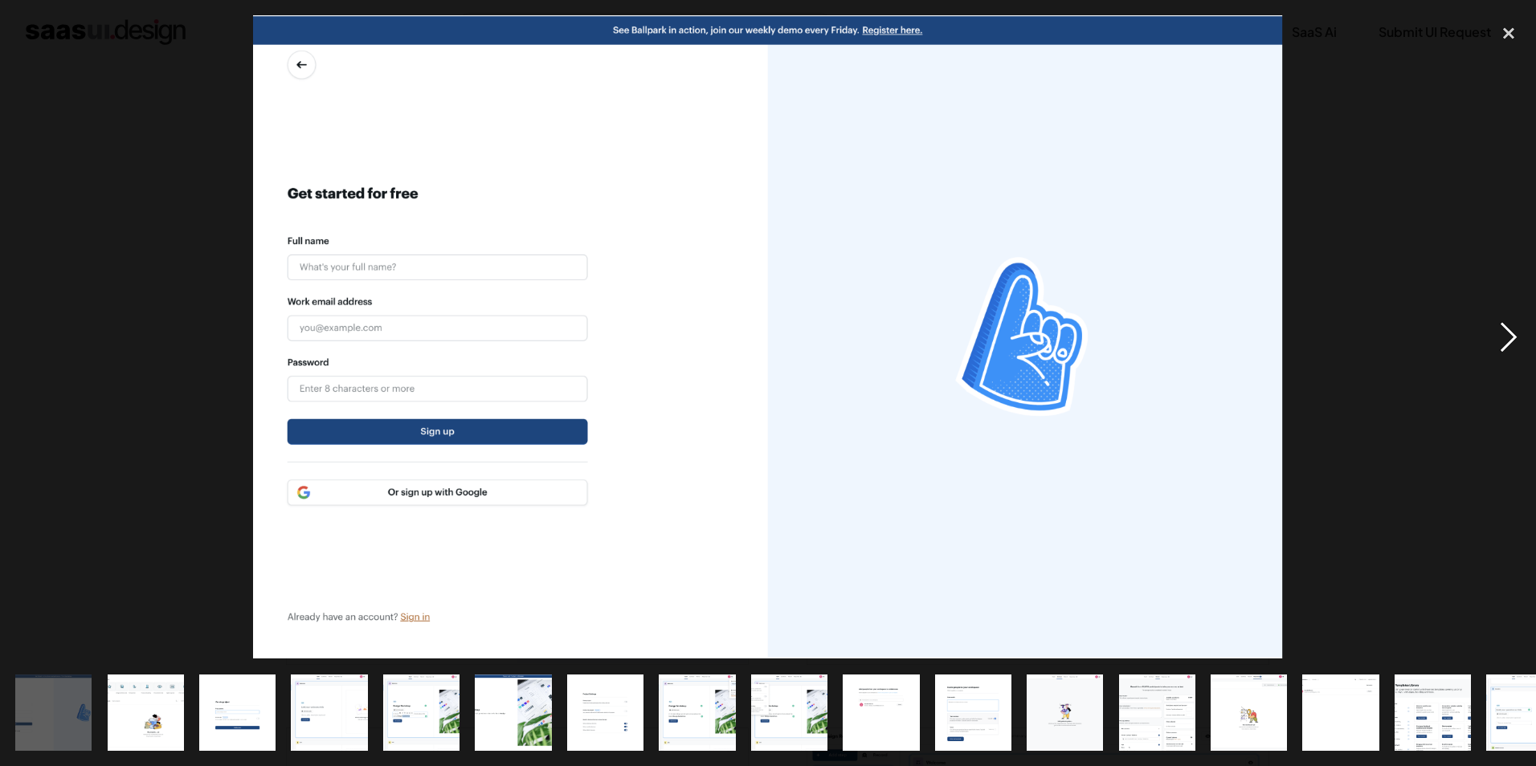
click at [1511, 329] on div "next image" at bounding box center [1509, 337] width 55 height 644
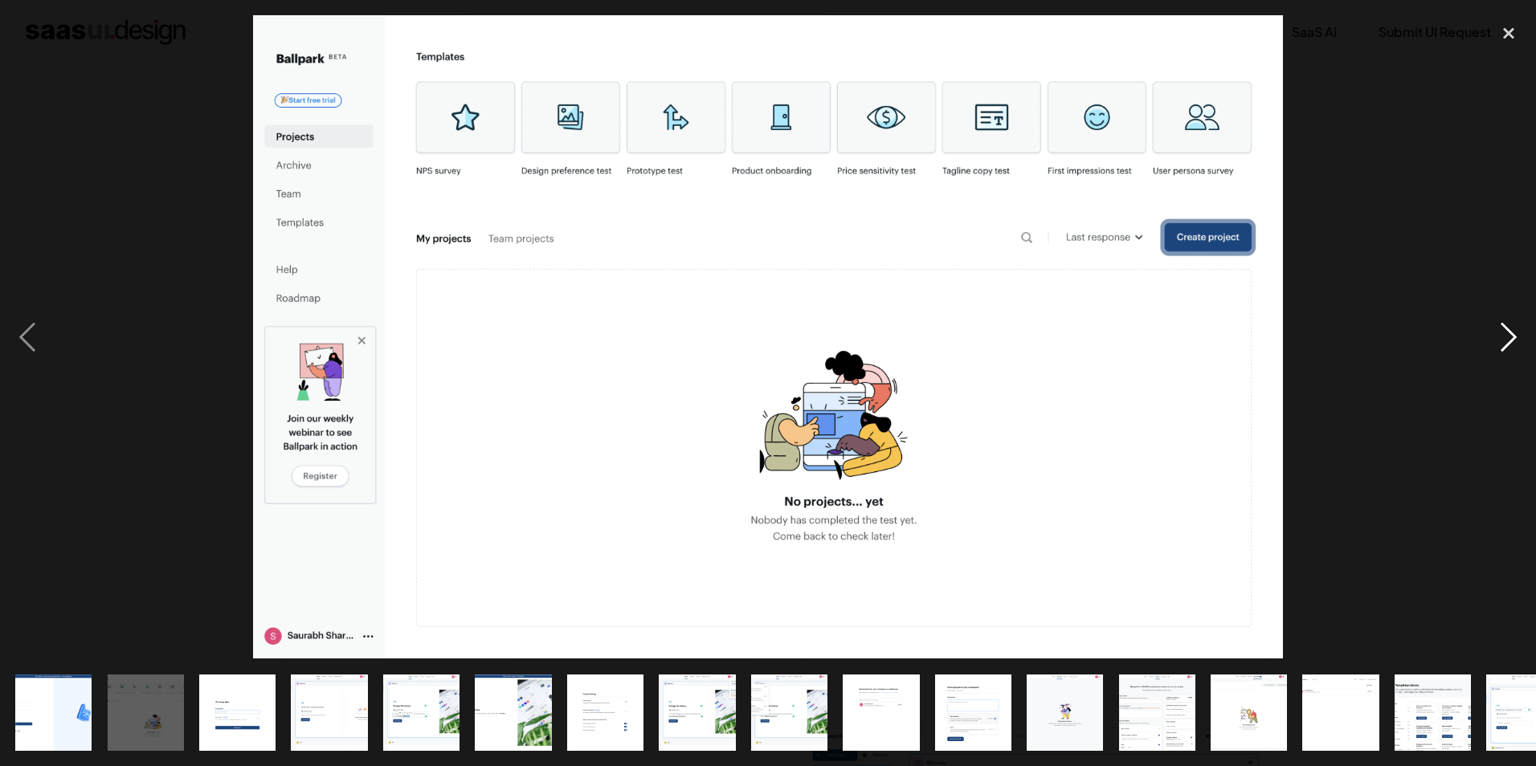
click at [1511, 329] on div "next image" at bounding box center [1509, 337] width 55 height 644
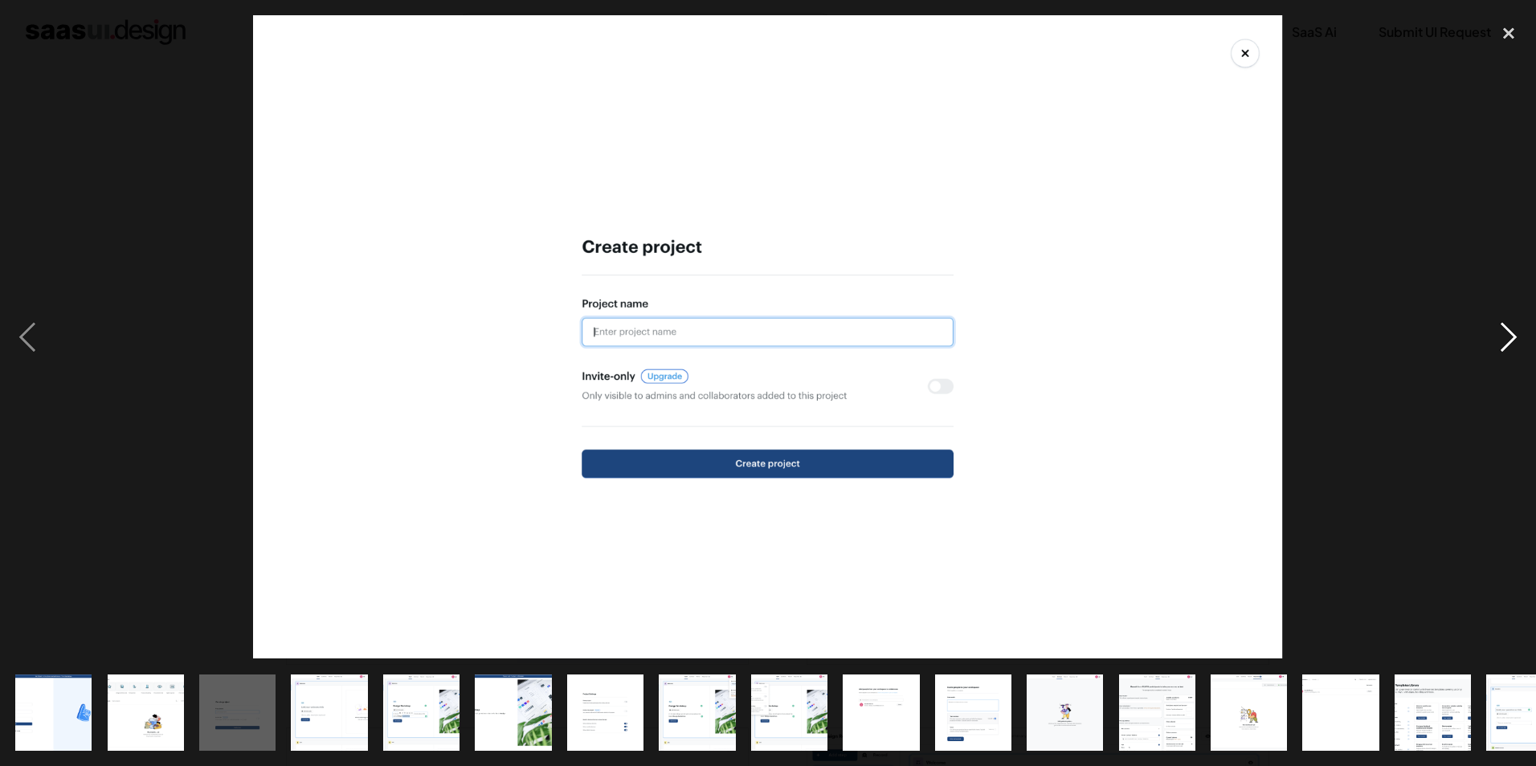
click at [1511, 329] on div "next image" at bounding box center [1509, 337] width 55 height 644
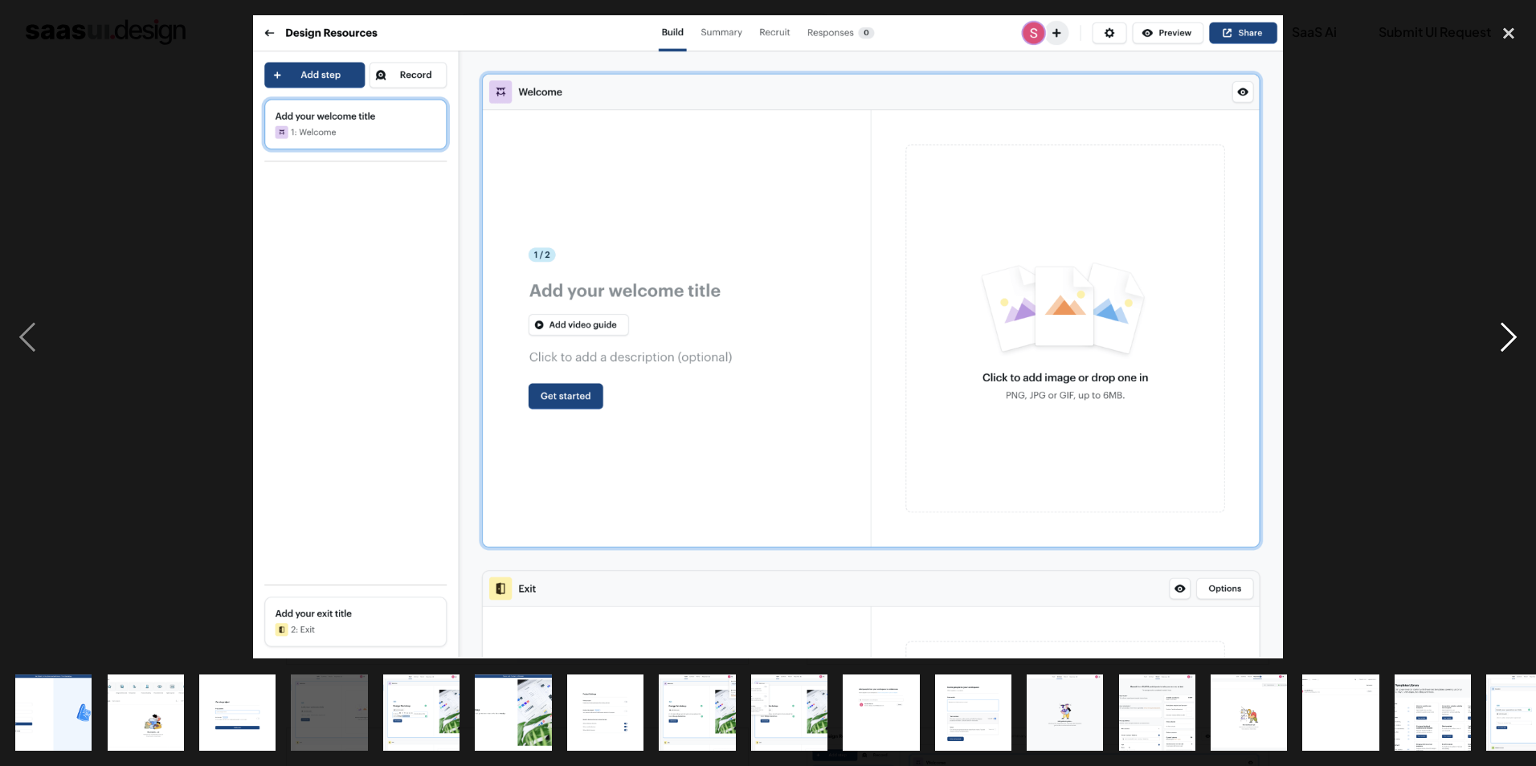
click at [1511, 329] on div "next image" at bounding box center [1509, 337] width 55 height 644
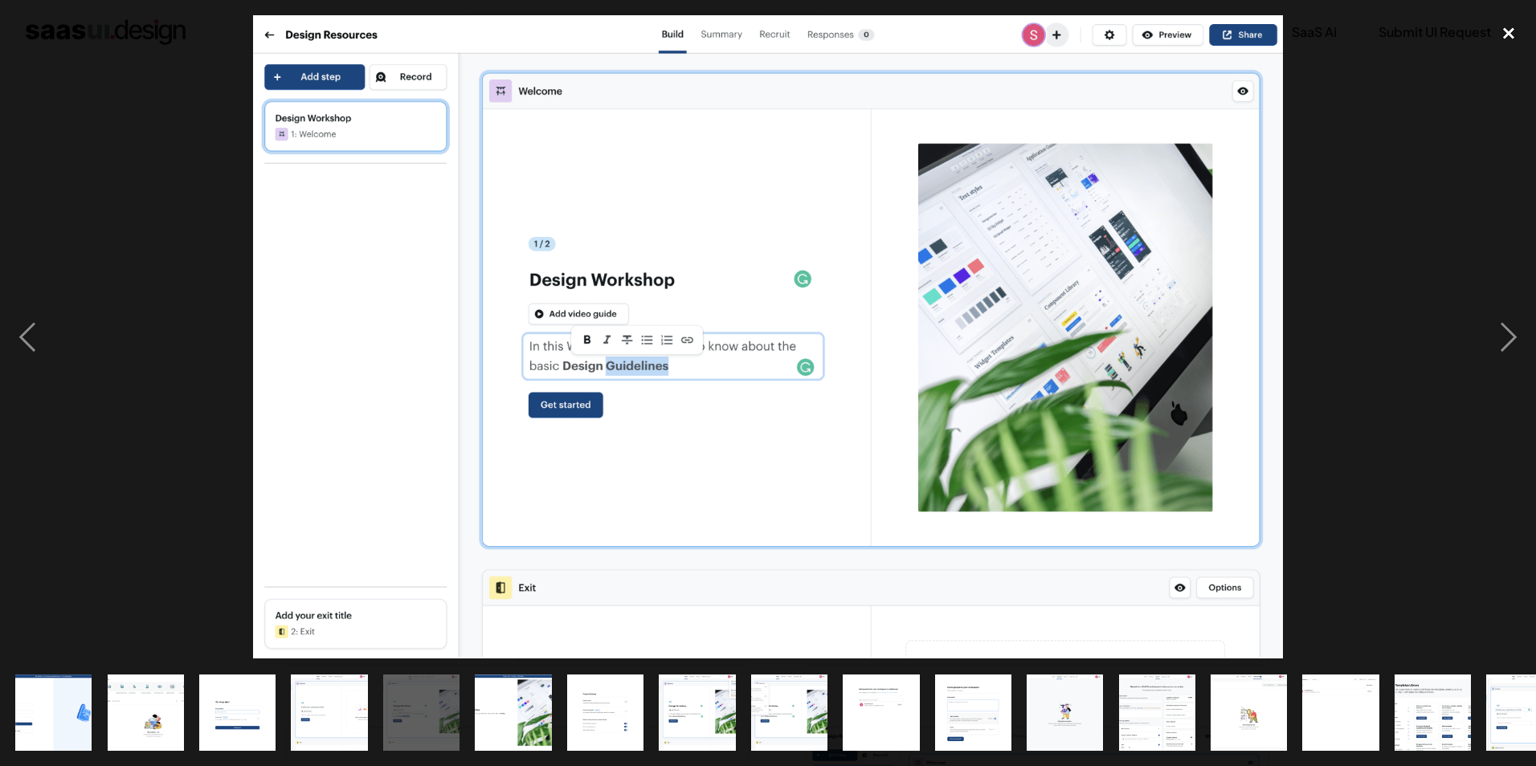
click at [1506, 35] on div "close lightbox" at bounding box center [1509, 32] width 55 height 35
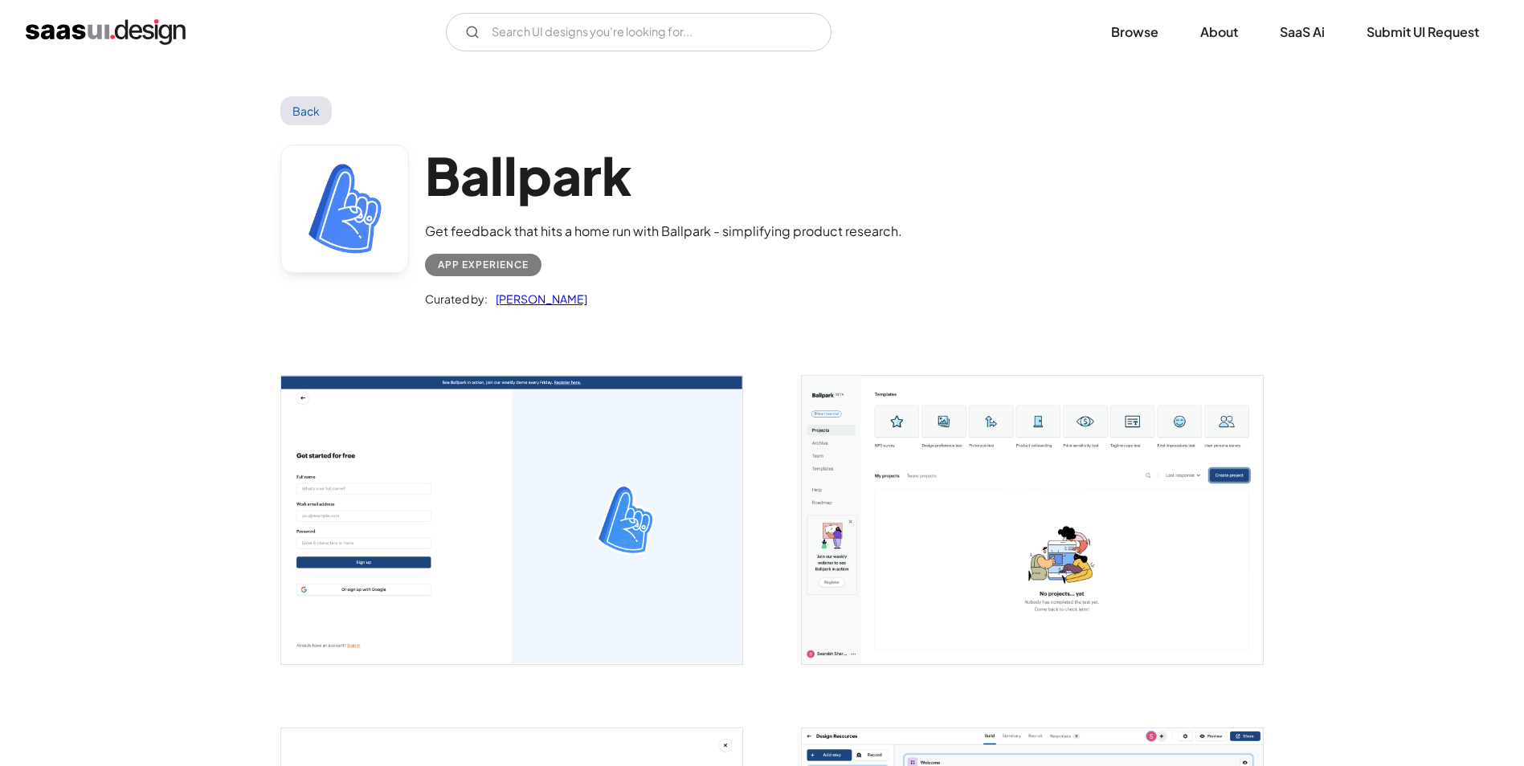
scroll to position [482, 0]
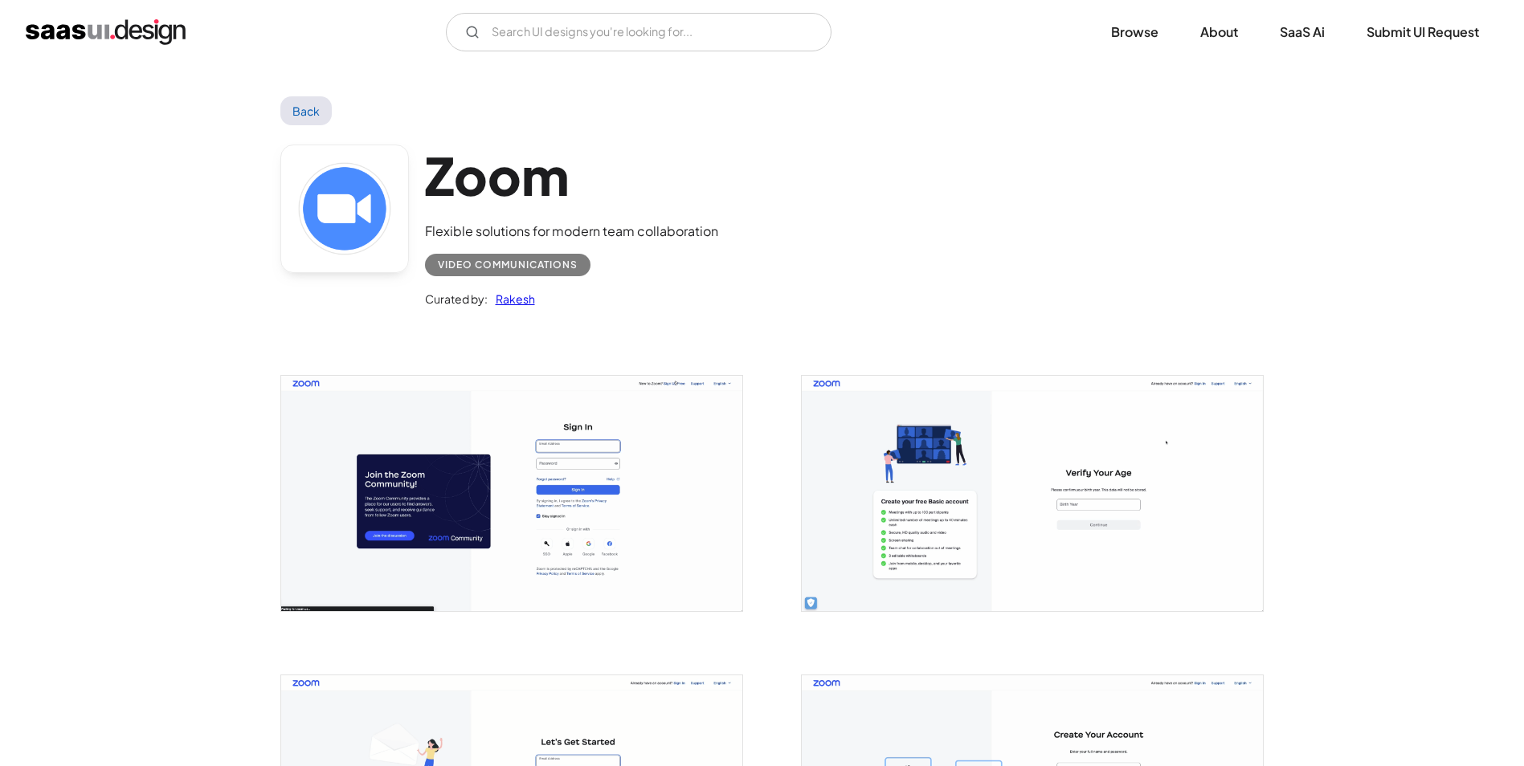
click at [585, 506] on img "open lightbox" at bounding box center [511, 493] width 461 height 235
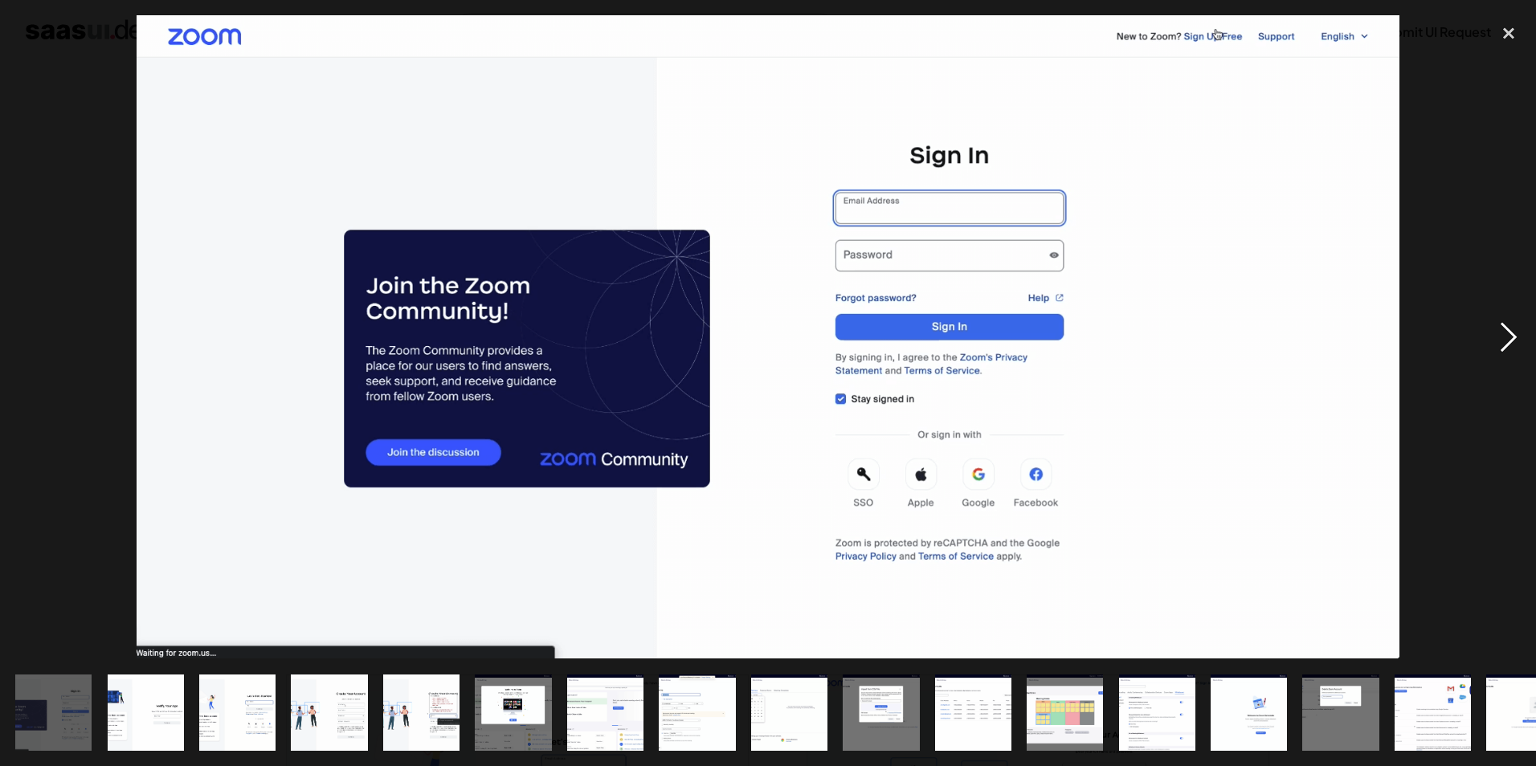
click at [1511, 331] on div "next image" at bounding box center [1509, 337] width 55 height 644
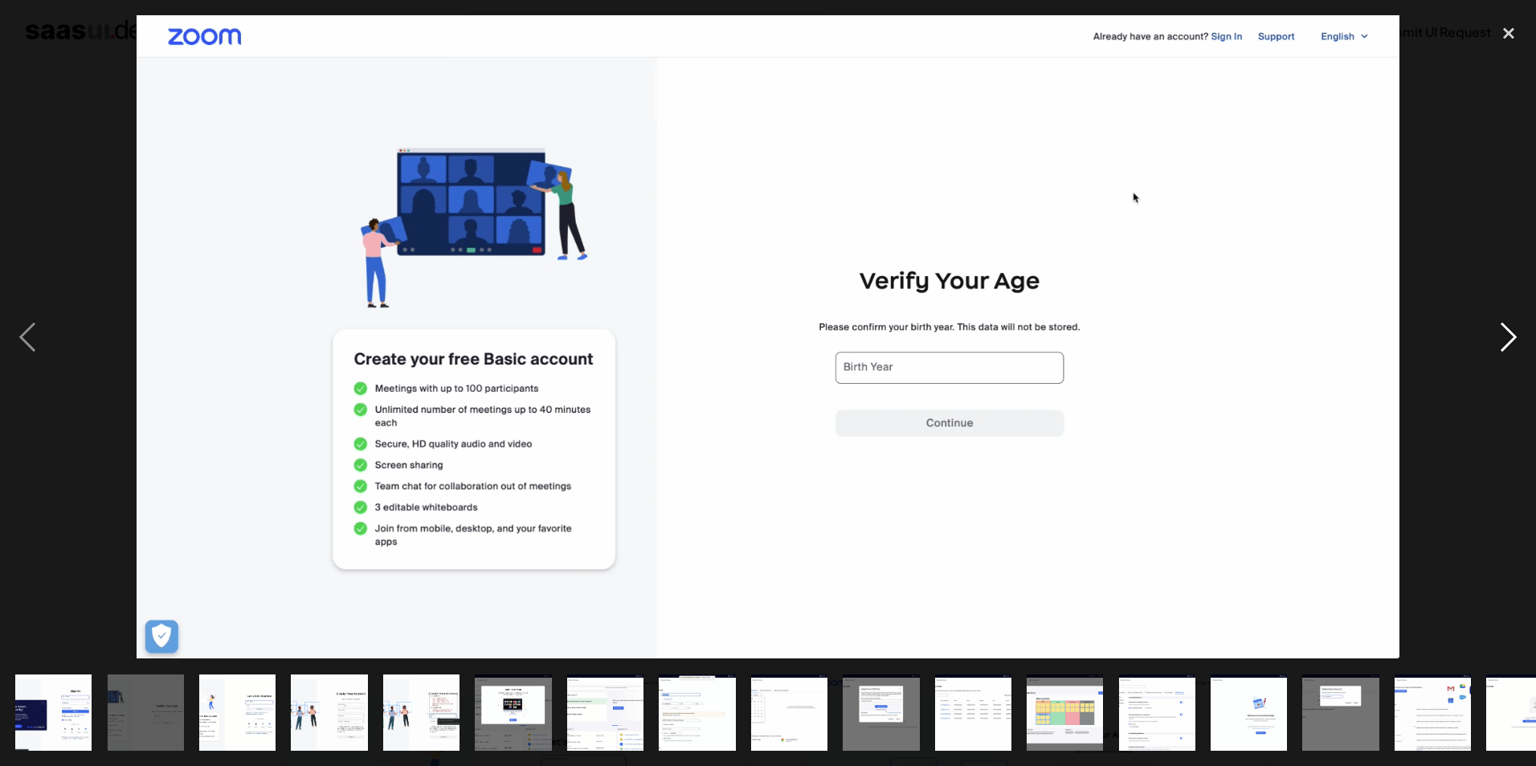
click at [1511, 331] on div "next image" at bounding box center [1509, 337] width 55 height 644
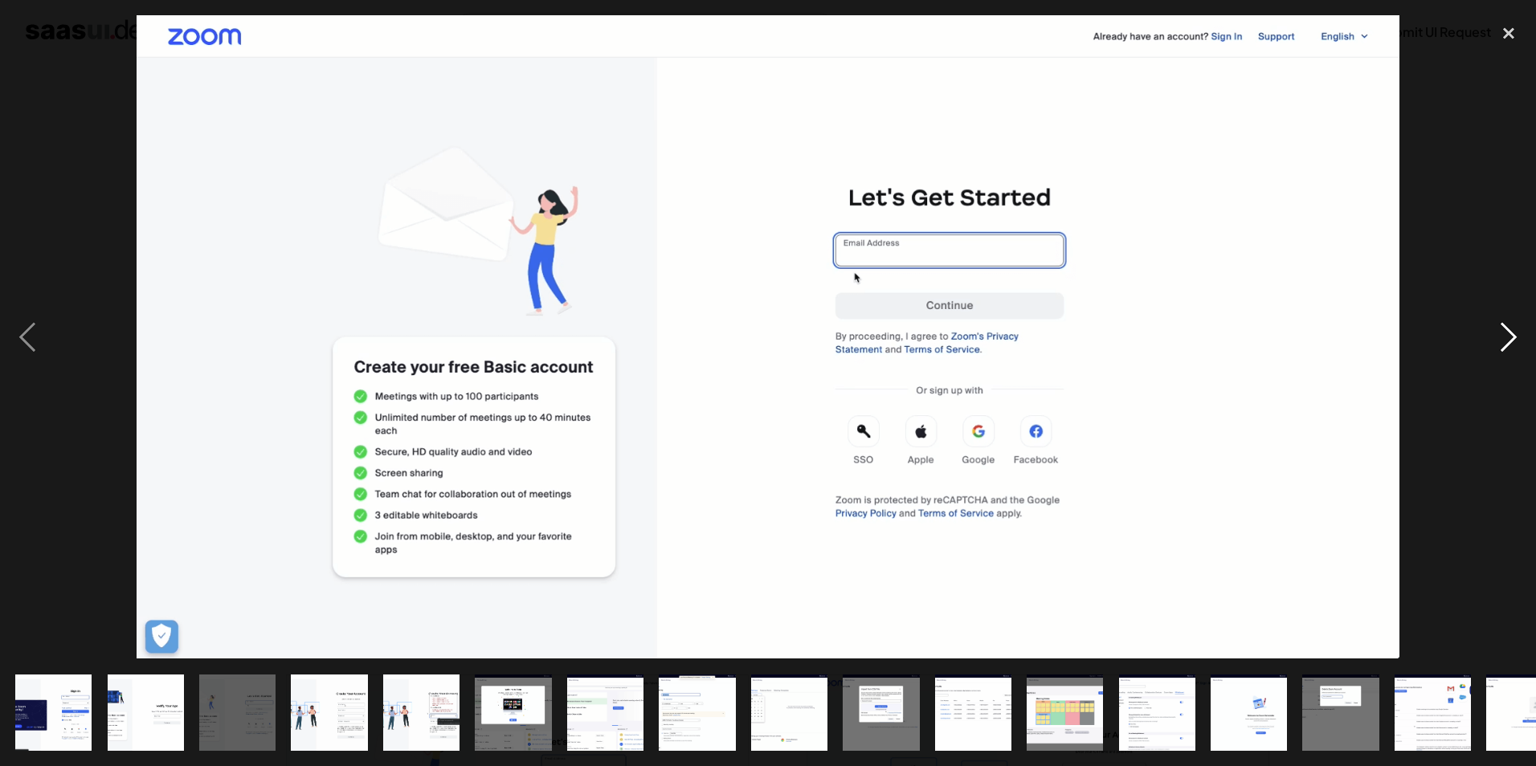
click at [1511, 331] on div "next image" at bounding box center [1509, 337] width 55 height 644
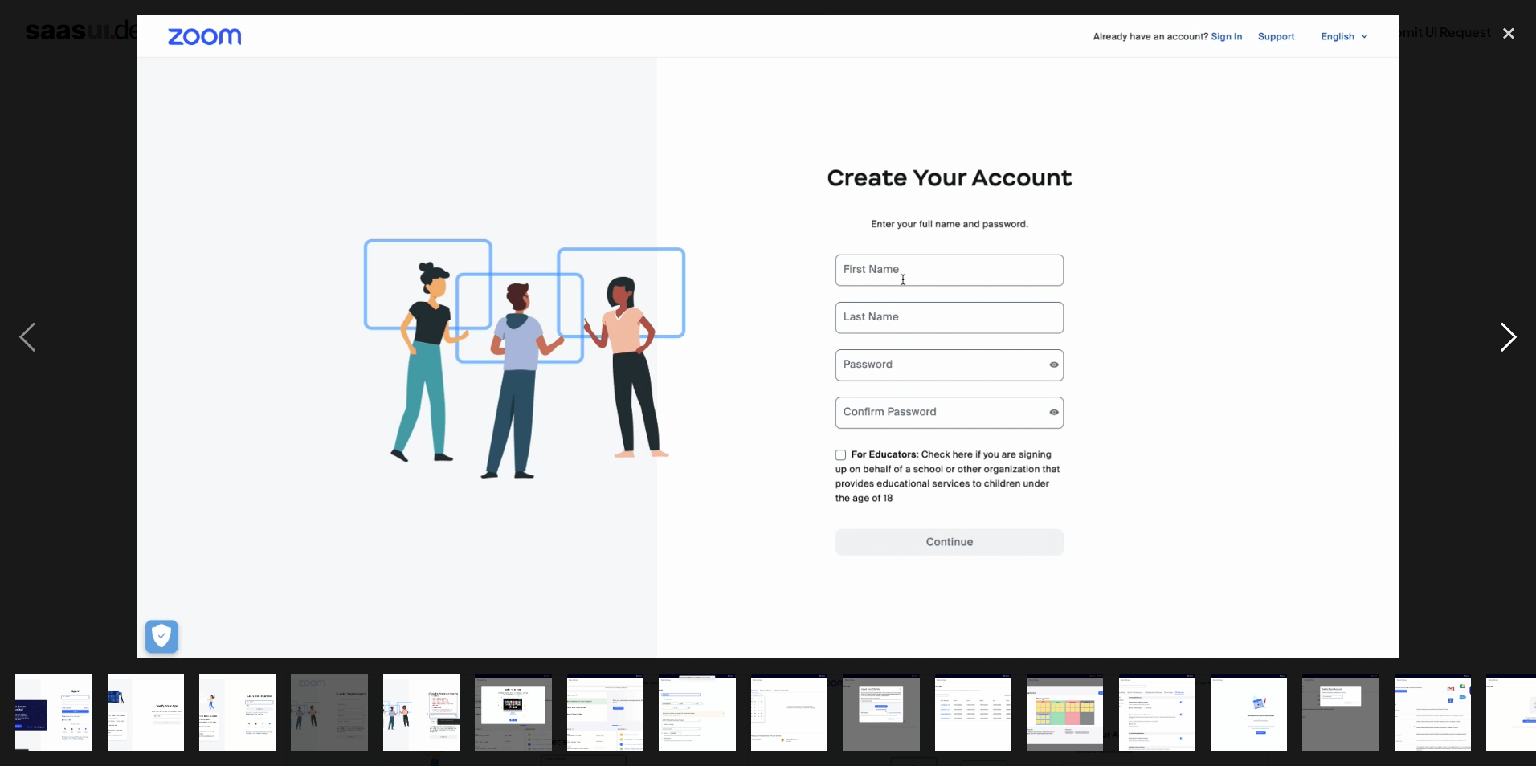
click at [1511, 331] on div "next image" at bounding box center [1509, 337] width 55 height 644
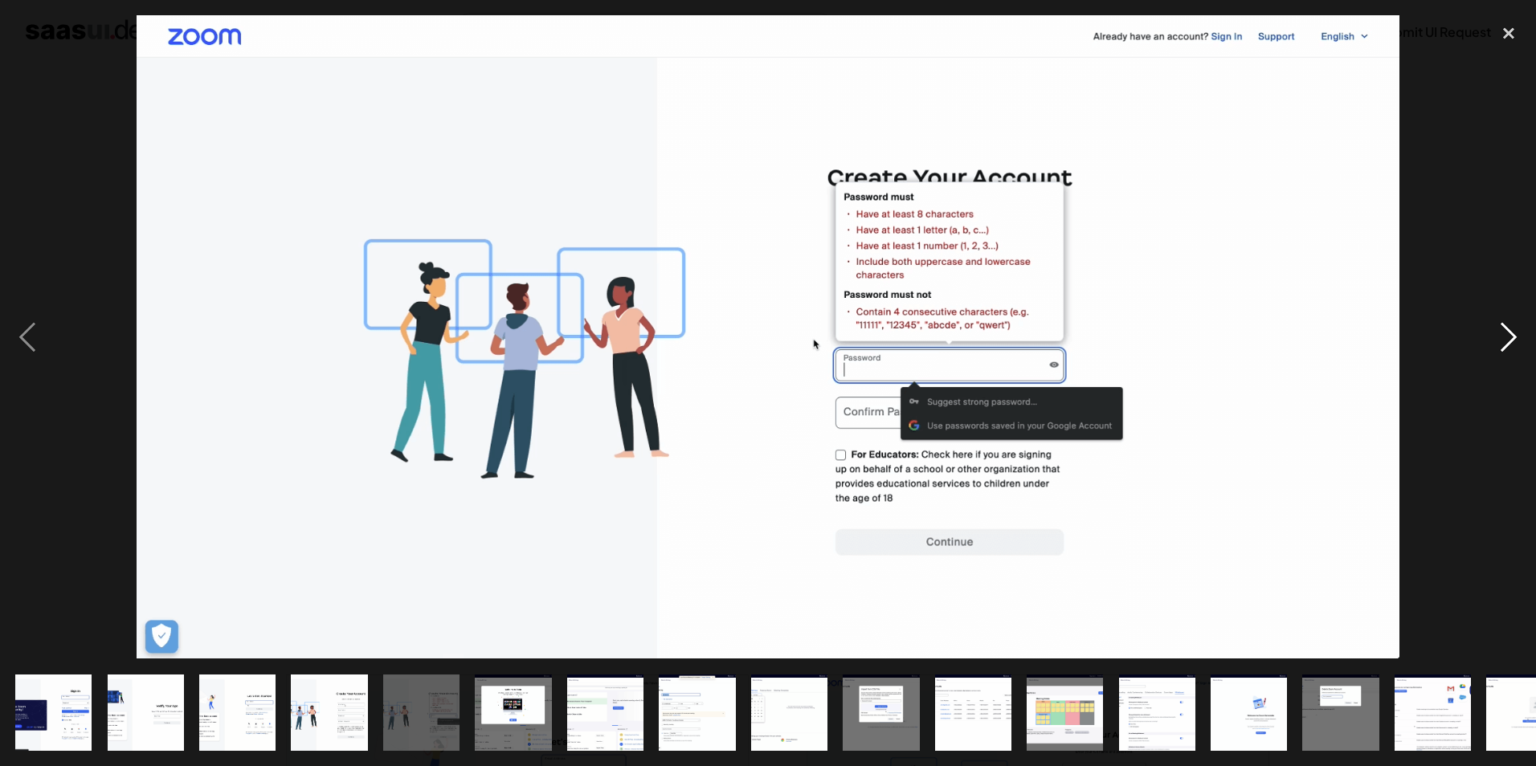
click at [1511, 331] on div "next image" at bounding box center [1509, 337] width 55 height 644
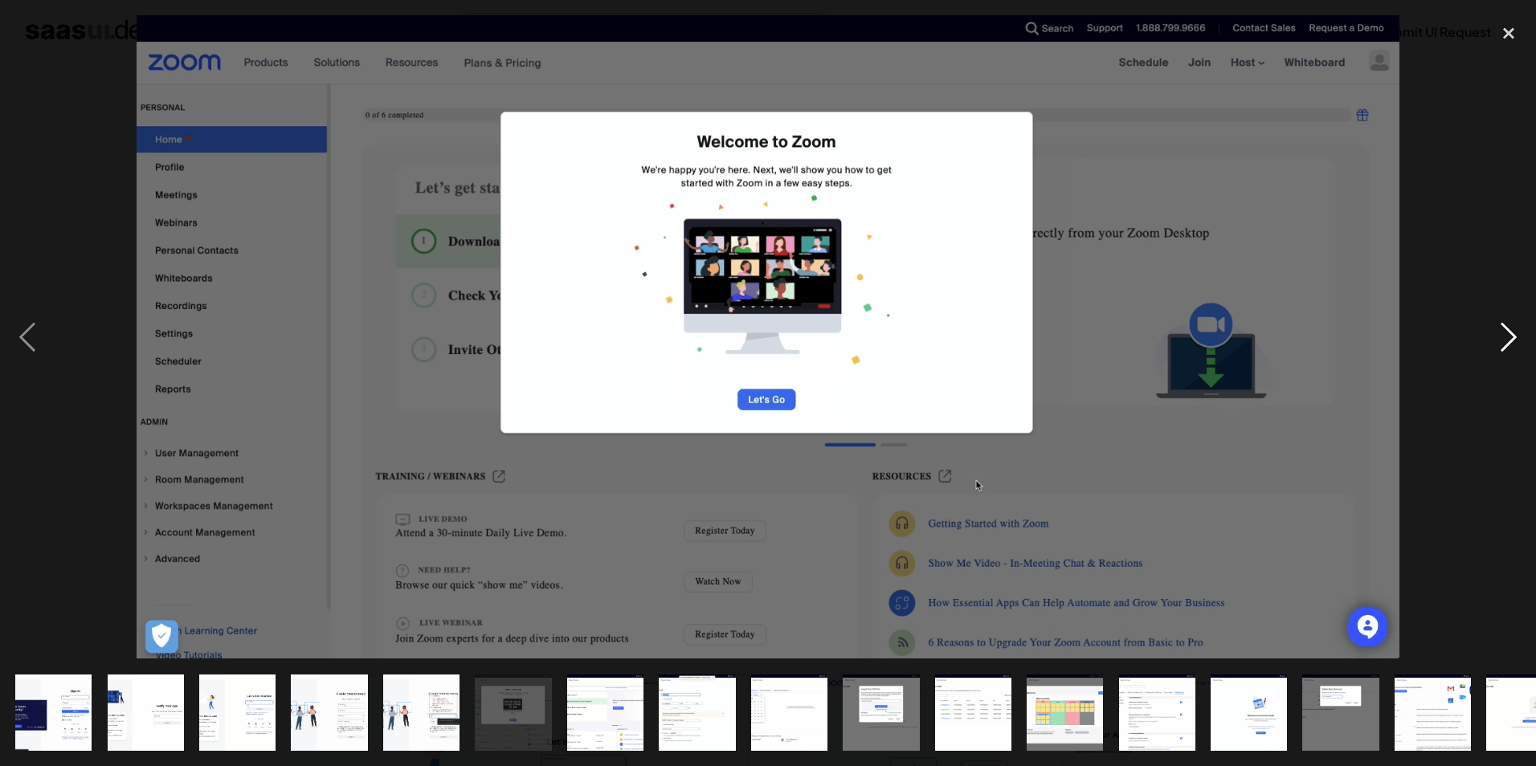
click at [1511, 331] on div "next image" at bounding box center [1509, 337] width 55 height 644
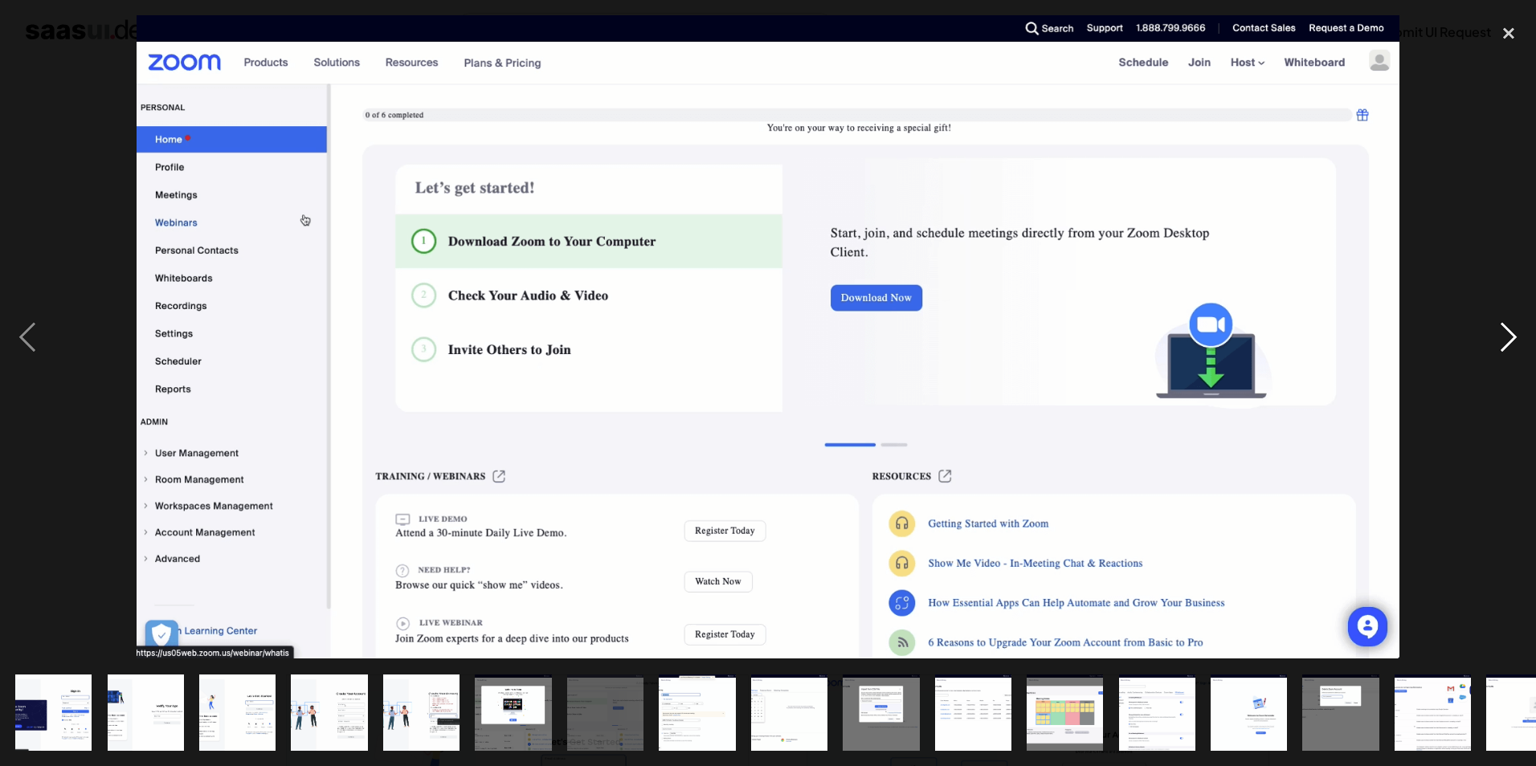
click at [1515, 325] on div "next image" at bounding box center [1509, 337] width 55 height 644
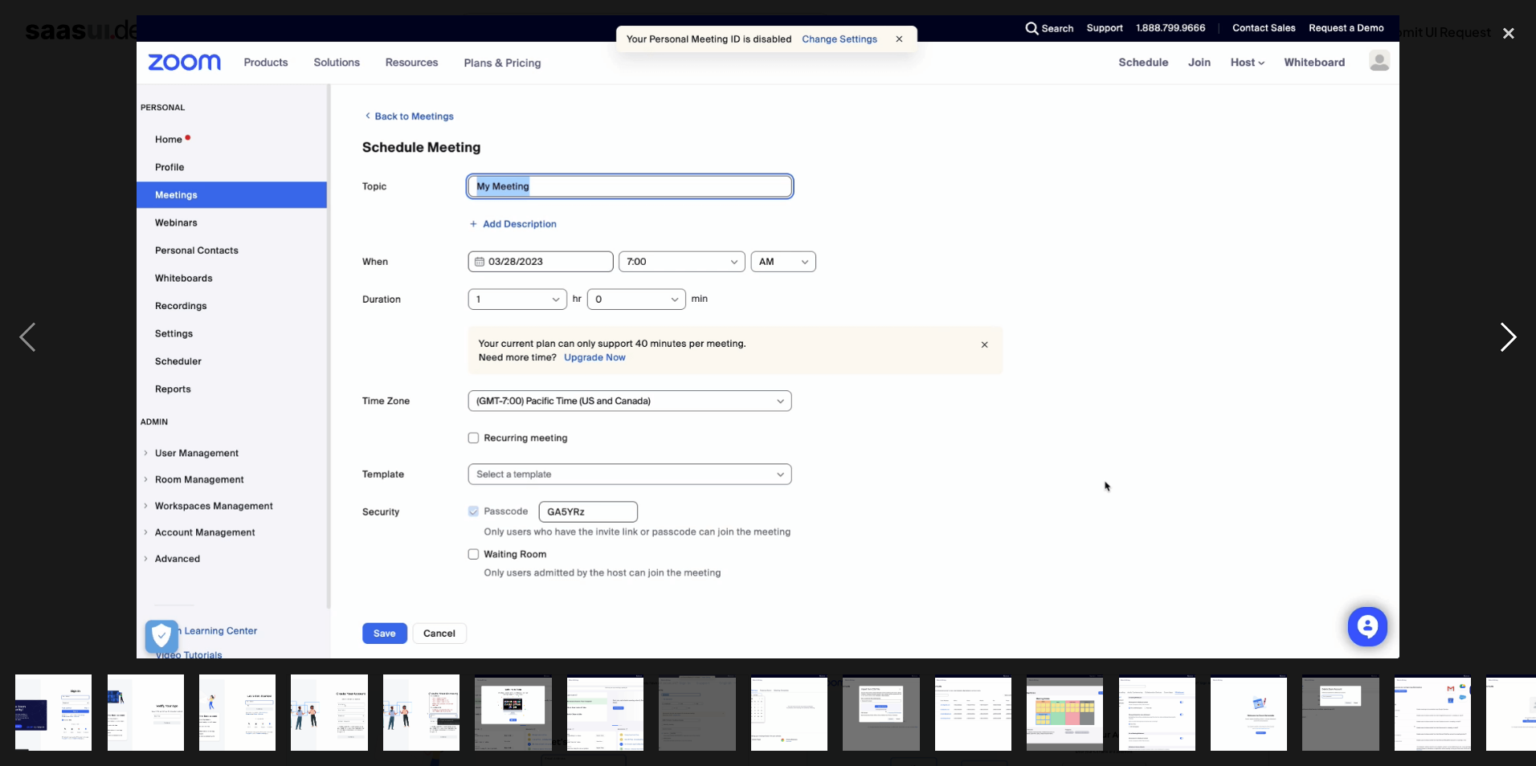
click at [1512, 328] on div "next image" at bounding box center [1509, 337] width 55 height 644
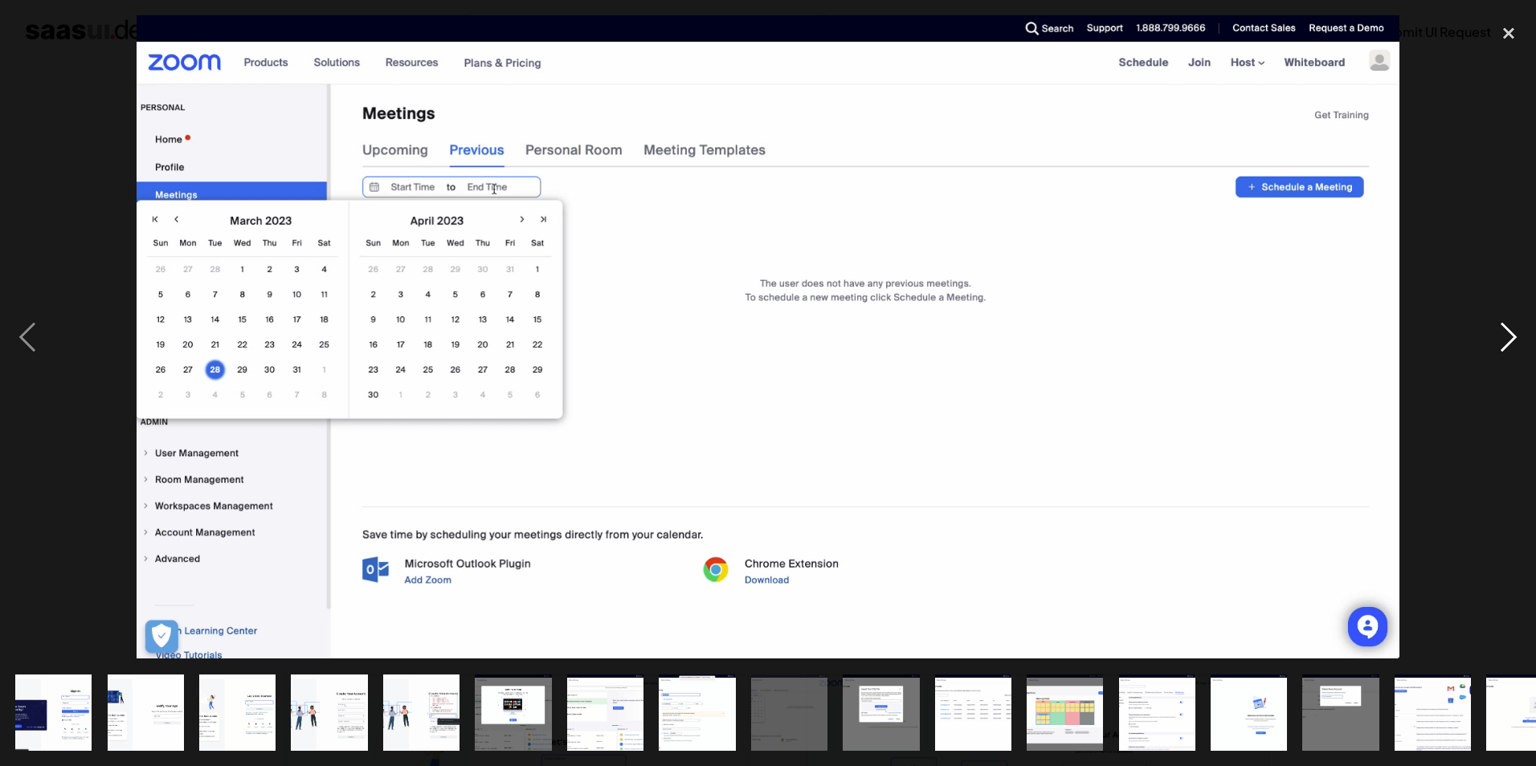
click at [1512, 328] on div "next image" at bounding box center [1509, 337] width 55 height 644
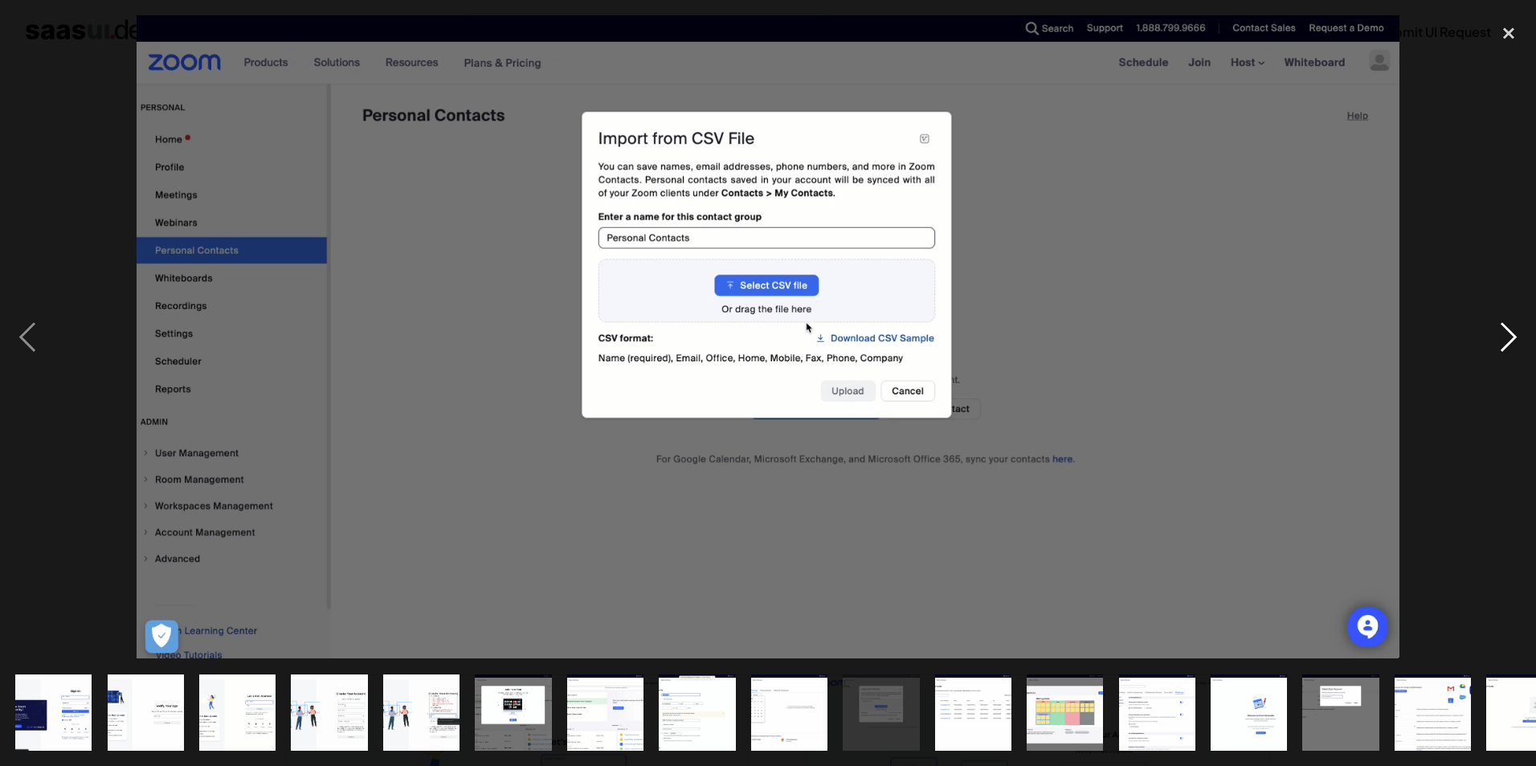
click at [1512, 328] on div "next image" at bounding box center [1509, 337] width 55 height 644
